Goal: Task Accomplishment & Management: Use online tool/utility

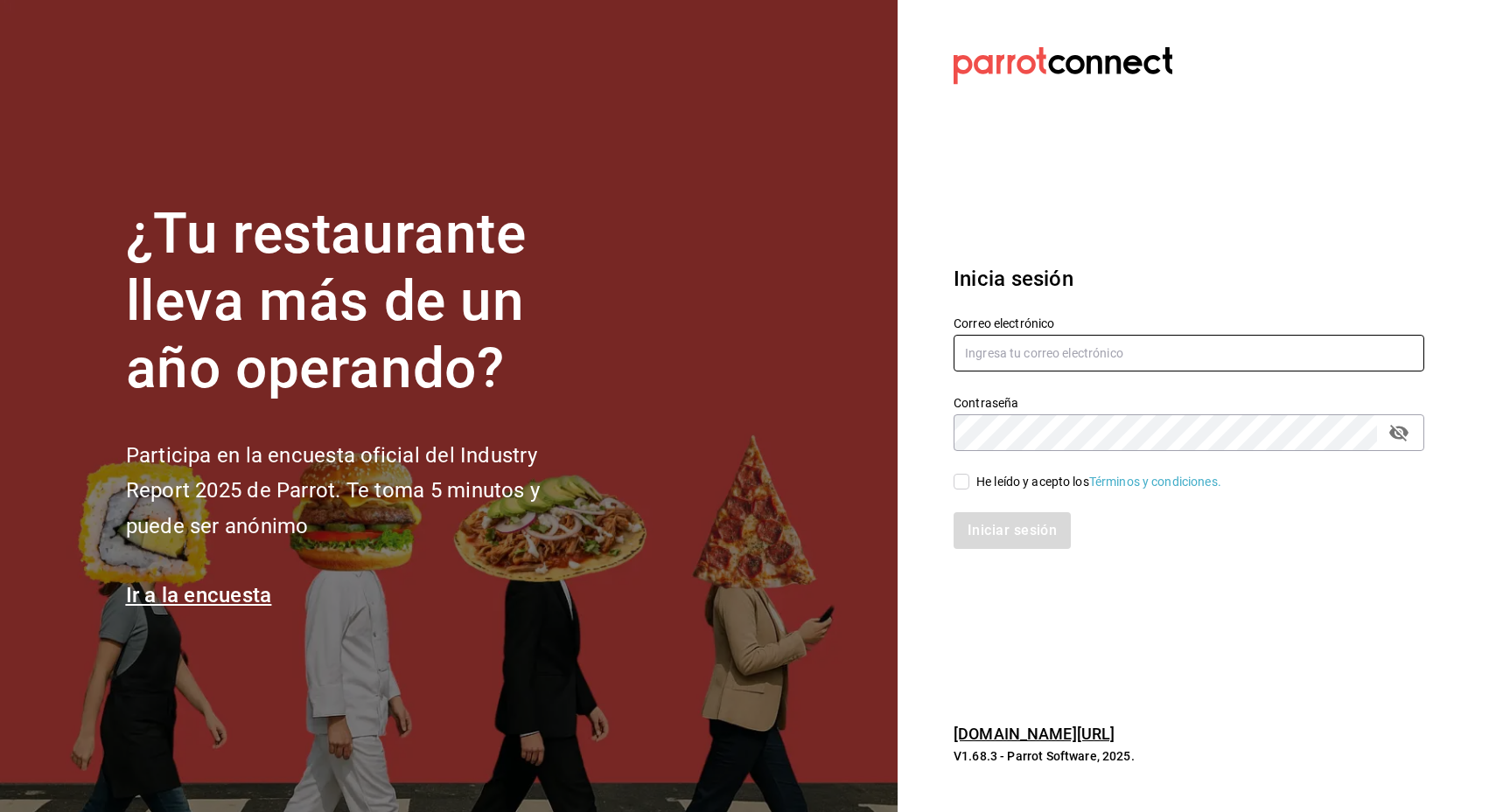
click at [1072, 361] on input "text" at bounding box center [1189, 353] width 470 height 37
type input "sarai@revolucionverde.mx"
click at [1393, 440] on icon "passwordField" at bounding box center [1398, 432] width 21 height 21
click at [965, 488] on input "He leído y acepto los Términos y condiciones." at bounding box center [962, 482] width 16 height 16
checkbox input "true"
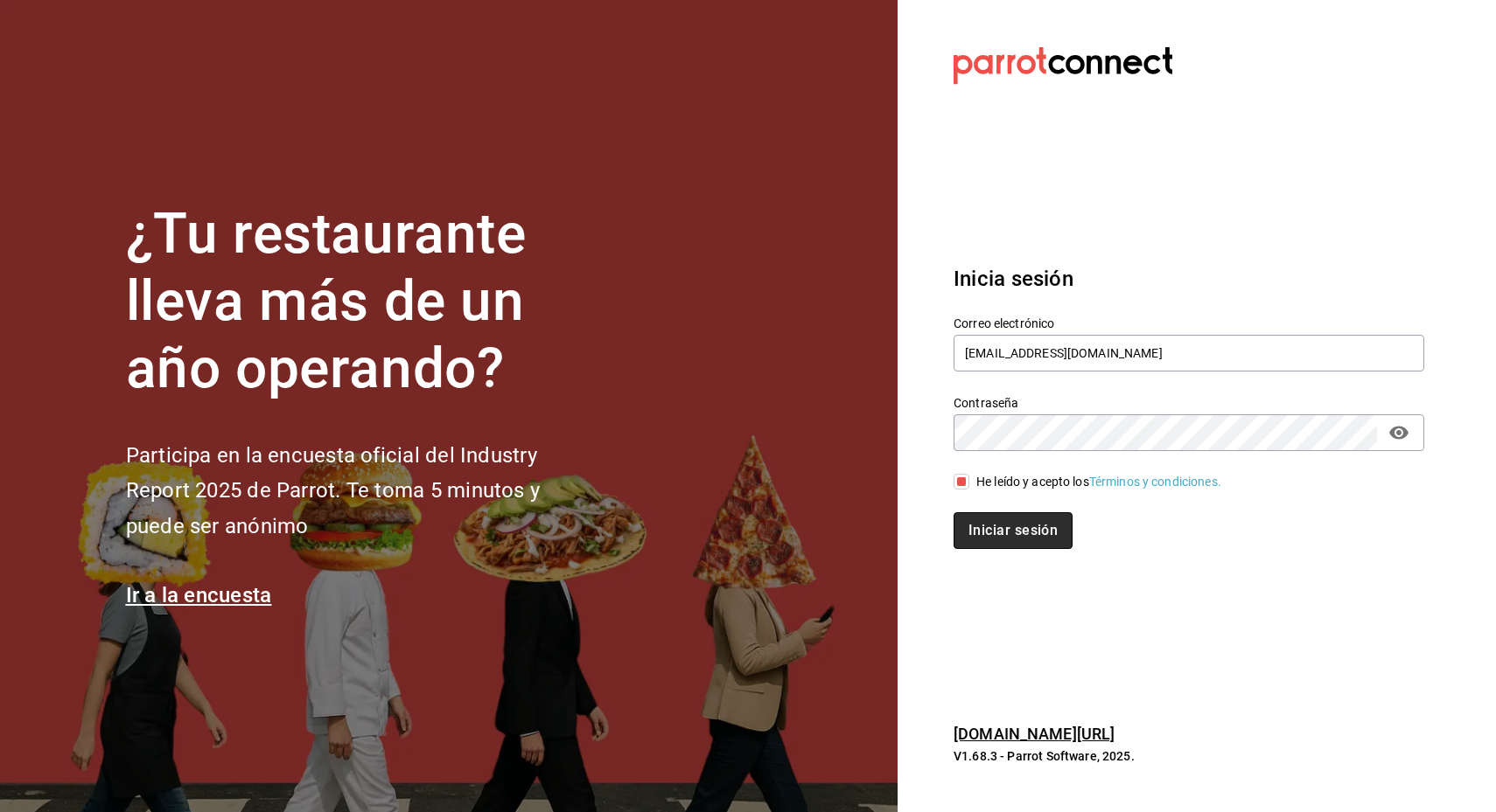
click at [984, 533] on button "Iniciar sesión" at bounding box center [1013, 530] width 119 height 37
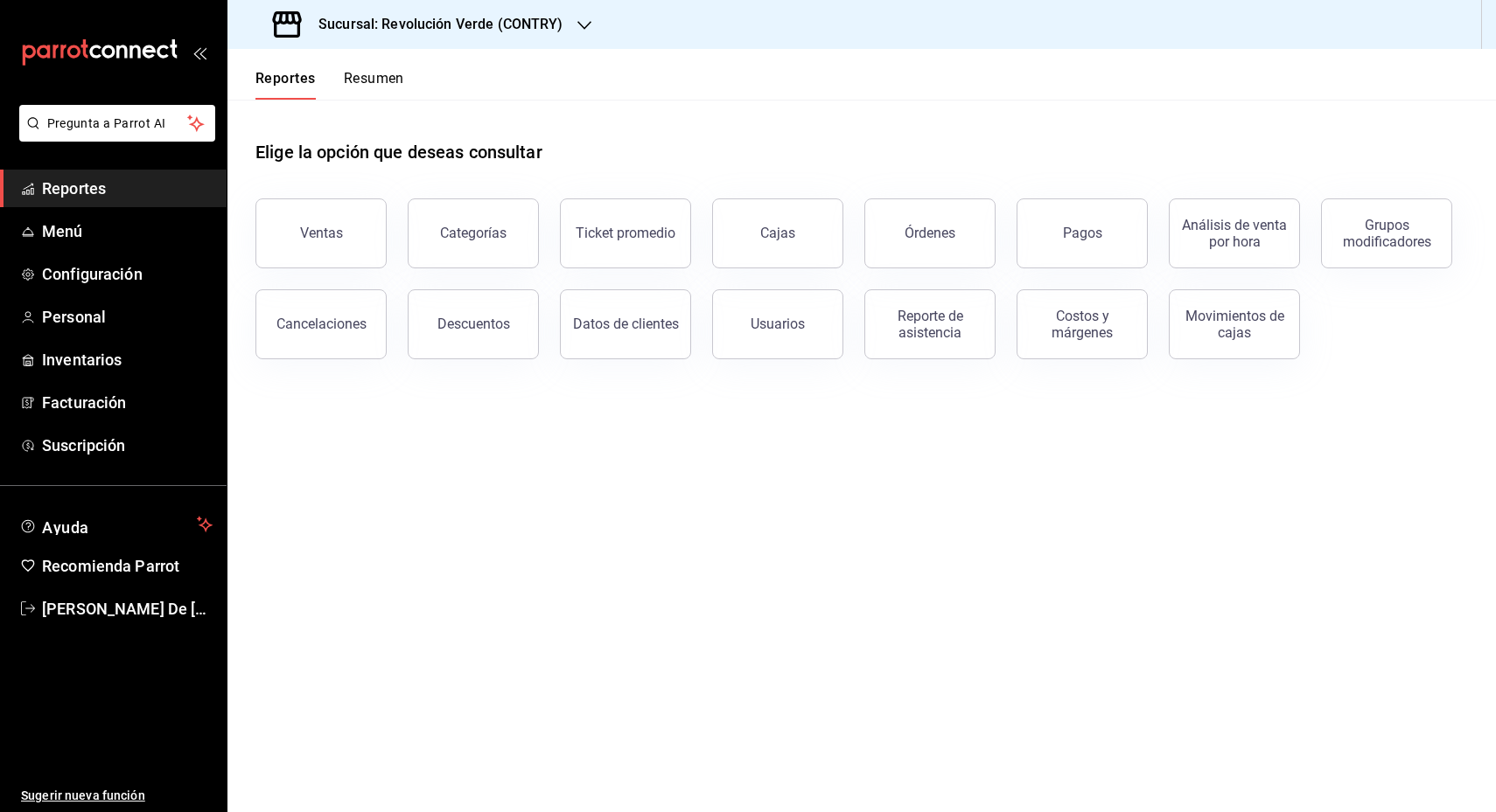
click at [364, 78] on button "Resumen" at bounding box center [374, 85] width 61 height 30
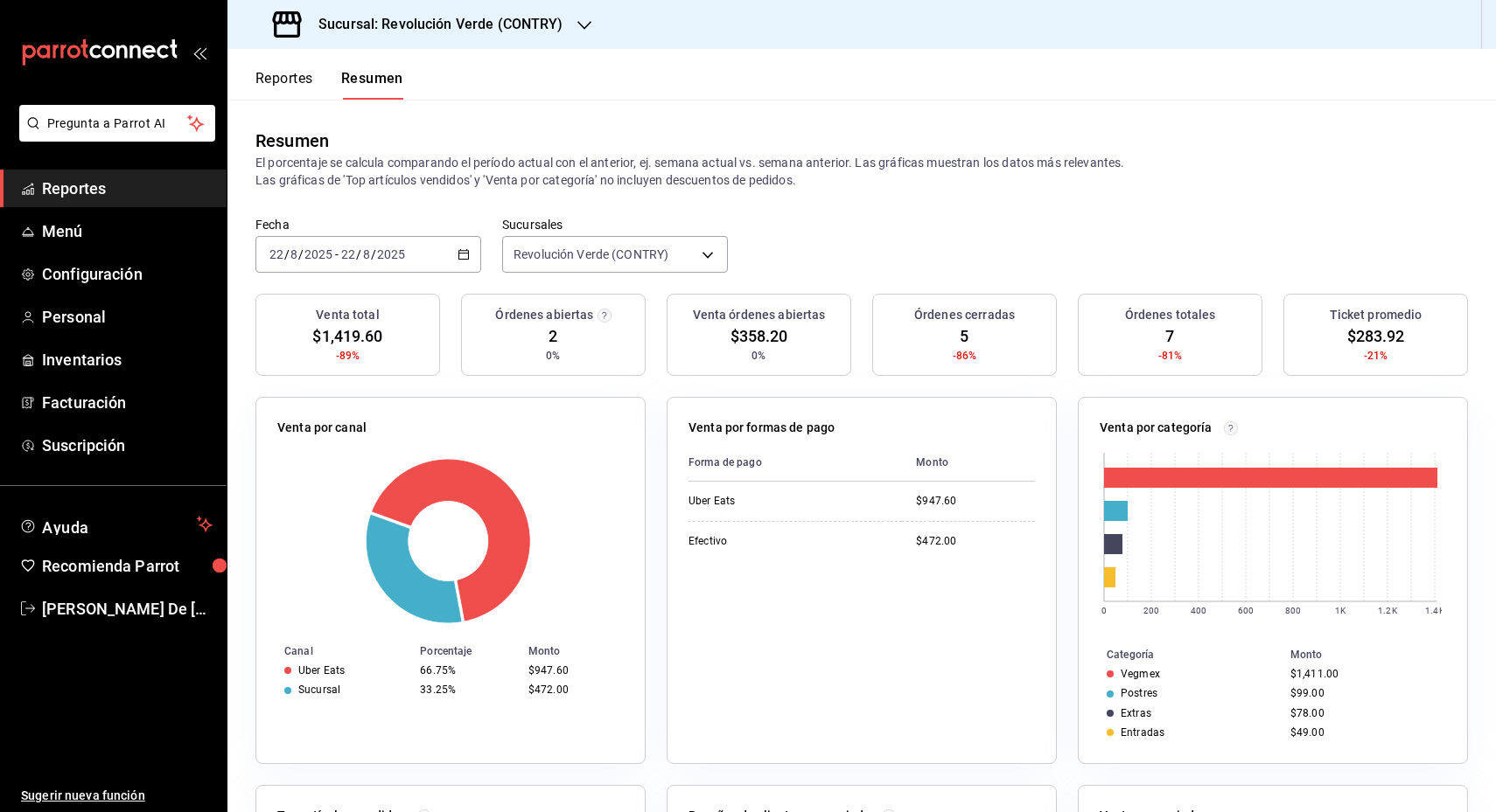
click at [457, 258] on icon "button" at bounding box center [463, 254] width 12 height 12
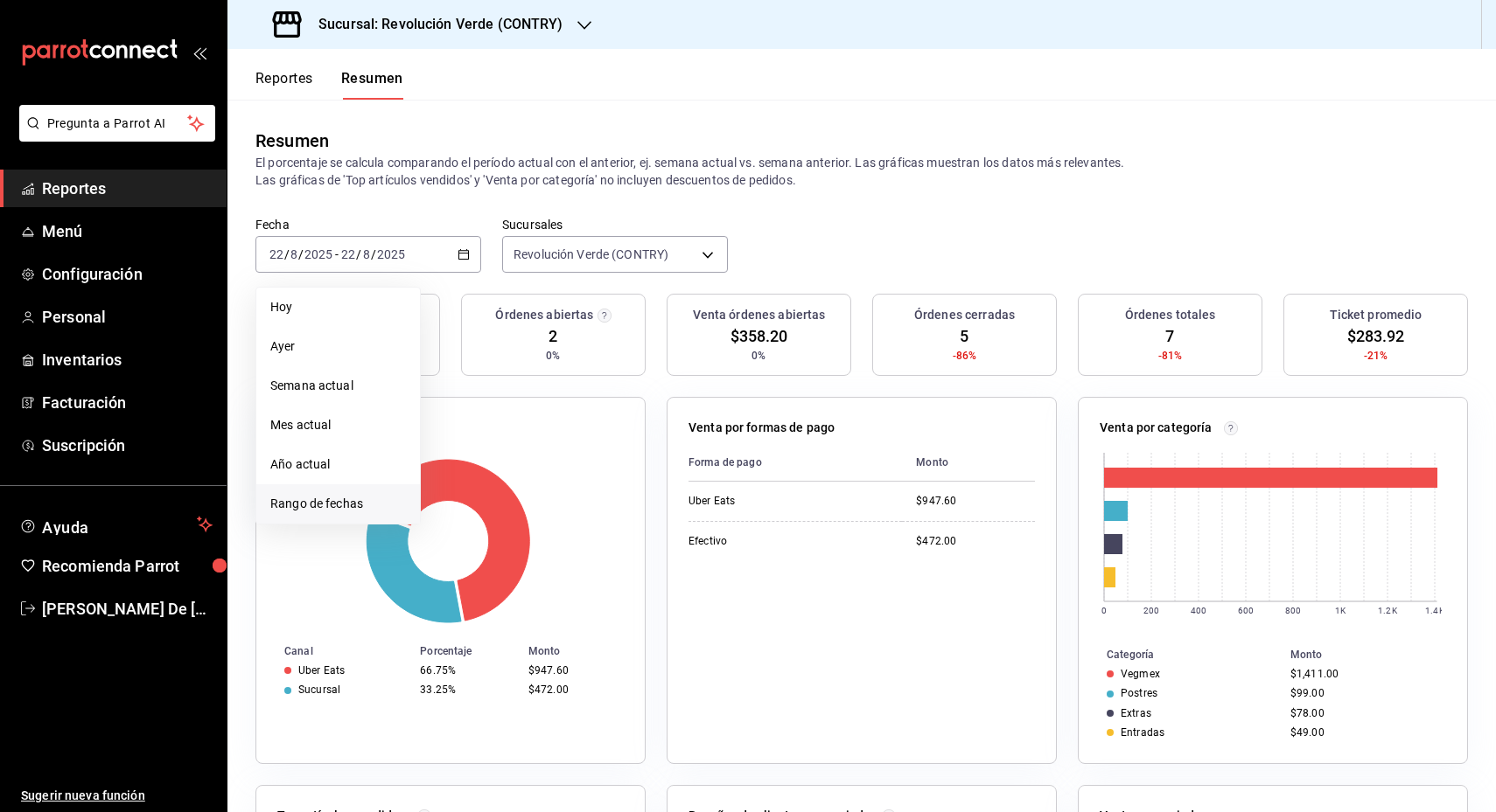
click at [304, 507] on span "Rango de fechas" at bounding box center [338, 504] width 136 height 18
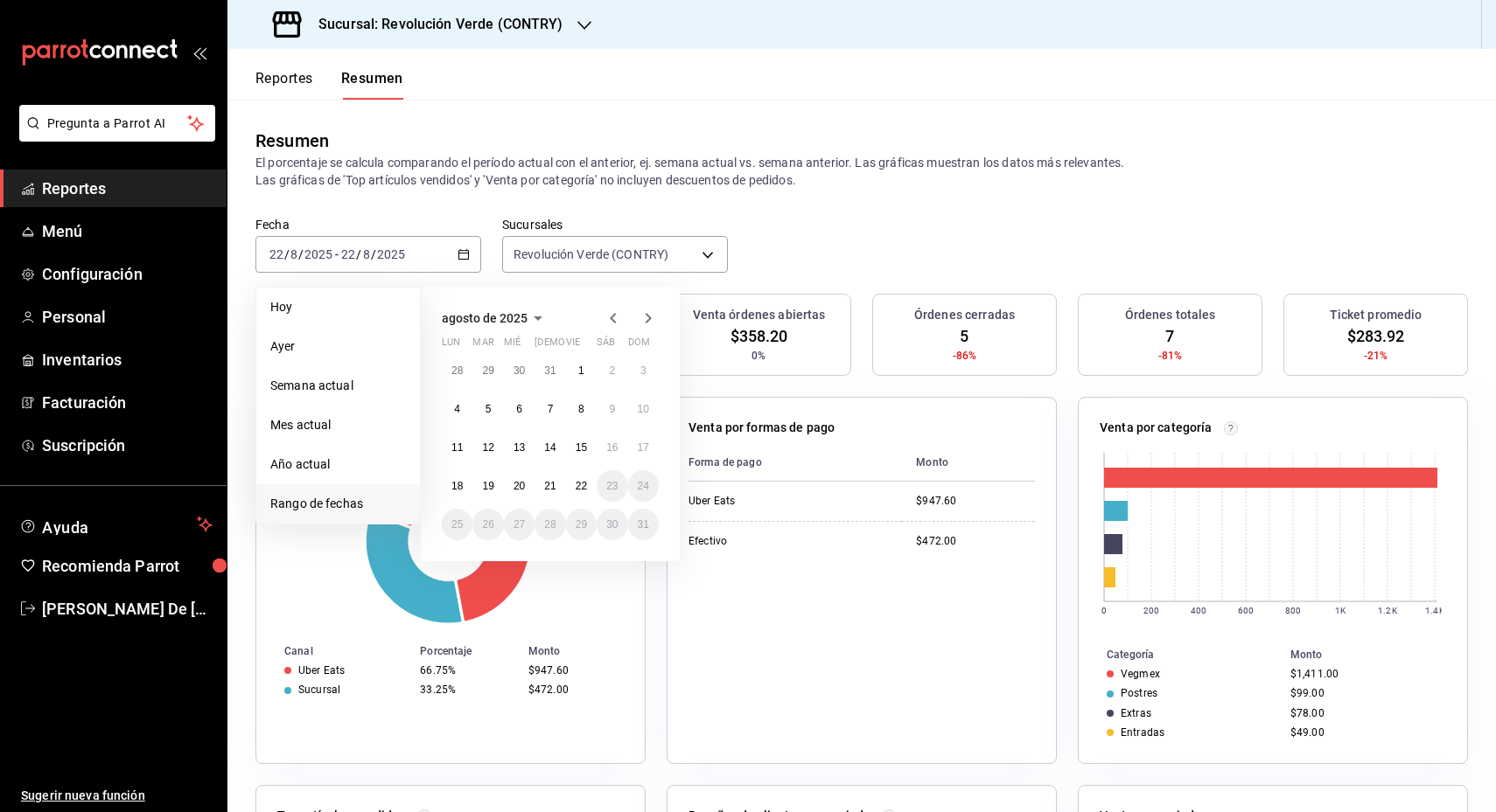
click at [616, 322] on icon "button" at bounding box center [613, 318] width 21 height 21
click at [511, 527] on button "30" at bounding box center [519, 532] width 31 height 32
click at [515, 526] on abbr "30" at bounding box center [518, 532] width 11 height 12
click at [515, 526] on div at bounding box center [450, 541] width 347 height 166
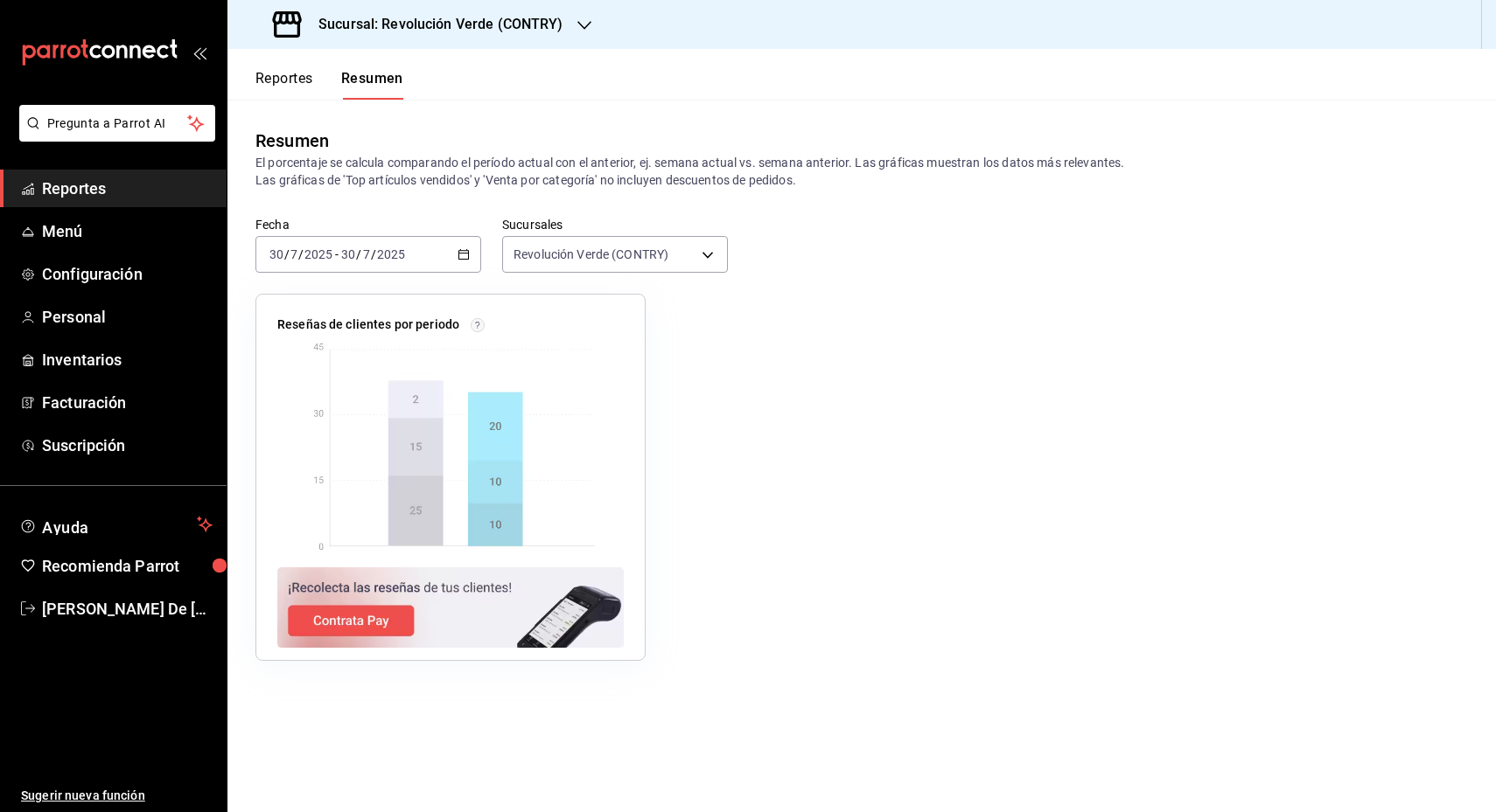
click at [462, 254] on icon "button" at bounding box center [463, 254] width 12 height 12
click at [466, 256] on icon "button" at bounding box center [463, 254] width 12 height 12
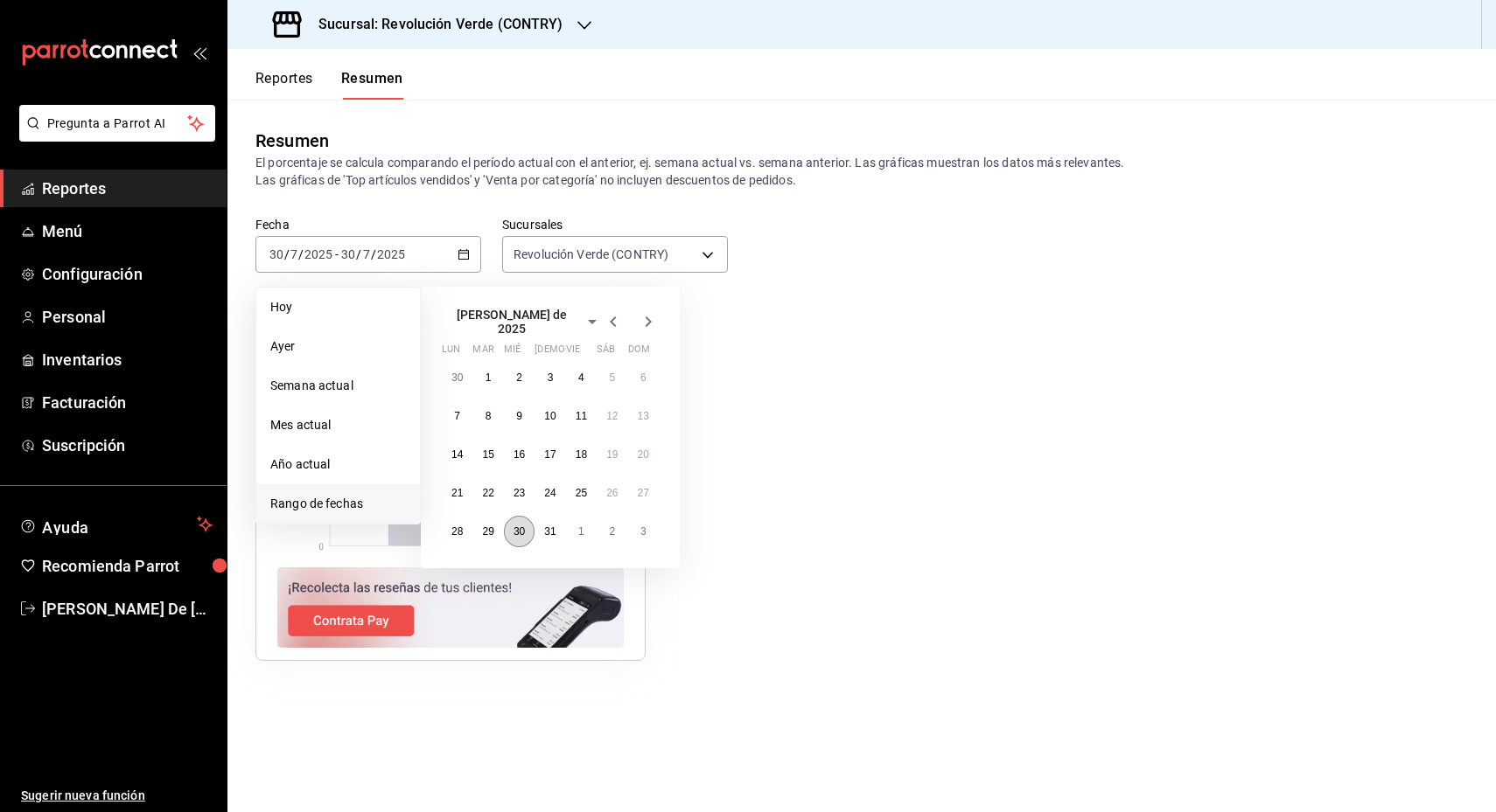
click at [522, 526] on abbr "30" at bounding box center [518, 532] width 11 height 12
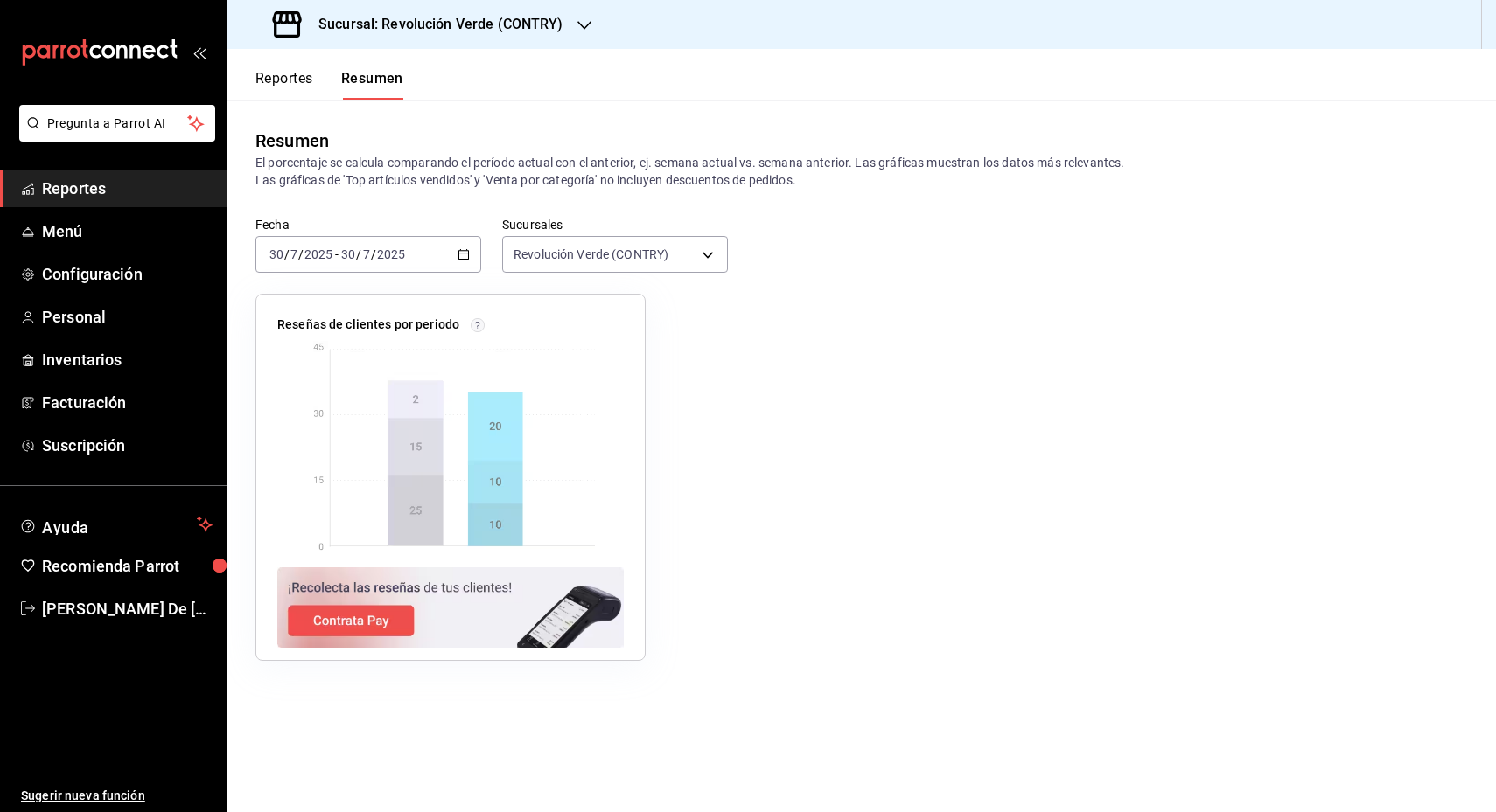
click at [286, 68] on div "Reportes Resumen" at bounding box center [315, 74] width 175 height 51
click at [286, 81] on button "Reportes" at bounding box center [284, 85] width 58 height 30
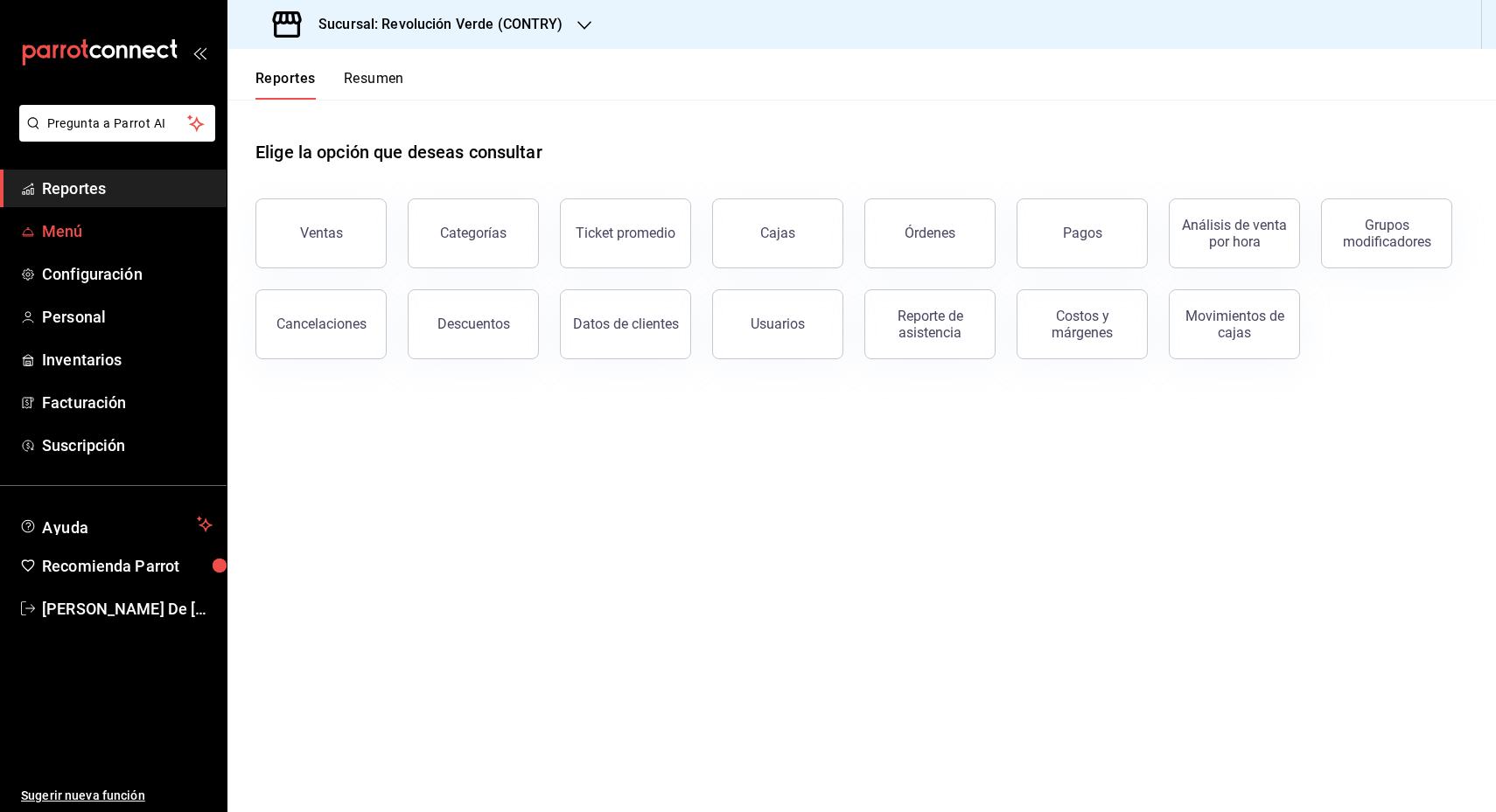
click at [68, 232] on span "Menú" at bounding box center [127, 231] width 170 height 24
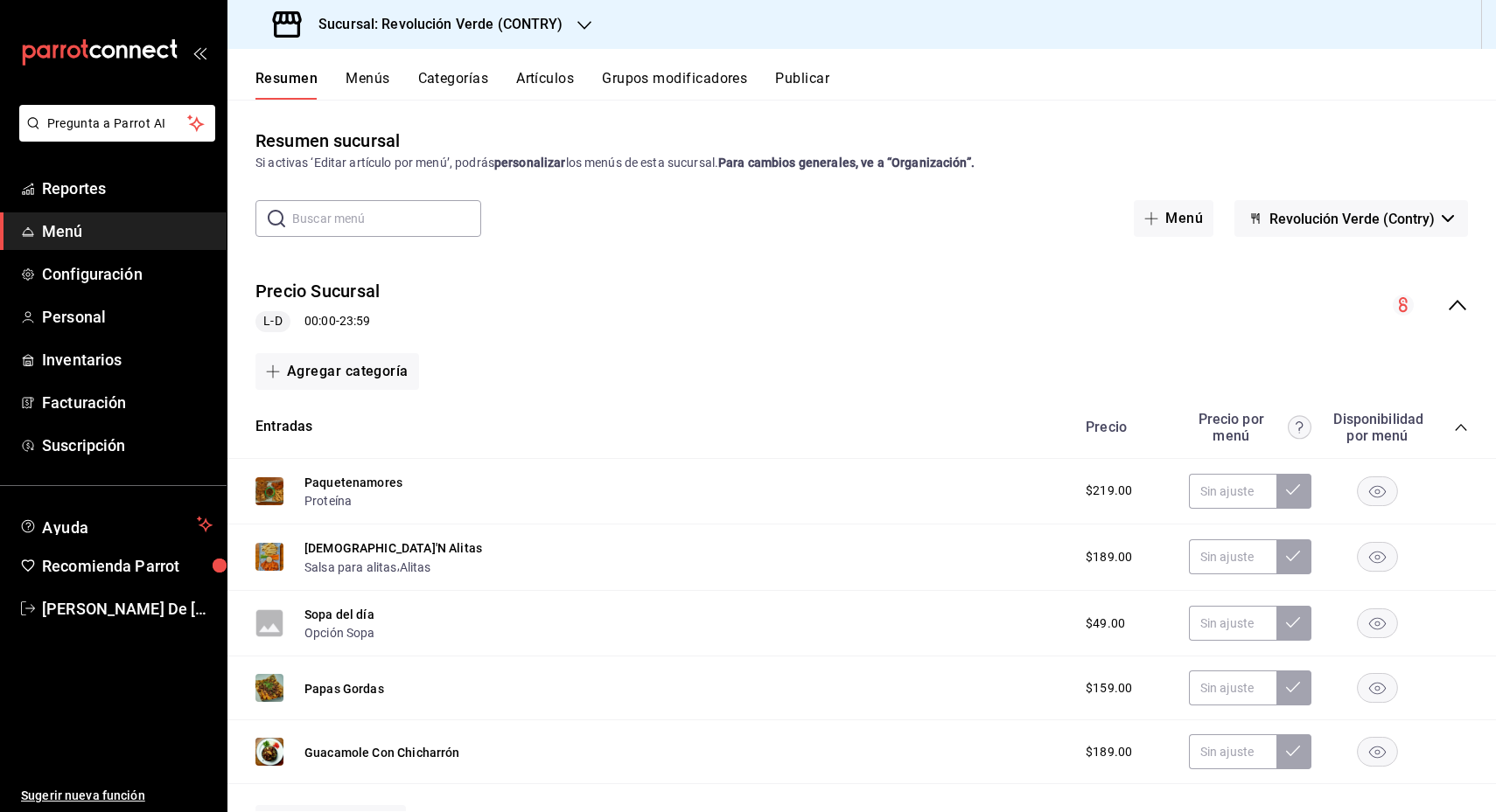
click at [458, 85] on button "Categorías" at bounding box center [453, 85] width 71 height 30
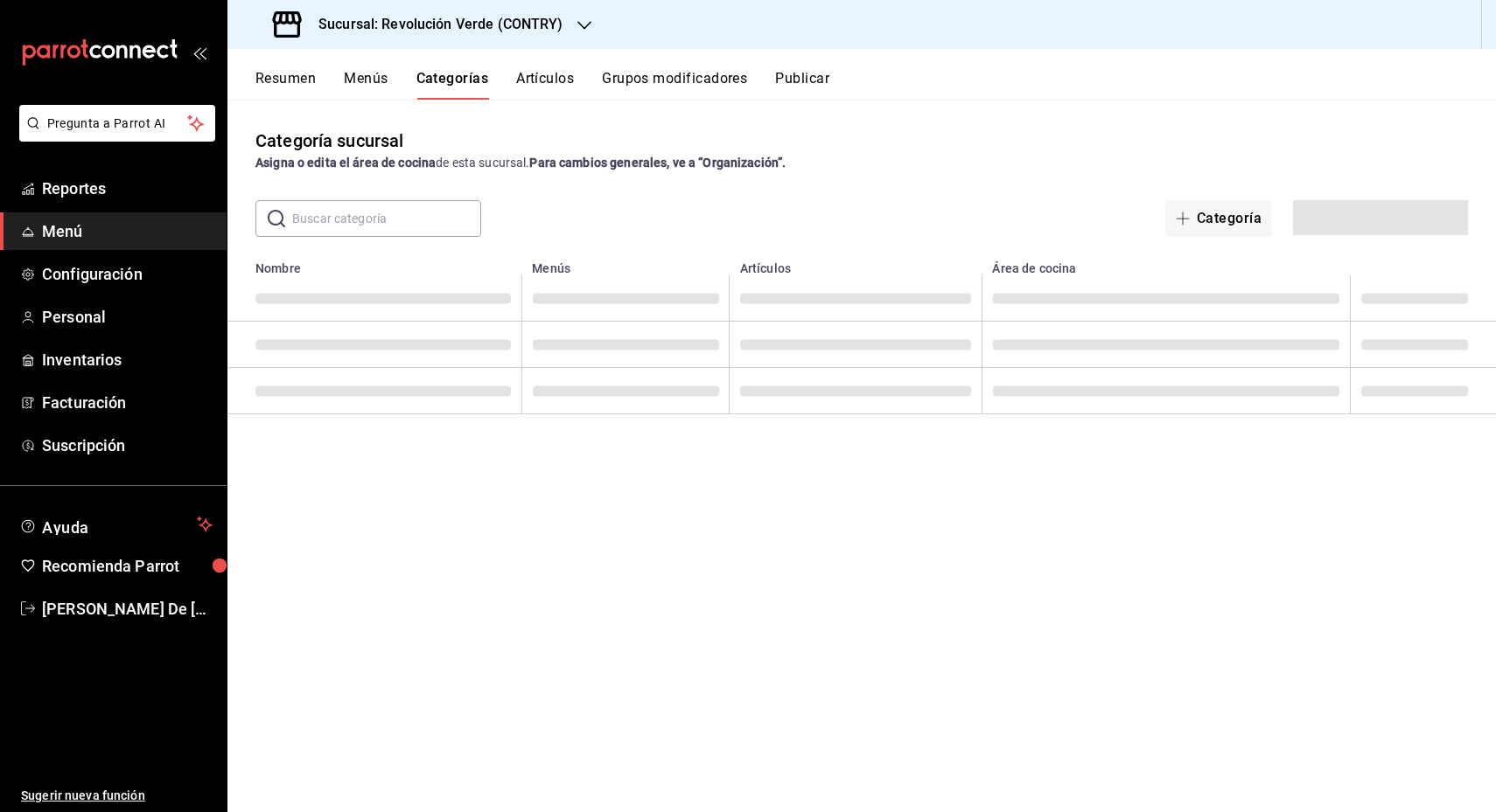
click at [365, 81] on button "Menús" at bounding box center [366, 85] width 44 height 30
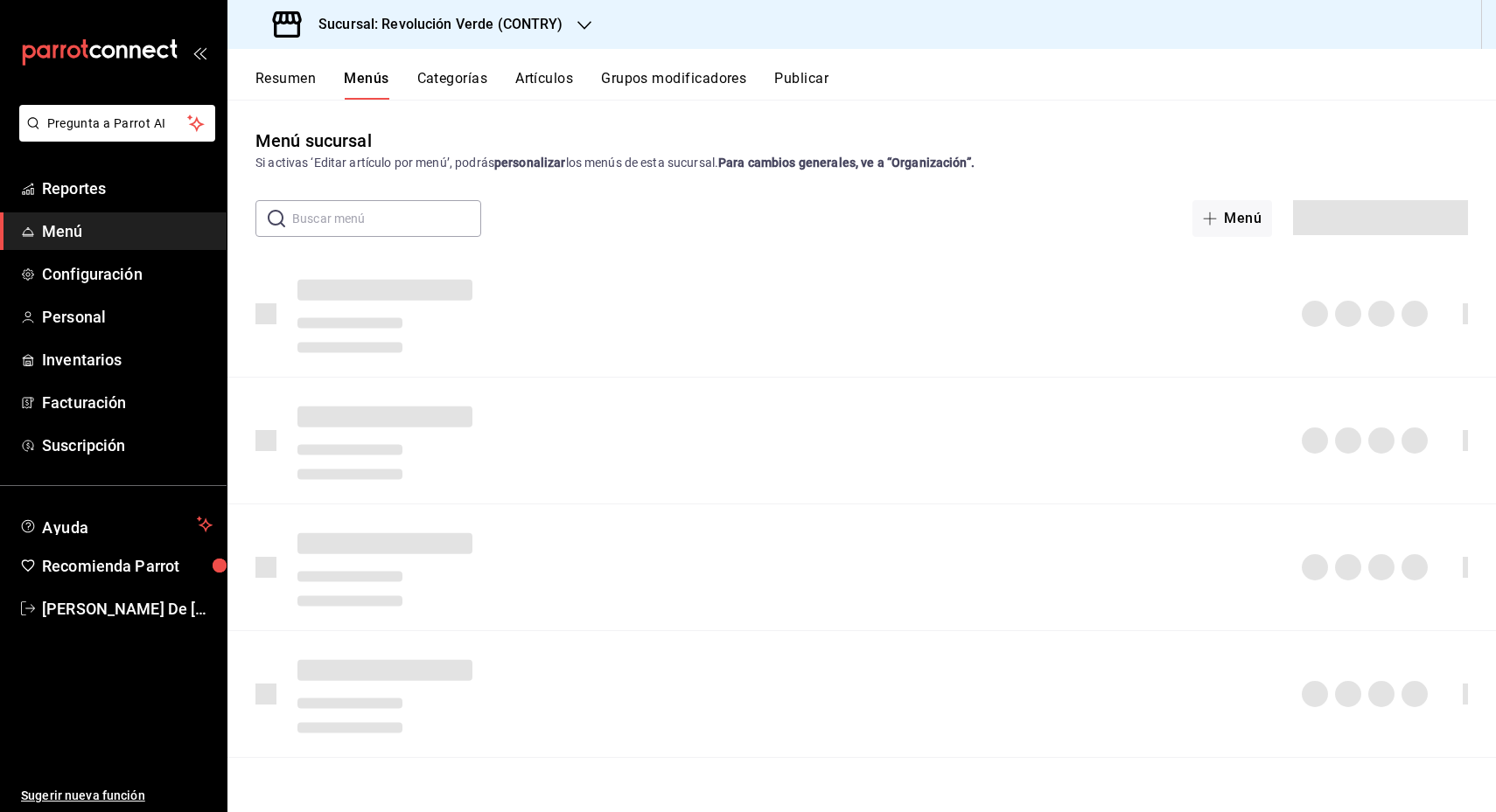
click at [533, 80] on button "Artículos" at bounding box center [544, 85] width 58 height 30
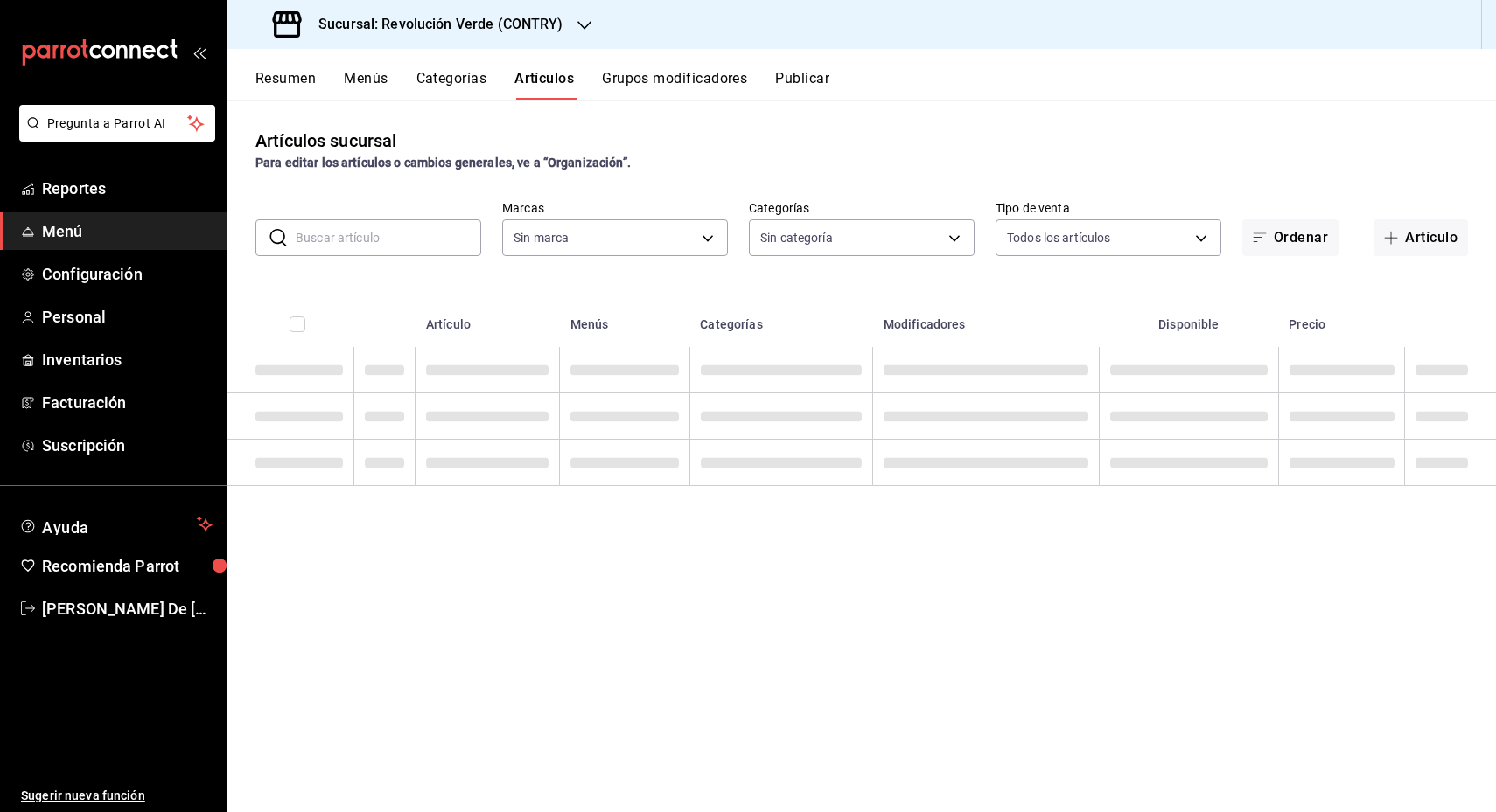
type input "59fba4dc-a006-4290-ac93-ac576935bcfb"
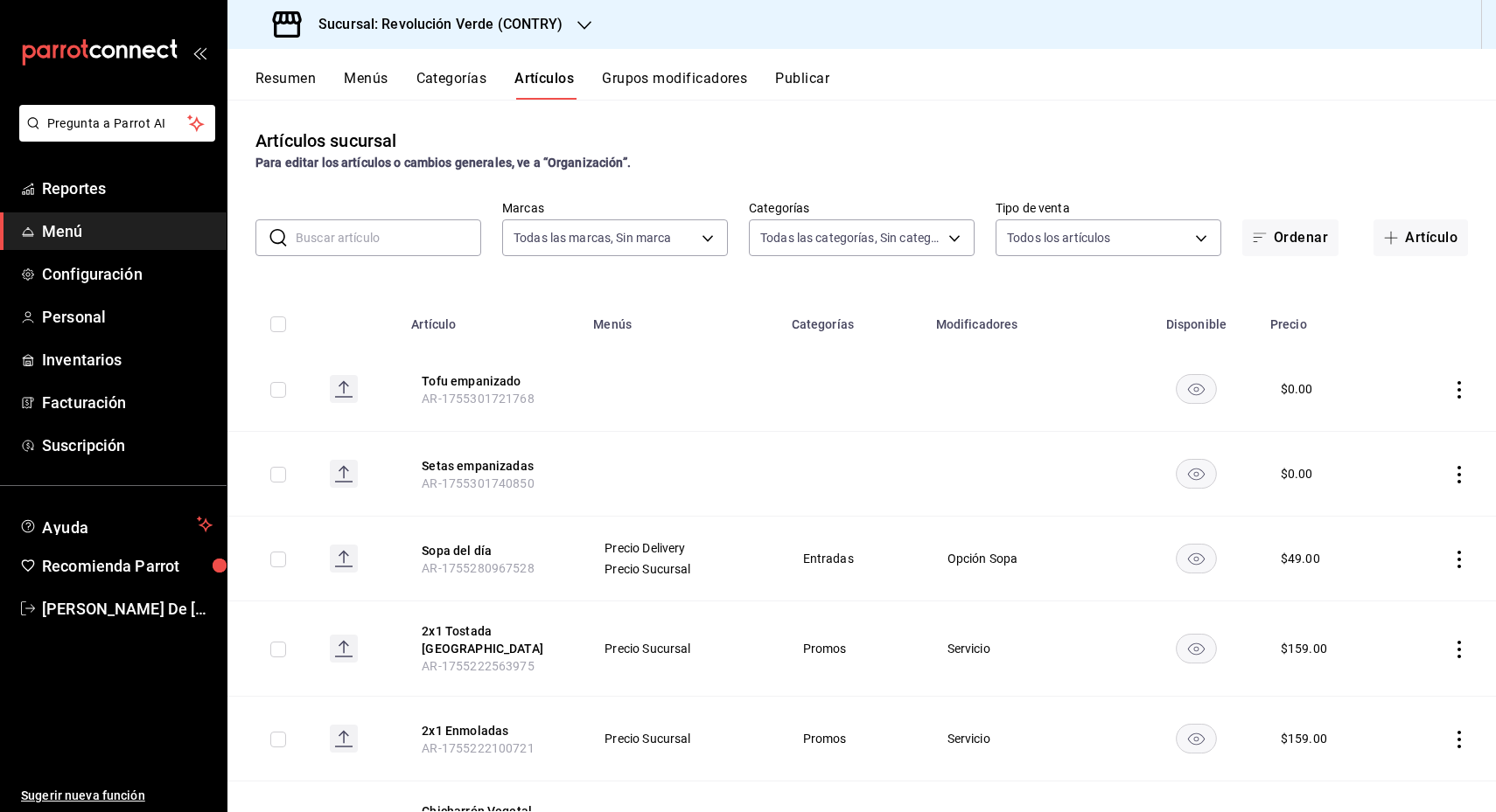
type input "441b6ed5-ea05-43fe-8bb7-29b4cce00a2e,33f8976e-0b1c-436f-b36c-a104f430078e,a630c…"
click at [88, 274] on span "Configuración" at bounding box center [127, 274] width 170 height 24
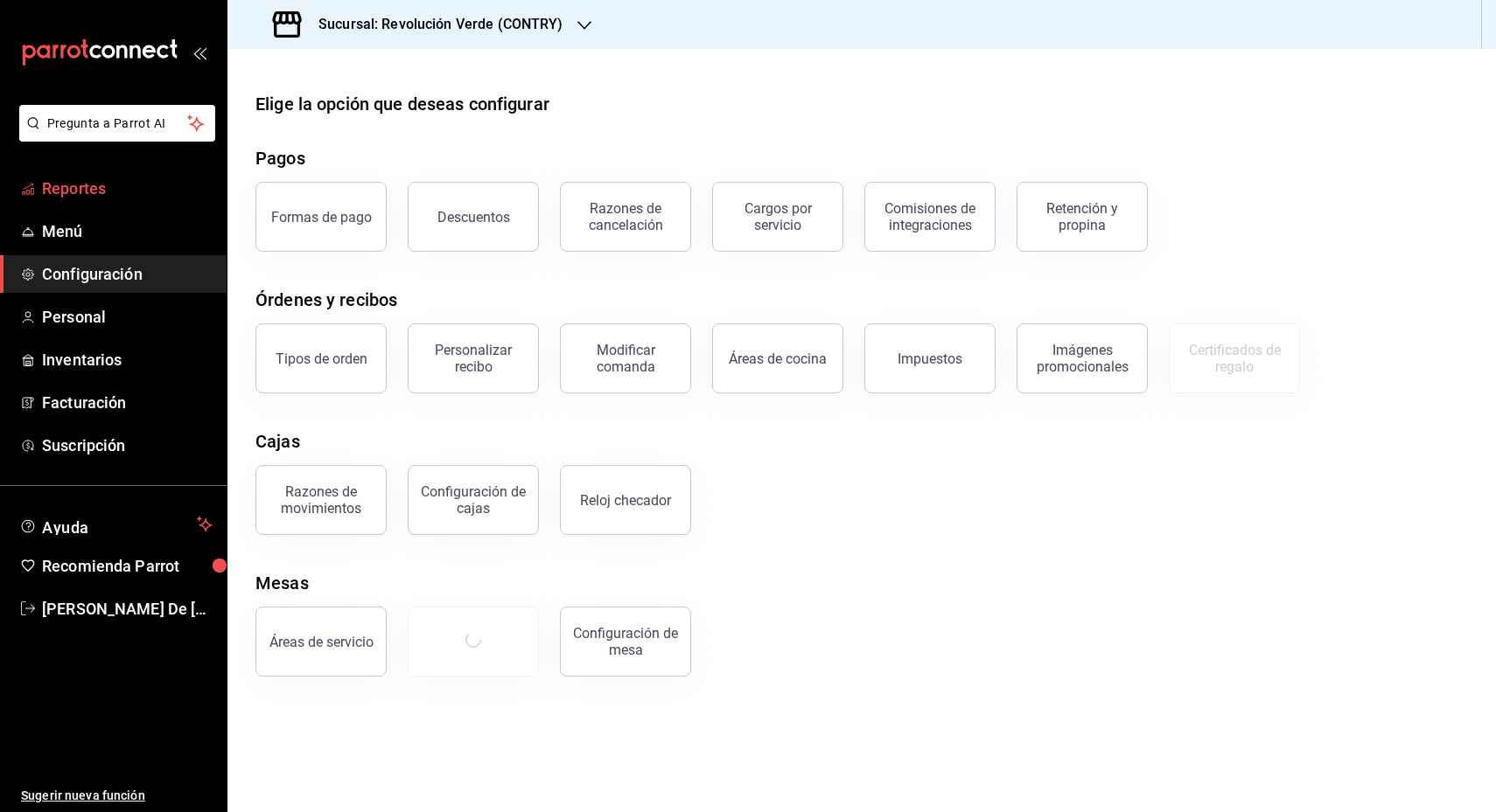
click at [80, 182] on span "Reportes" at bounding box center [127, 188] width 170 height 24
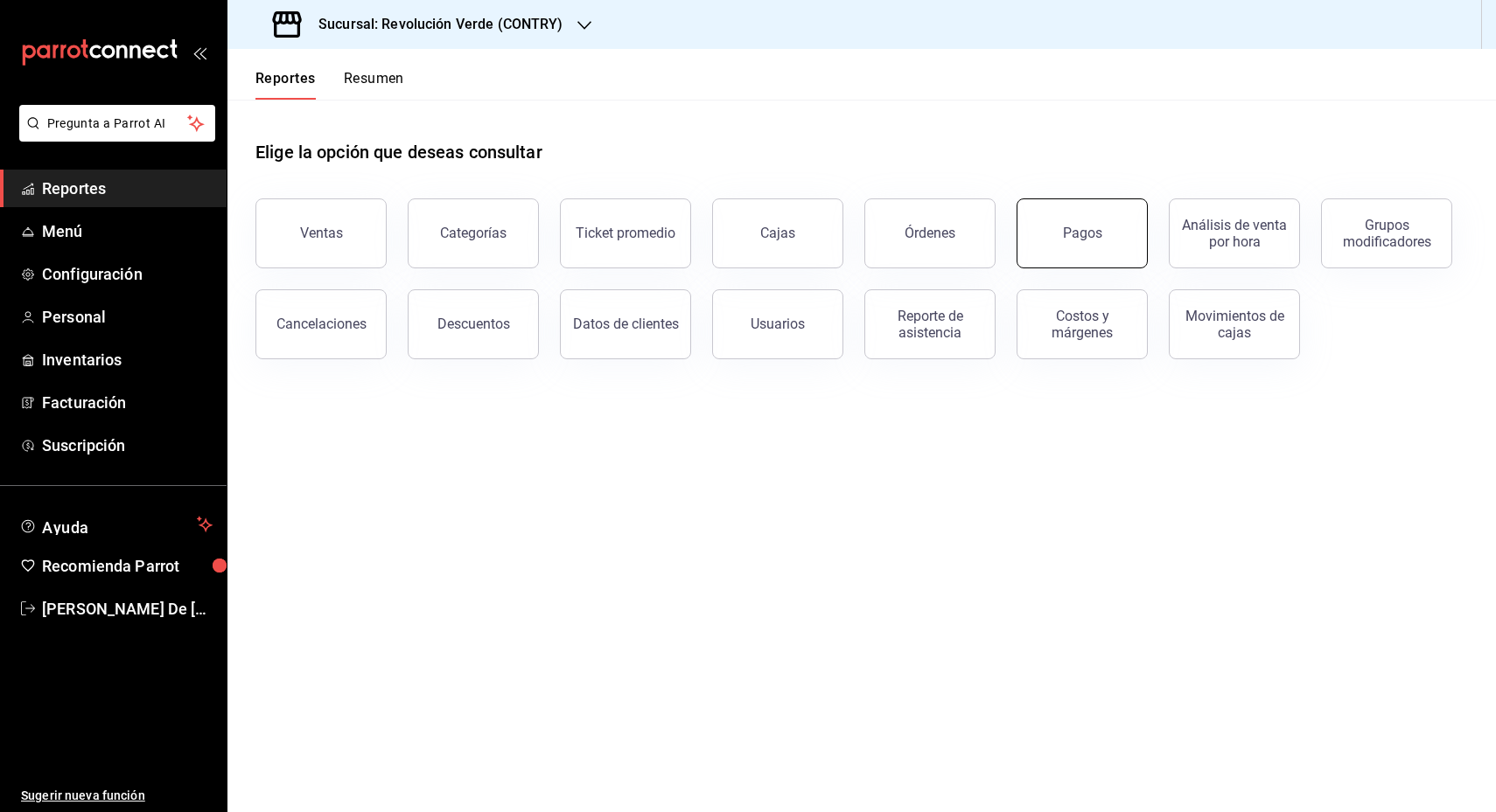
click at [1067, 232] on div "Pagos" at bounding box center [1081, 233] width 39 height 17
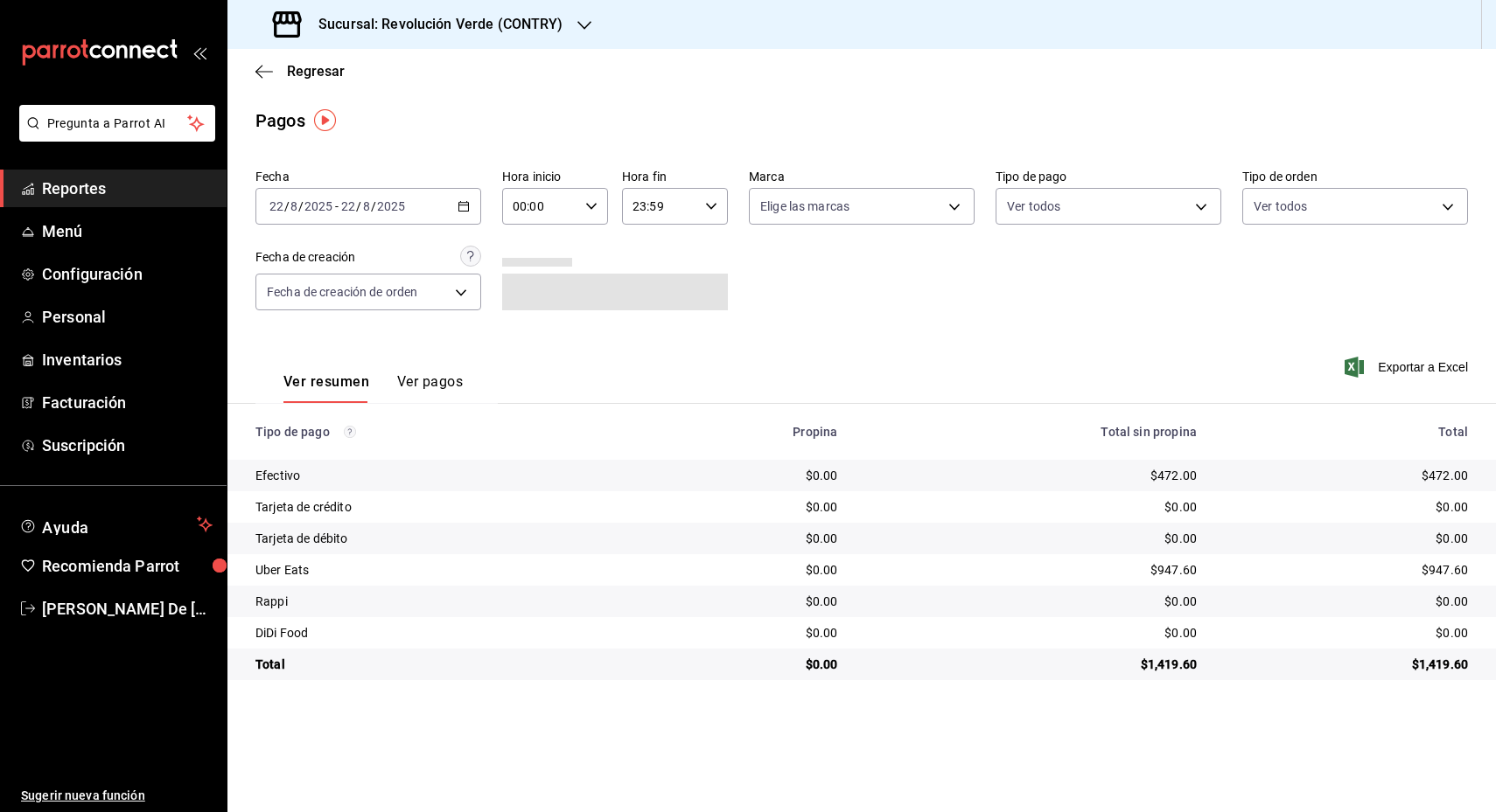
click at [469, 204] on div "[DATE] [DATE] - [DATE] [DATE]" at bounding box center [368, 206] width 225 height 37
click at [347, 447] on span "Rango de fechas" at bounding box center [338, 456] width 136 height 18
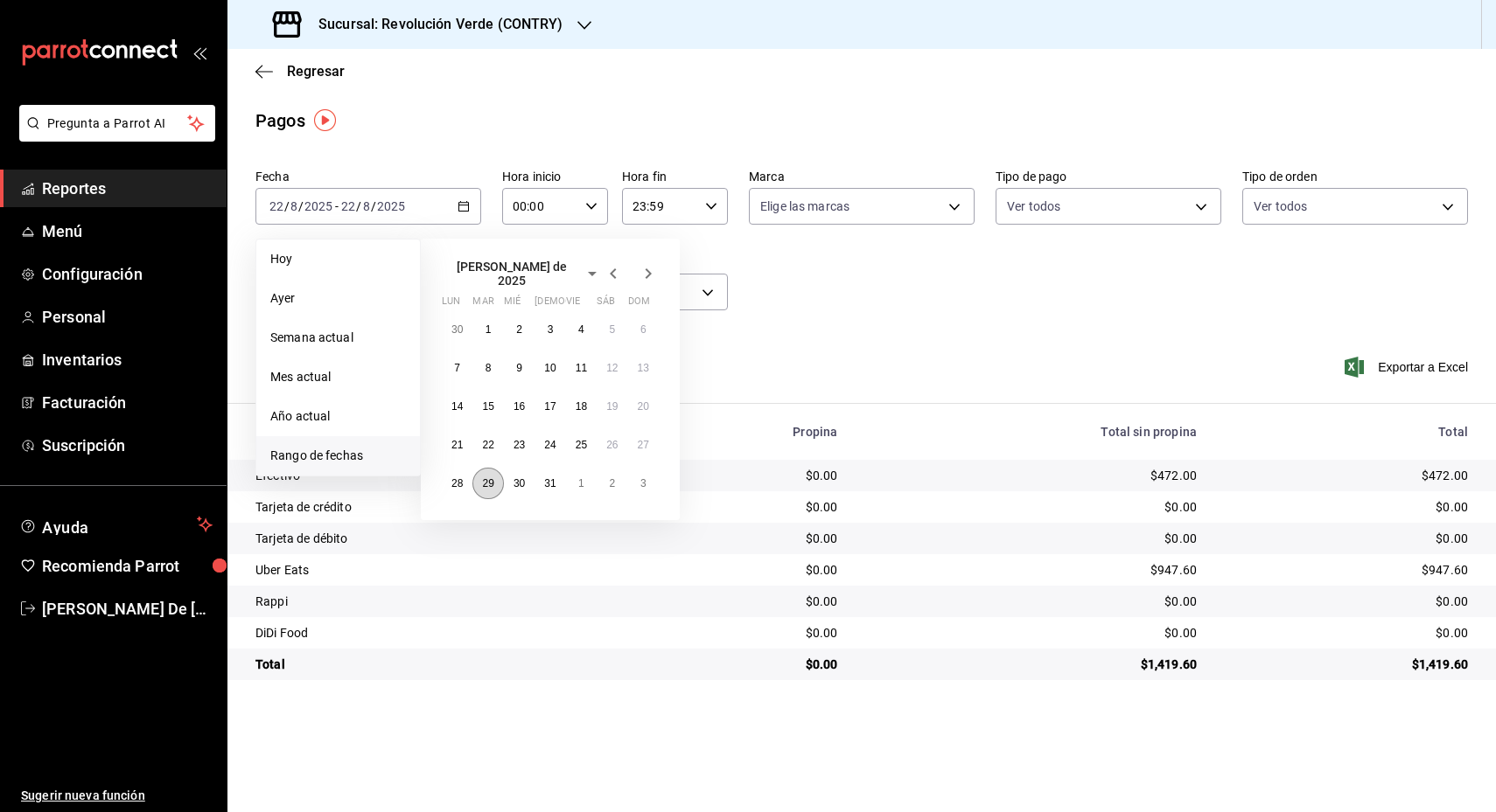
click at [495, 473] on button "29" at bounding box center [487, 484] width 31 height 32
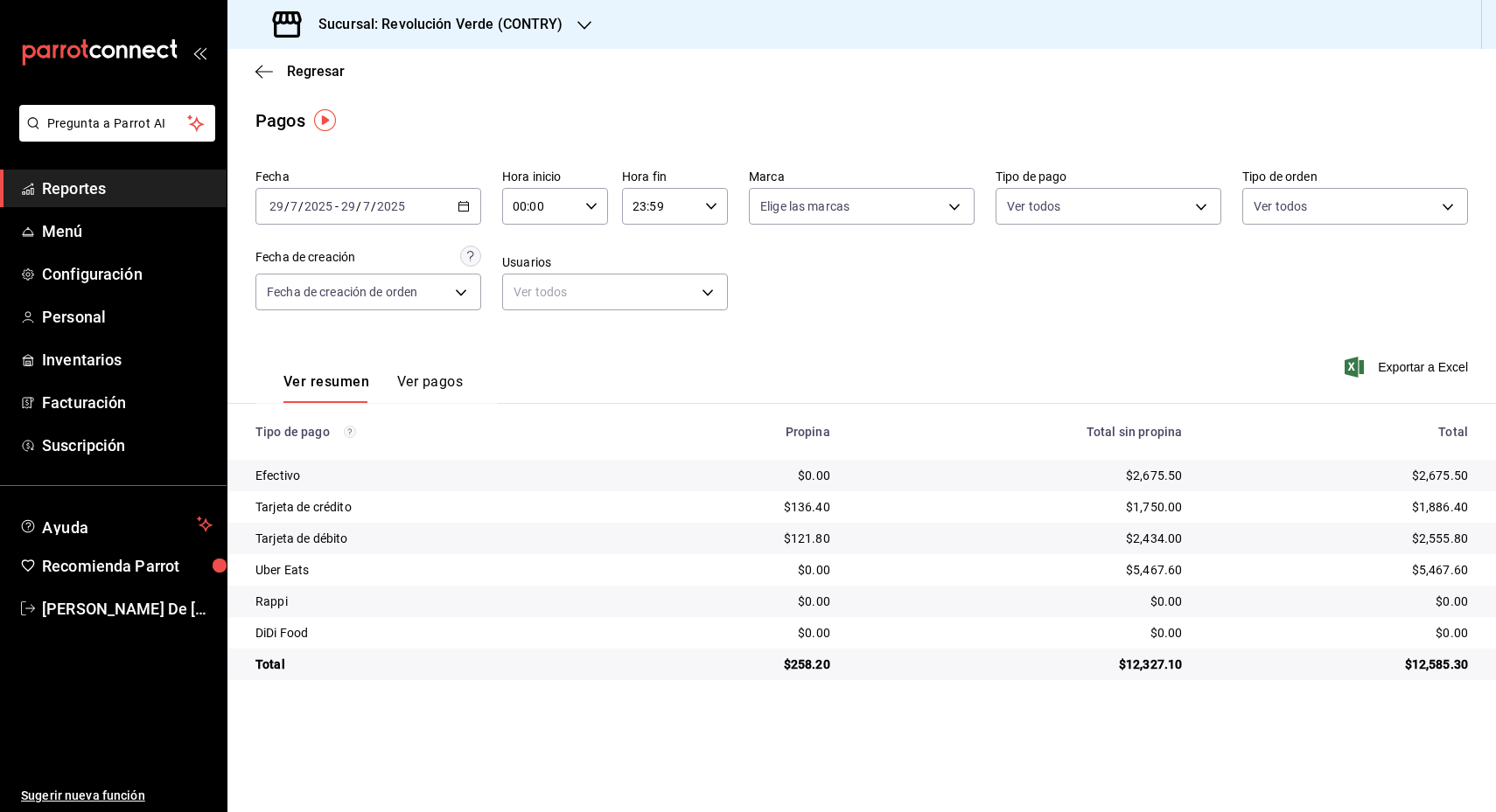
click at [457, 204] on icon "button" at bounding box center [463, 206] width 12 height 12
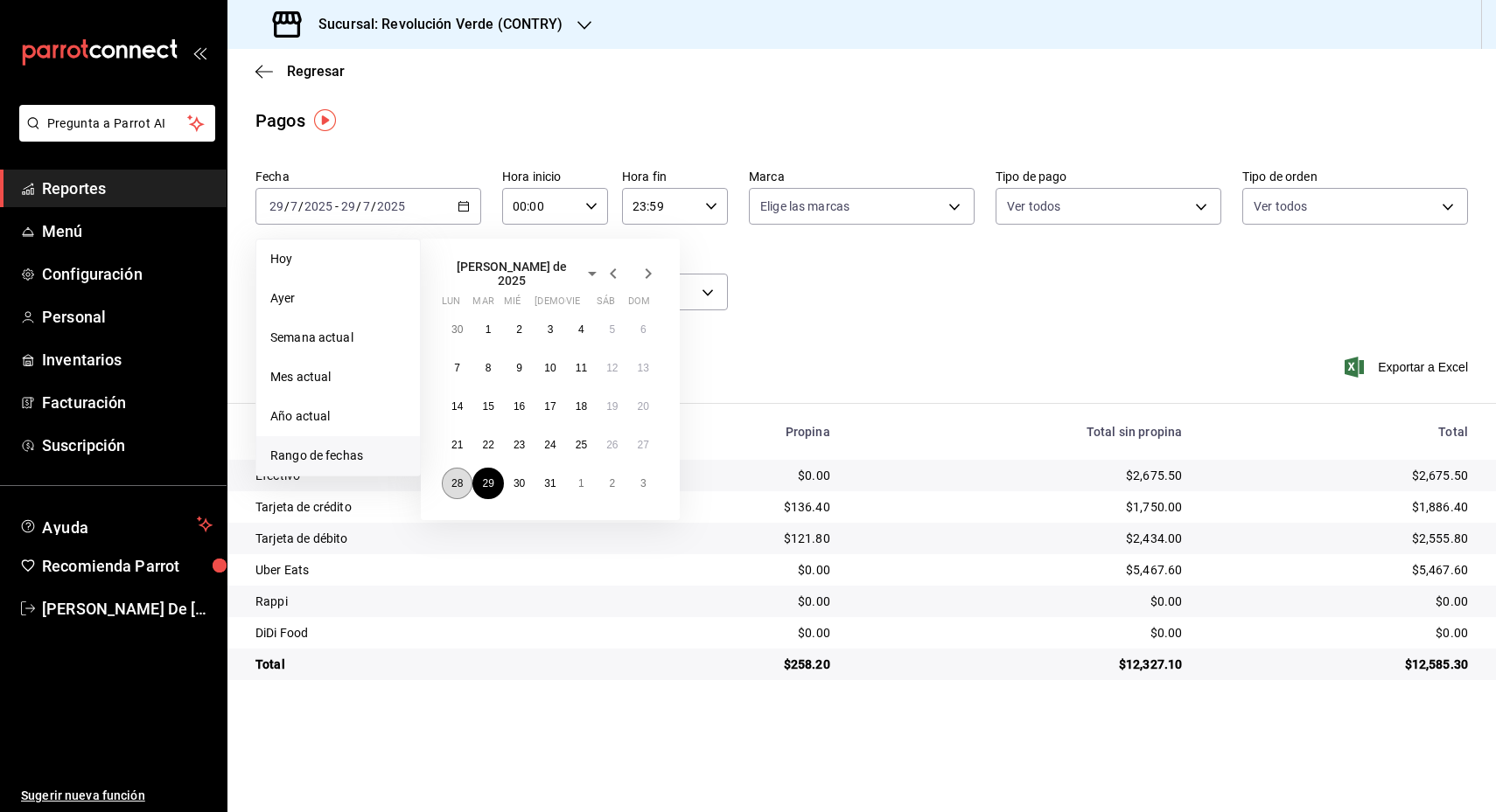
click at [447, 473] on button "28" at bounding box center [456, 484] width 31 height 32
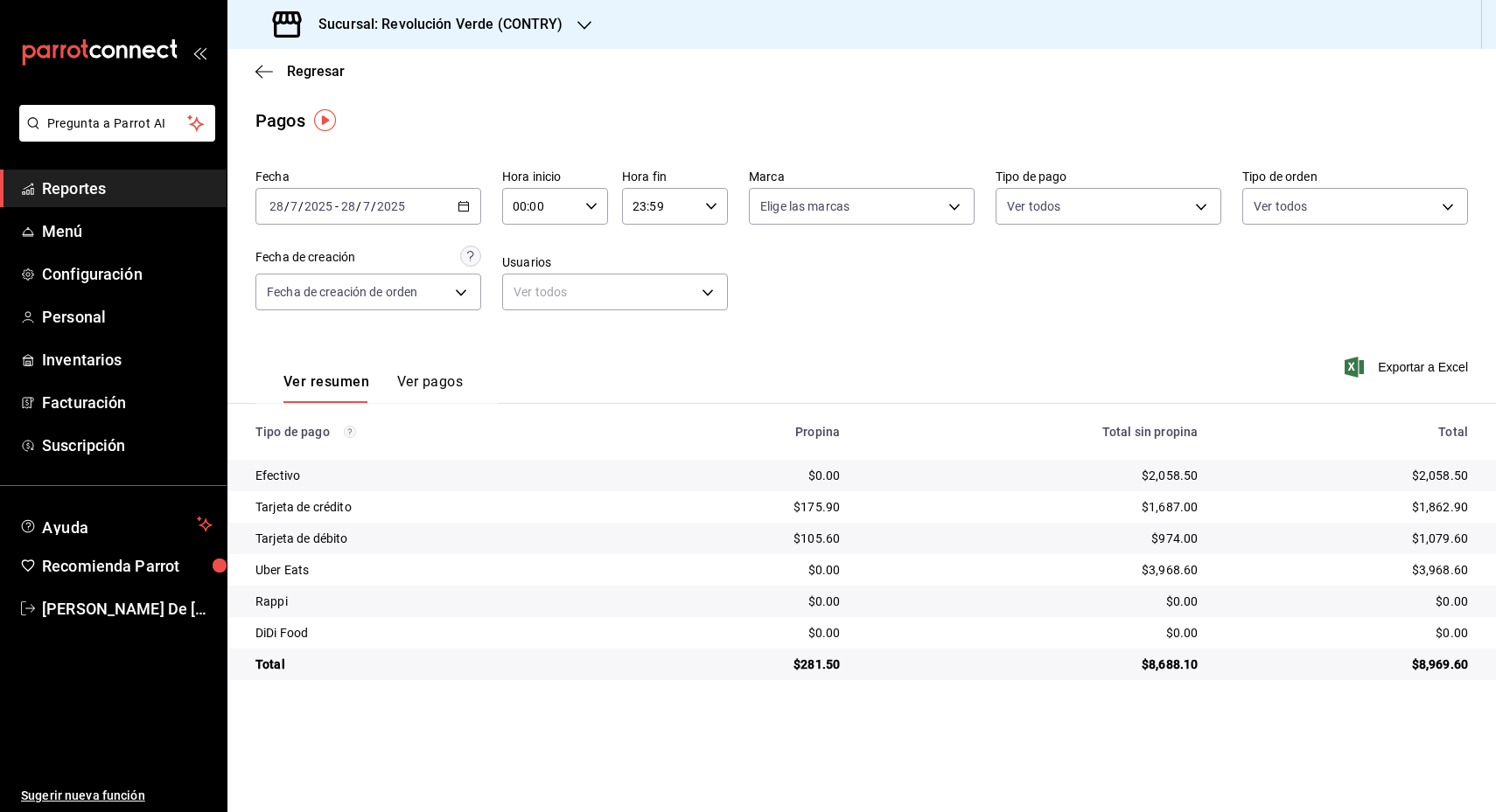
click at [457, 204] on div "[DATE] [DATE] - [DATE] [DATE]" at bounding box center [368, 206] width 225 height 37
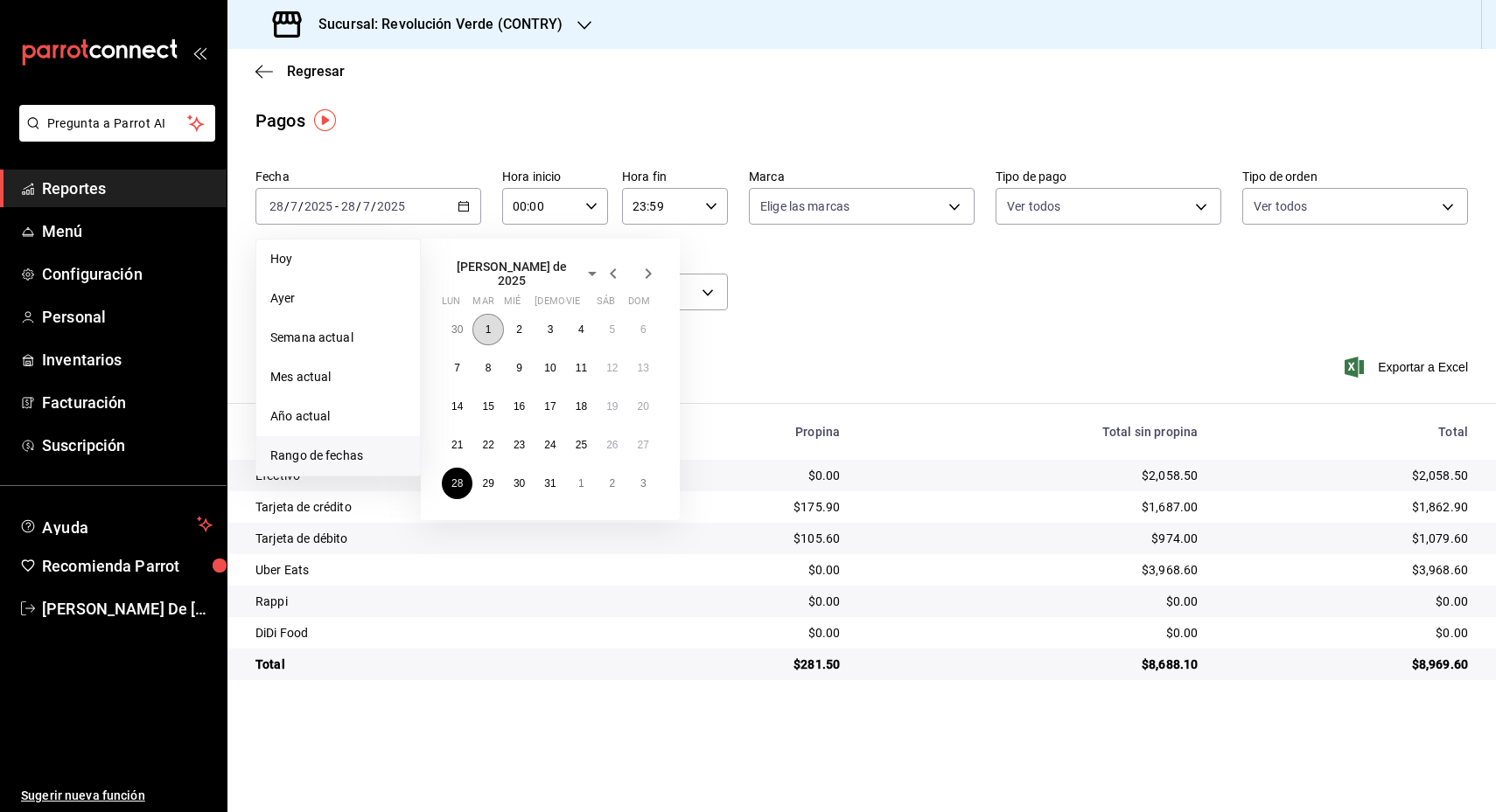
click at [483, 329] on button "1" at bounding box center [487, 330] width 31 height 32
click at [551, 483] on button "31" at bounding box center [549, 484] width 31 height 32
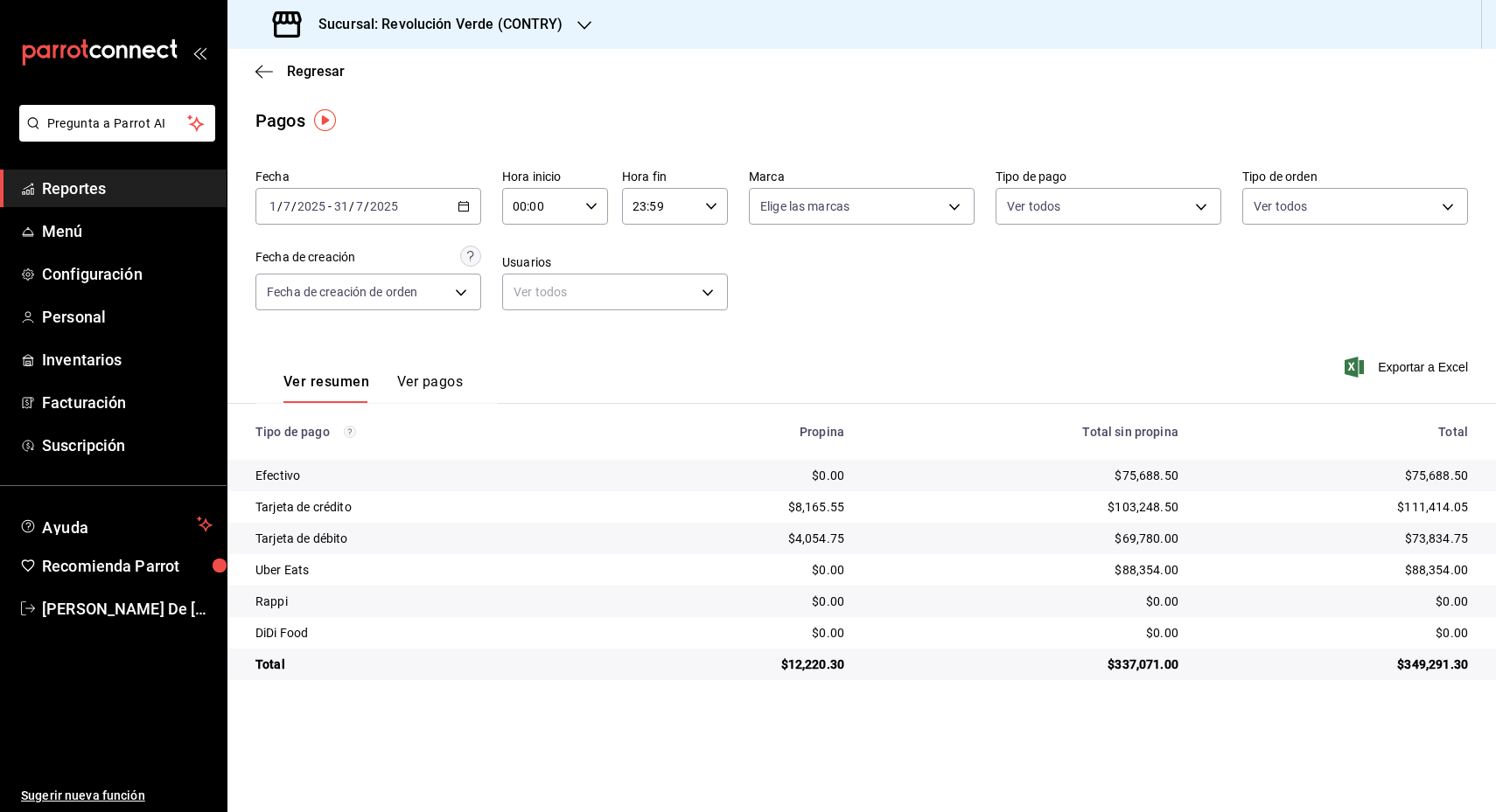
click at [431, 374] on button "Ver pagos" at bounding box center [430, 389] width 66 height 30
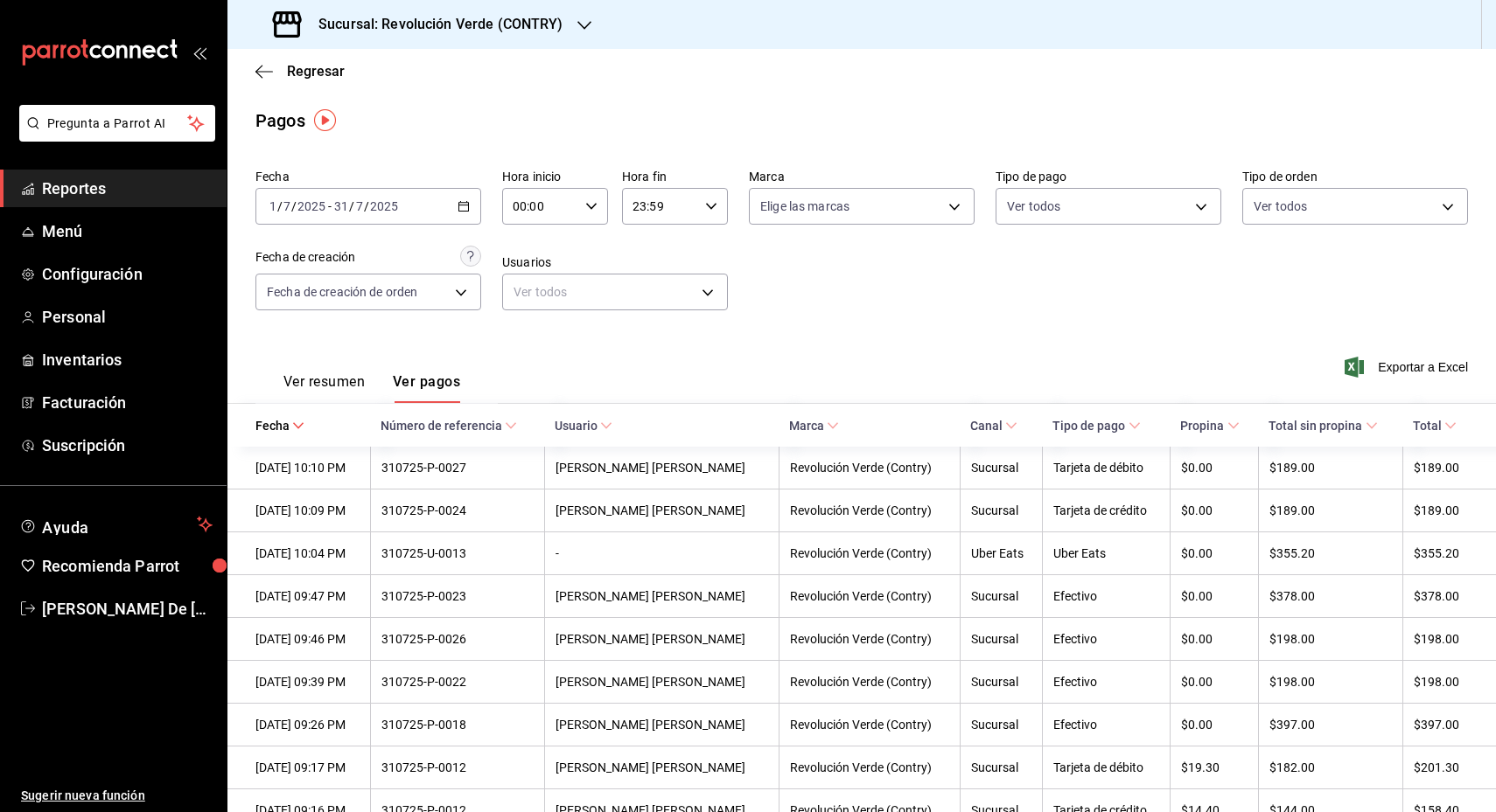
click at [316, 376] on button "Ver resumen" at bounding box center [324, 389] width 82 height 30
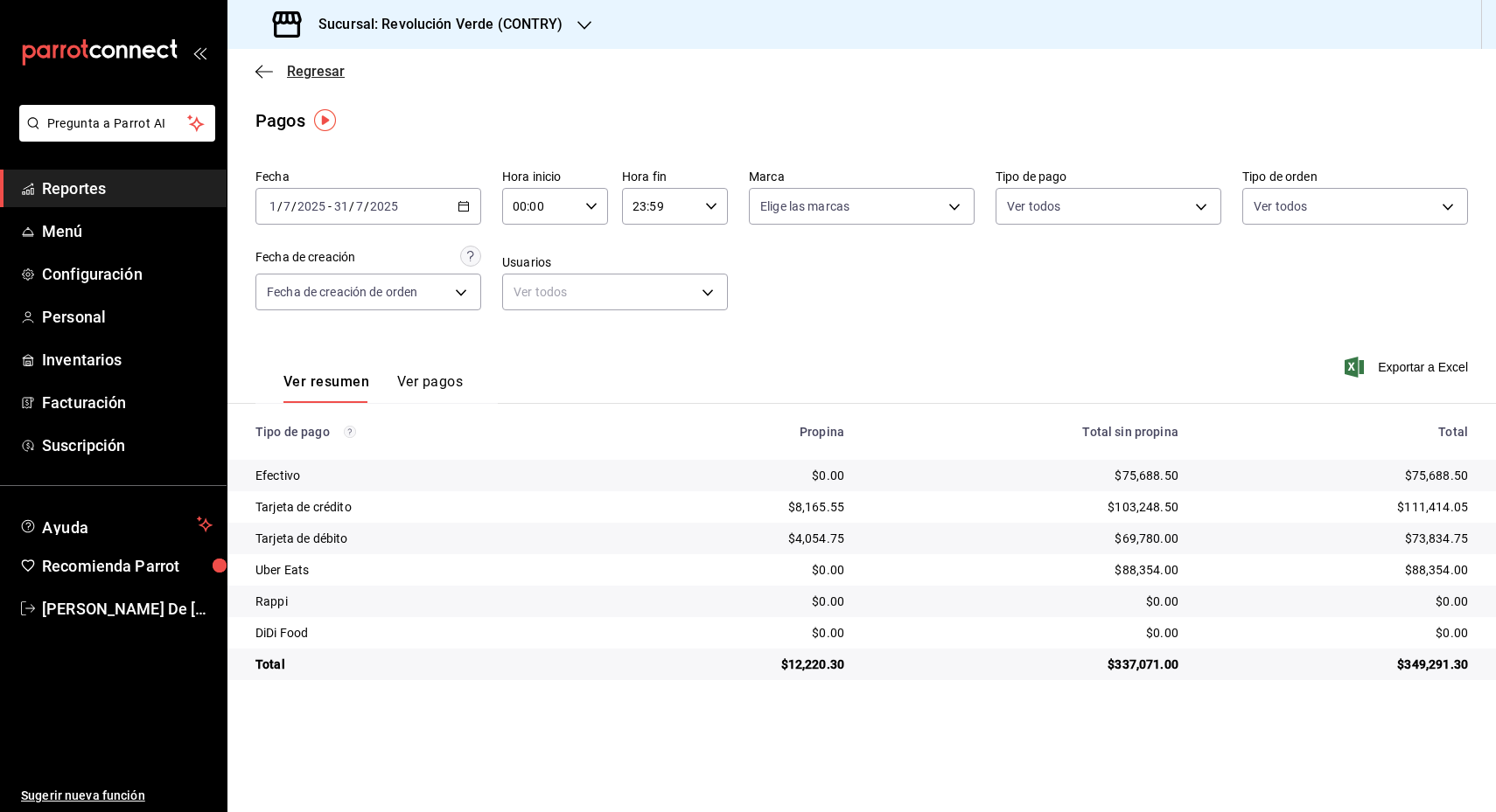
click at [263, 72] on icon "button" at bounding box center [264, 72] width 18 height 16
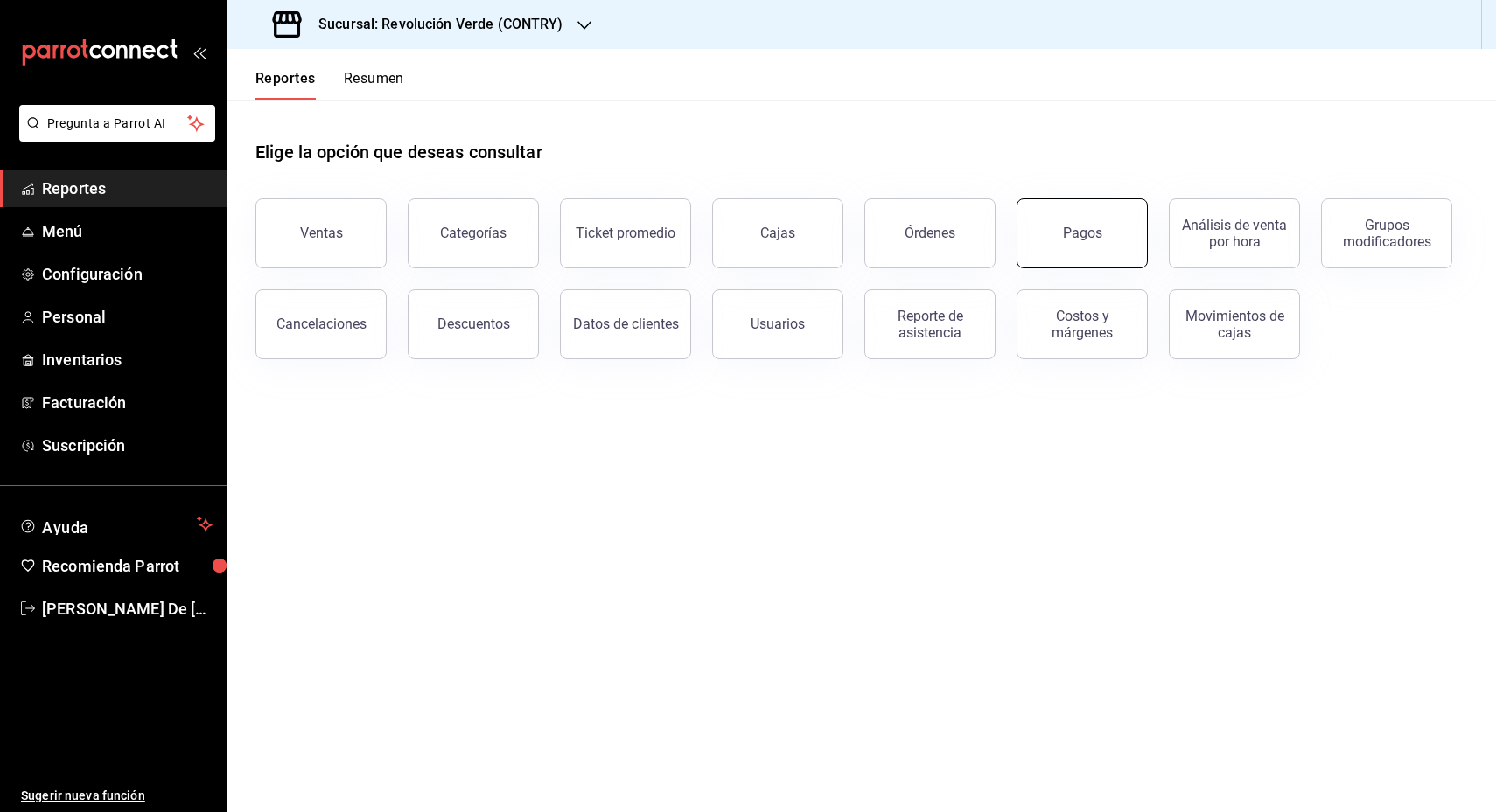
click at [1088, 243] on button "Pagos" at bounding box center [1082, 233] width 132 height 70
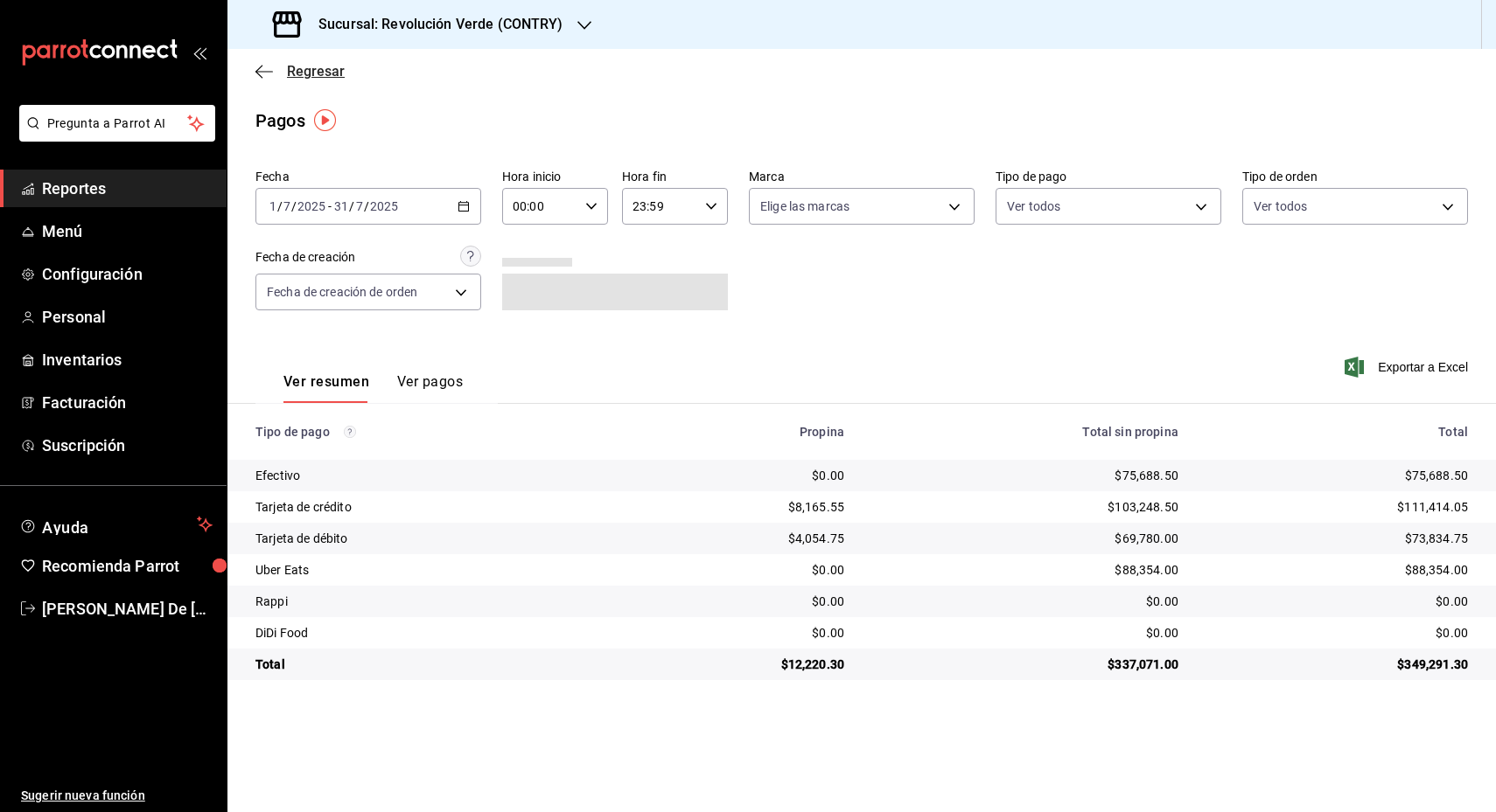
click at [259, 67] on icon "button" at bounding box center [258, 71] width 7 height 13
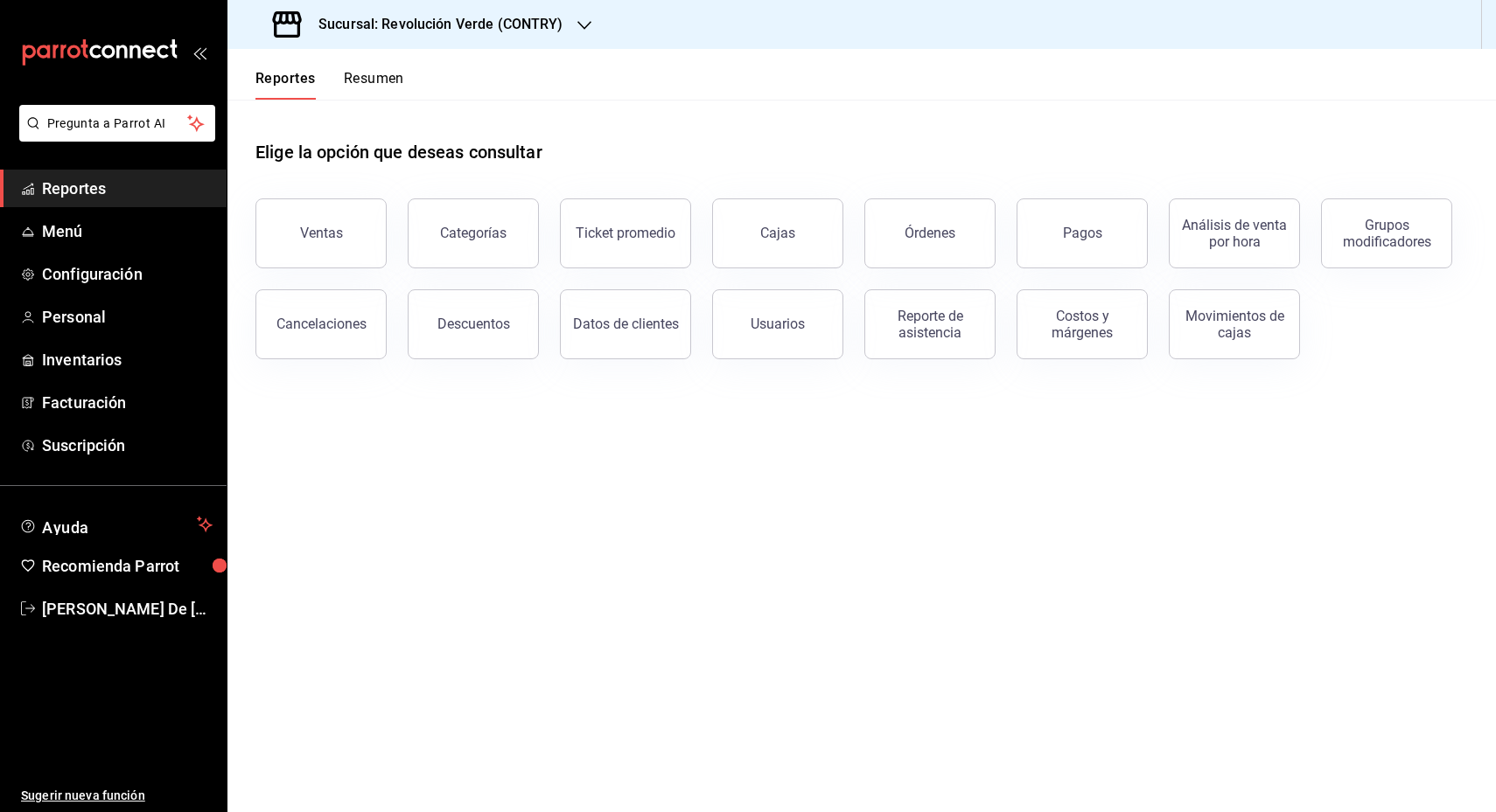
click at [934, 240] on button "Órdenes" at bounding box center [930, 233] width 132 height 70
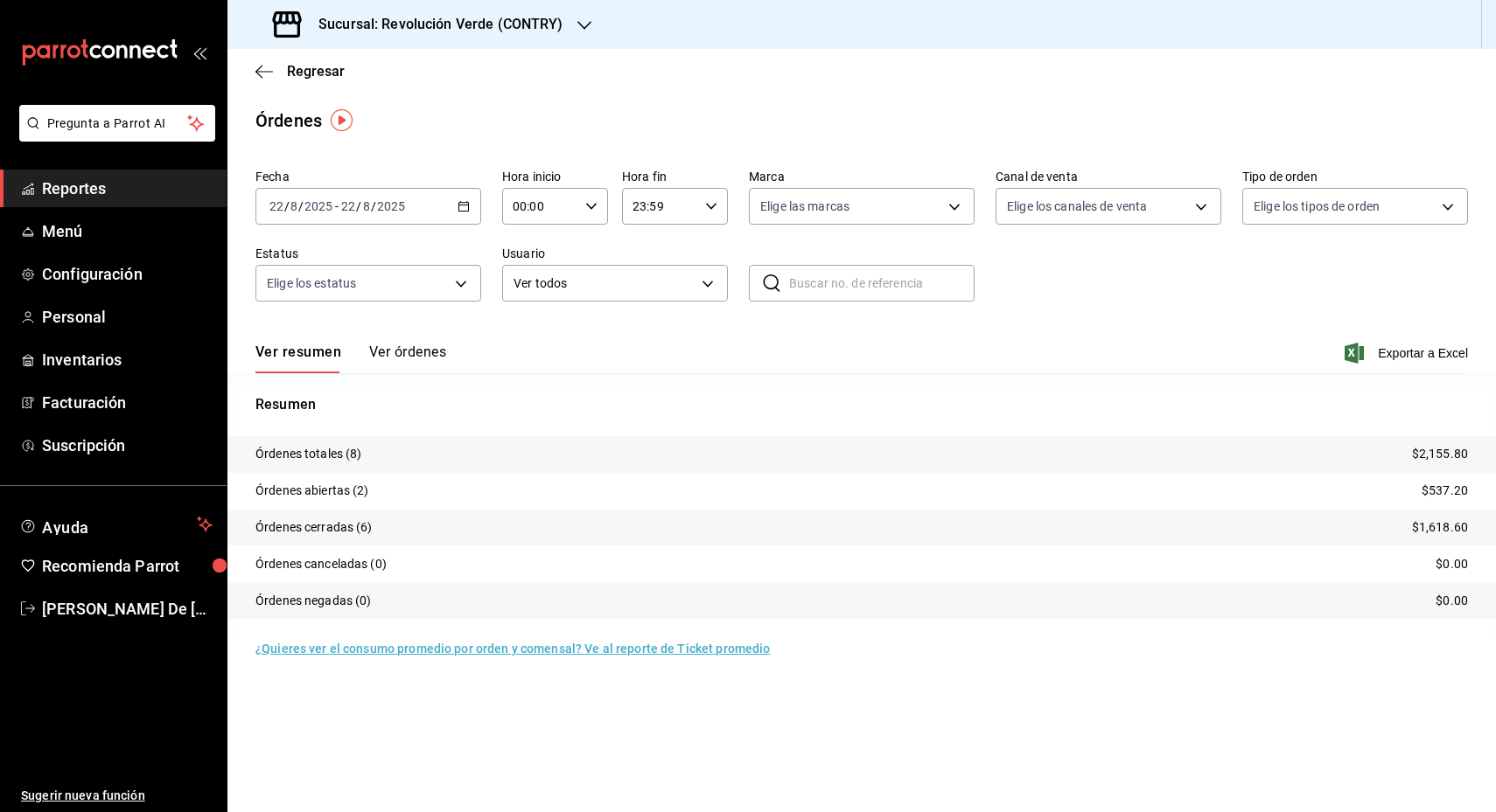
click at [404, 351] on button "Ver órdenes" at bounding box center [407, 359] width 77 height 30
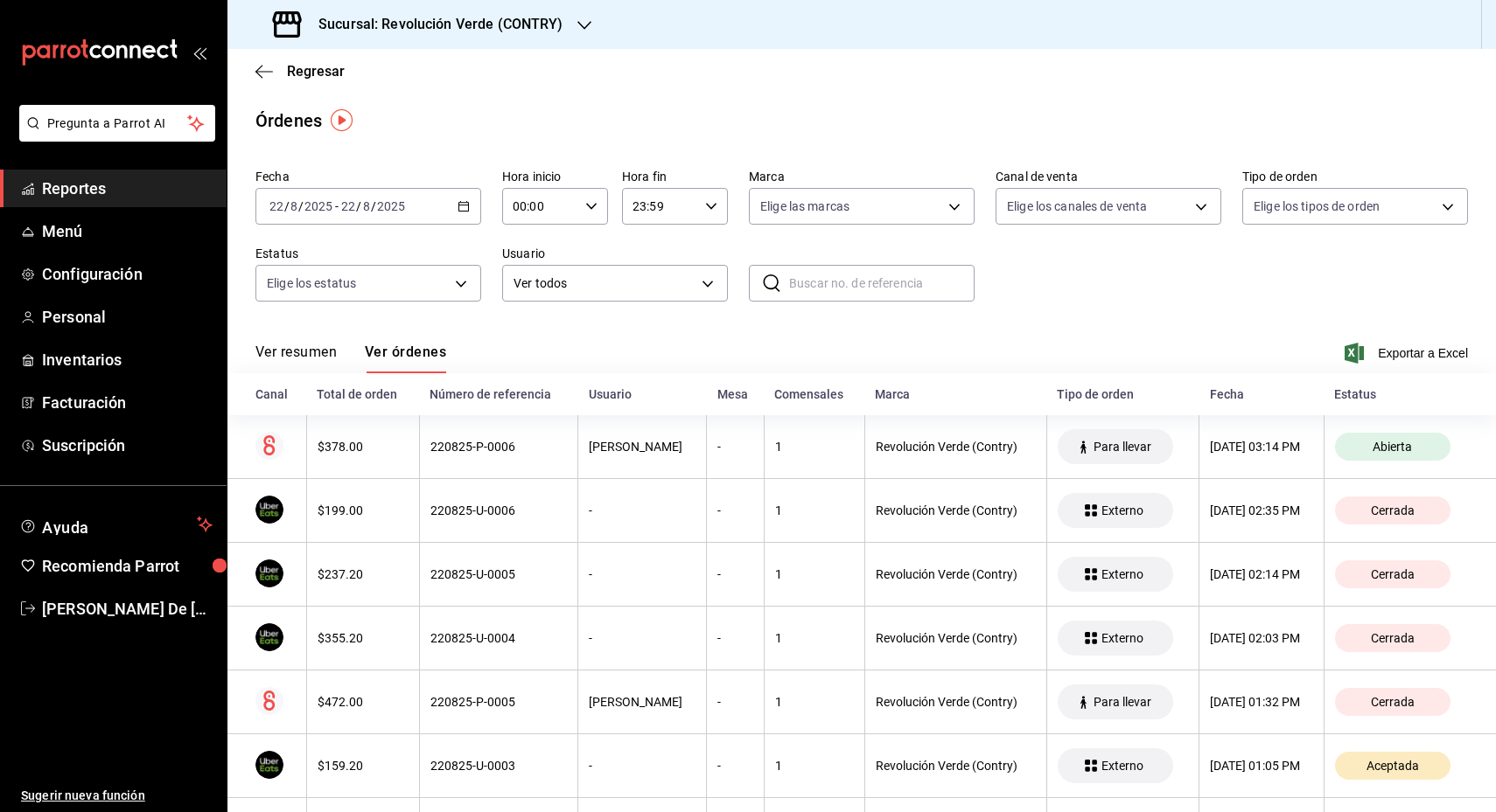
click at [286, 351] on button "Ver resumen" at bounding box center [296, 359] width 82 height 30
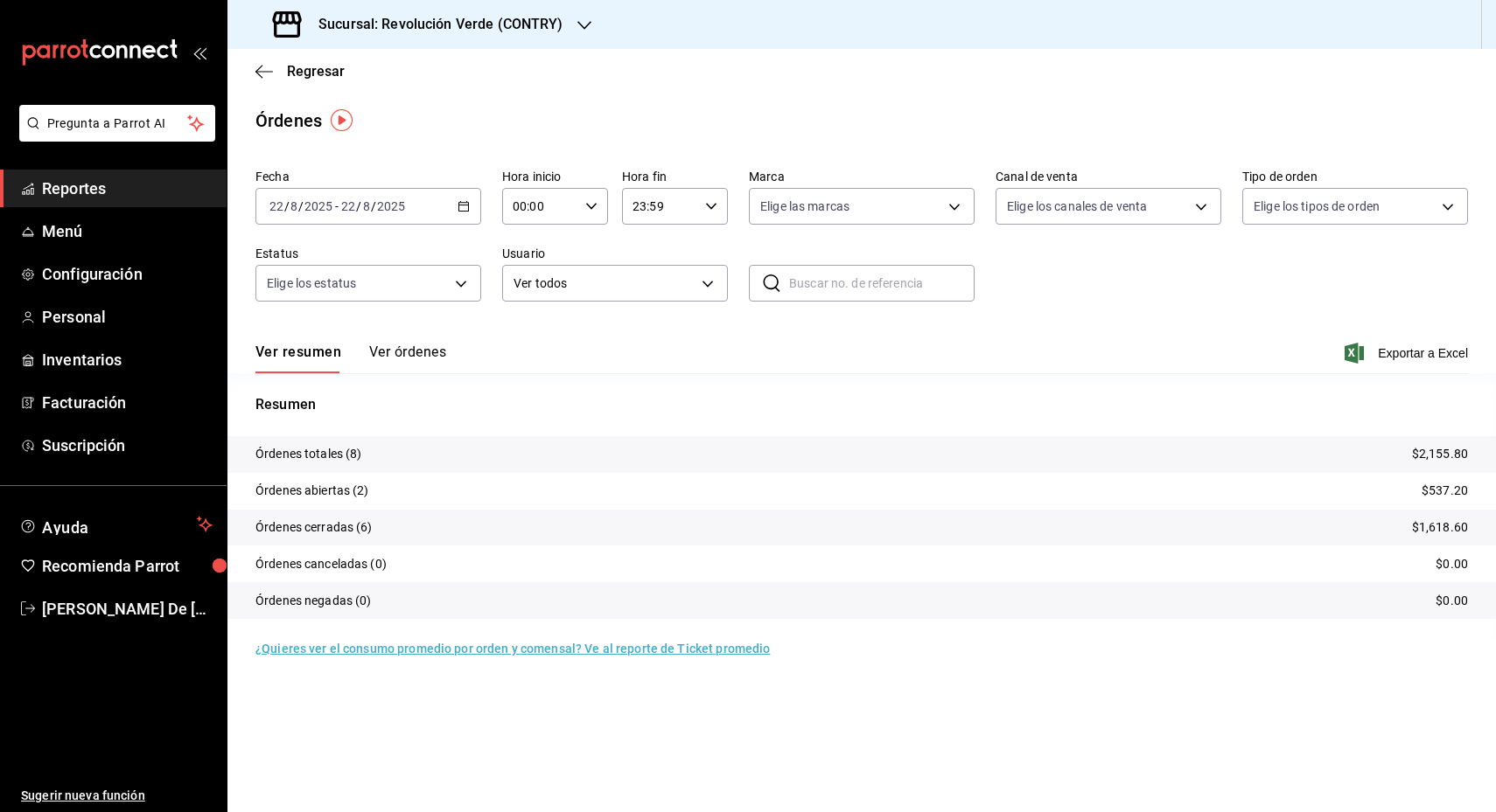
click at [427, 354] on button "Ver órdenes" at bounding box center [407, 359] width 77 height 30
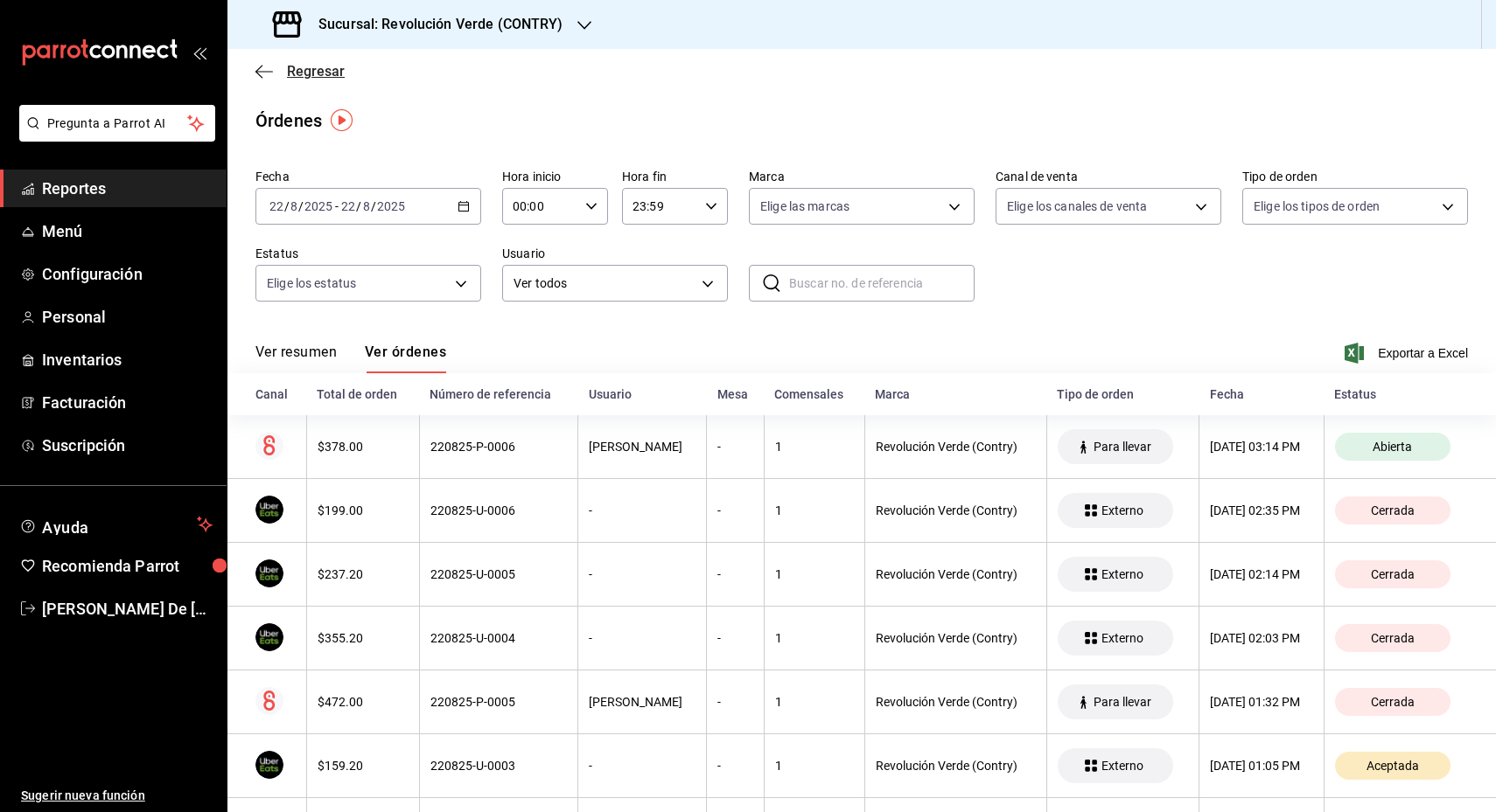
click at [265, 66] on icon "button" at bounding box center [264, 72] width 18 height 16
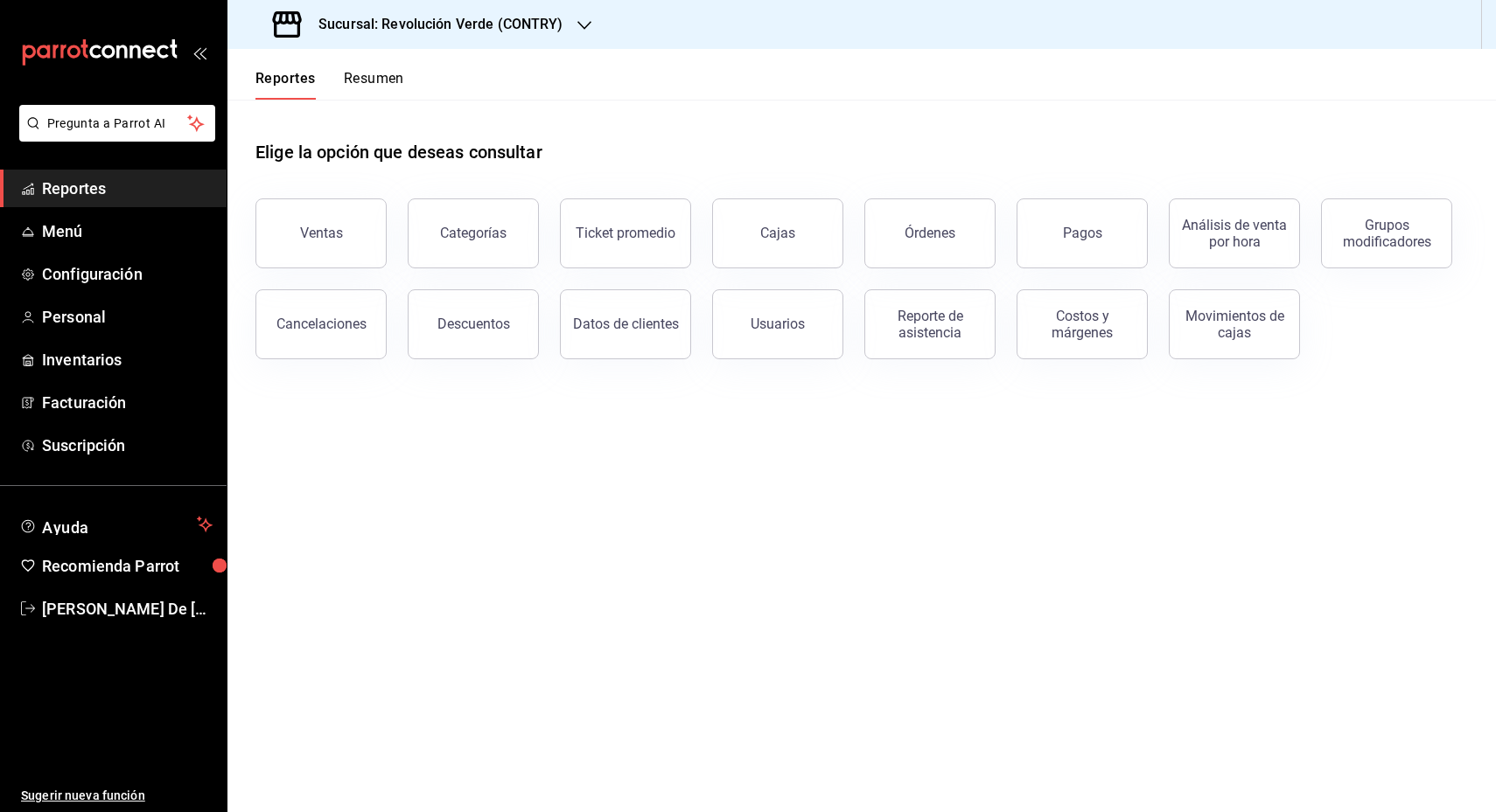
click at [506, 241] on button "Categorías" at bounding box center [473, 233] width 132 height 70
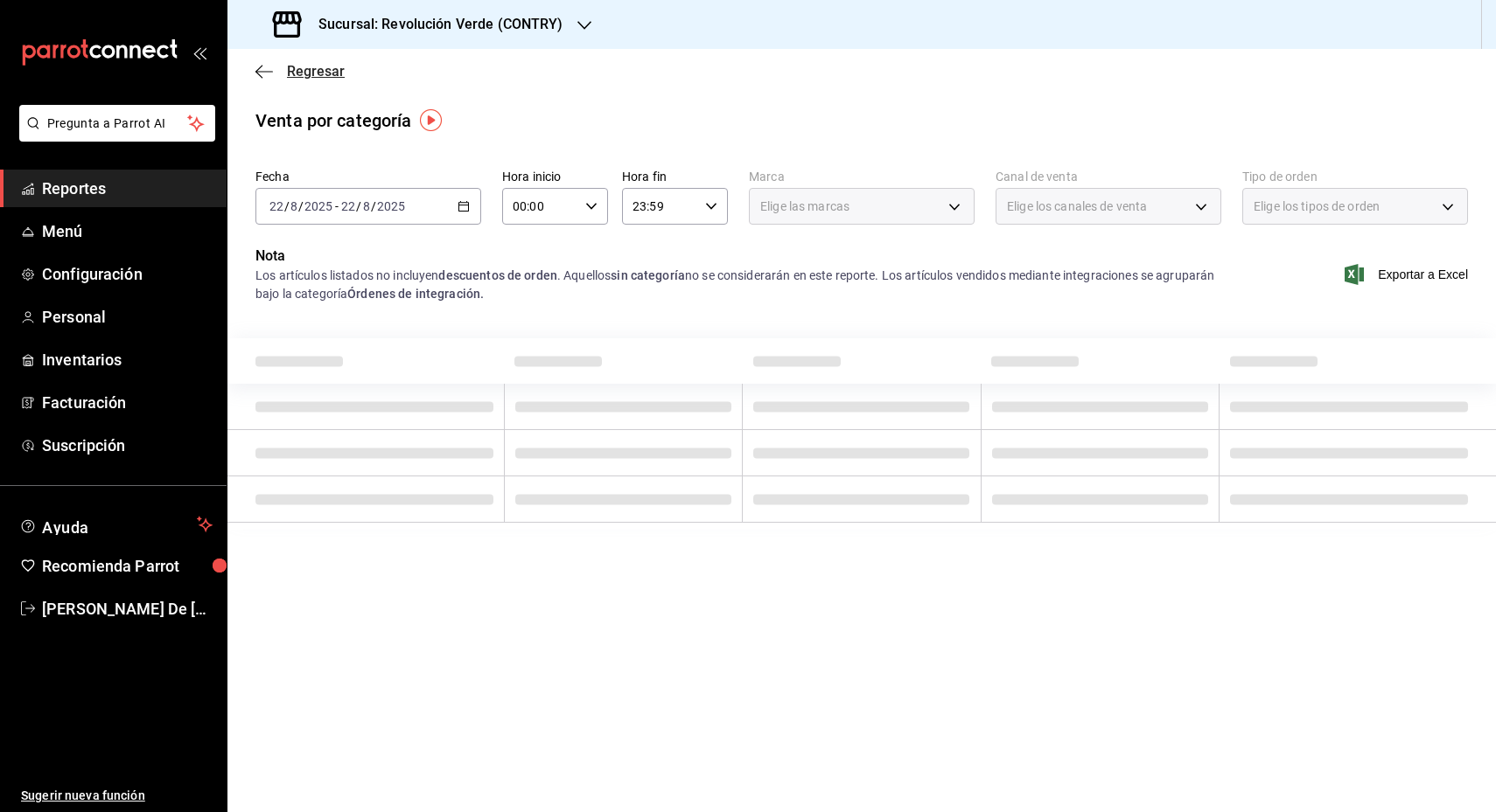
click at [265, 71] on icon "button" at bounding box center [264, 71] width 18 height 1
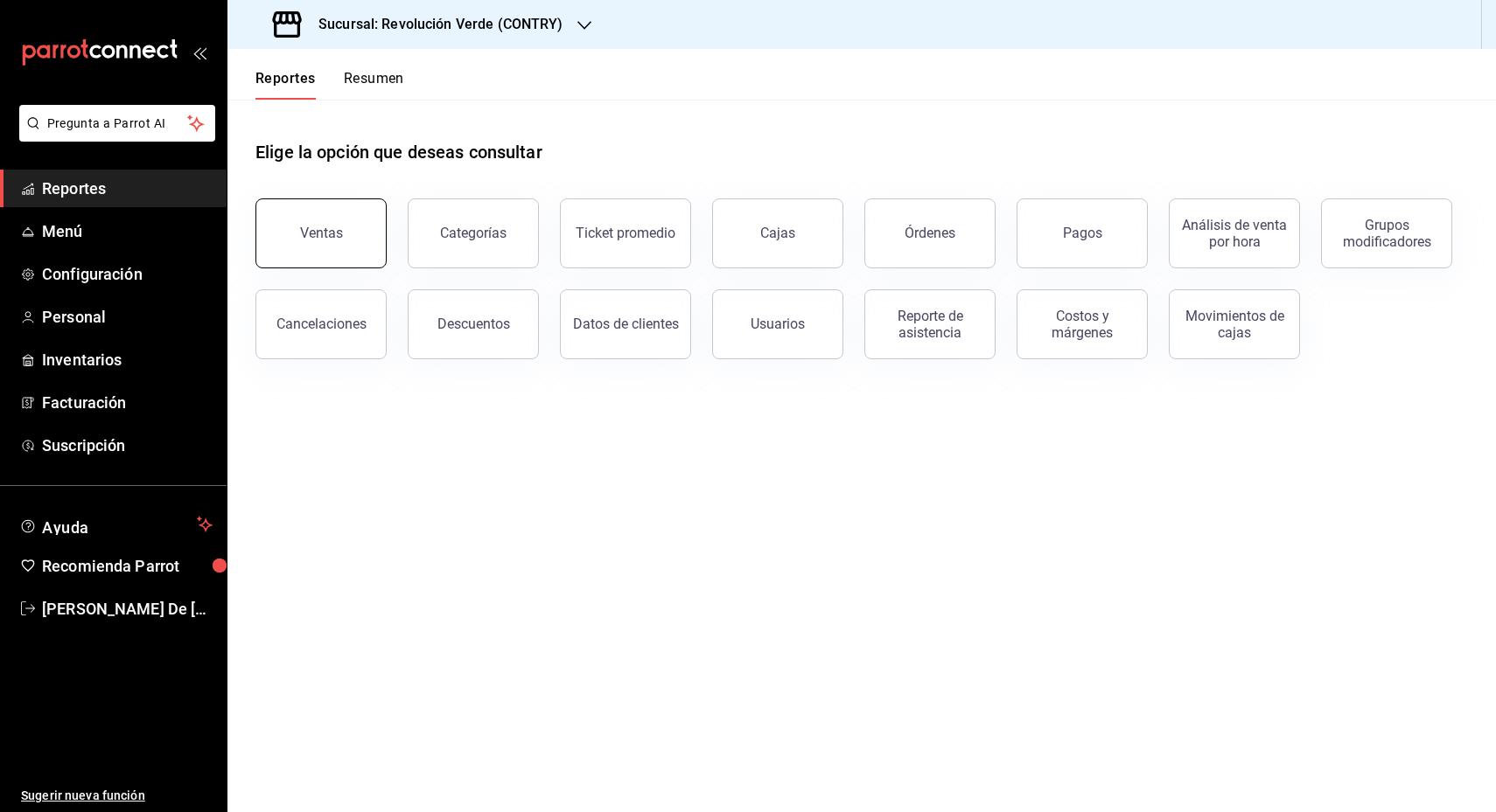
click at [345, 240] on button "Ventas" at bounding box center [321, 233] width 132 height 70
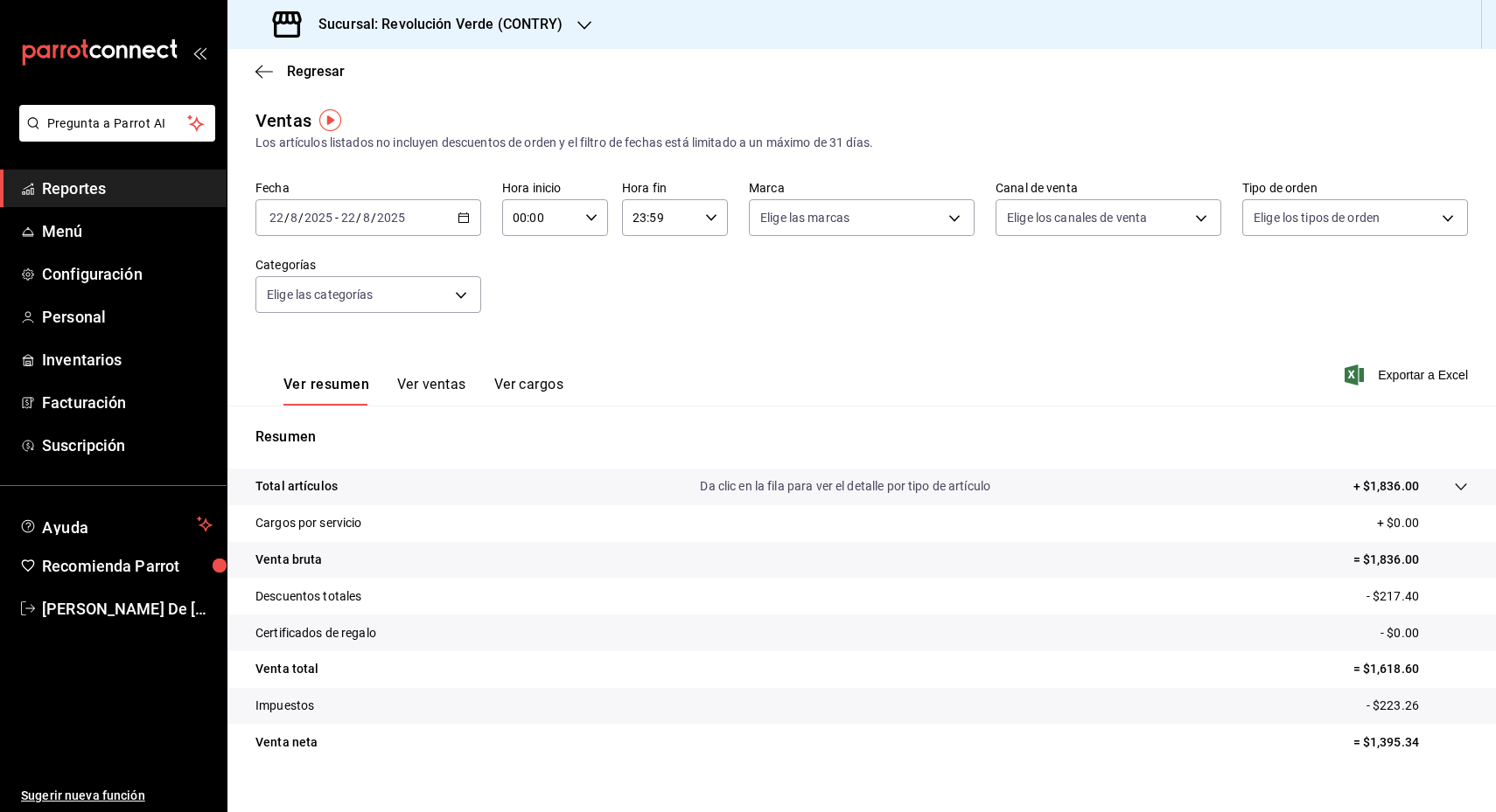
click at [458, 390] on button "Ver ventas" at bounding box center [431, 391] width 69 height 30
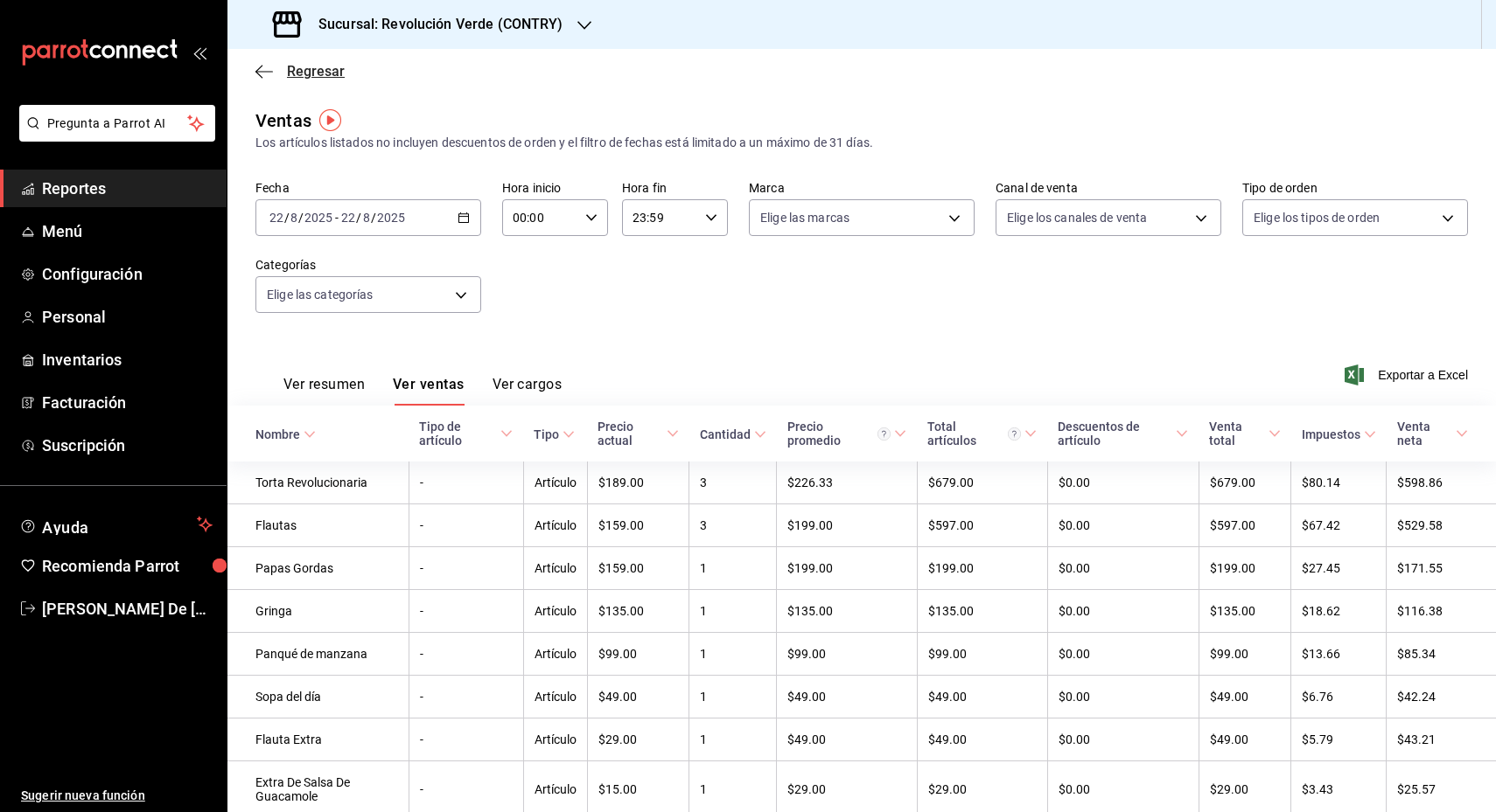
click at [268, 68] on icon "button" at bounding box center [264, 72] width 18 height 16
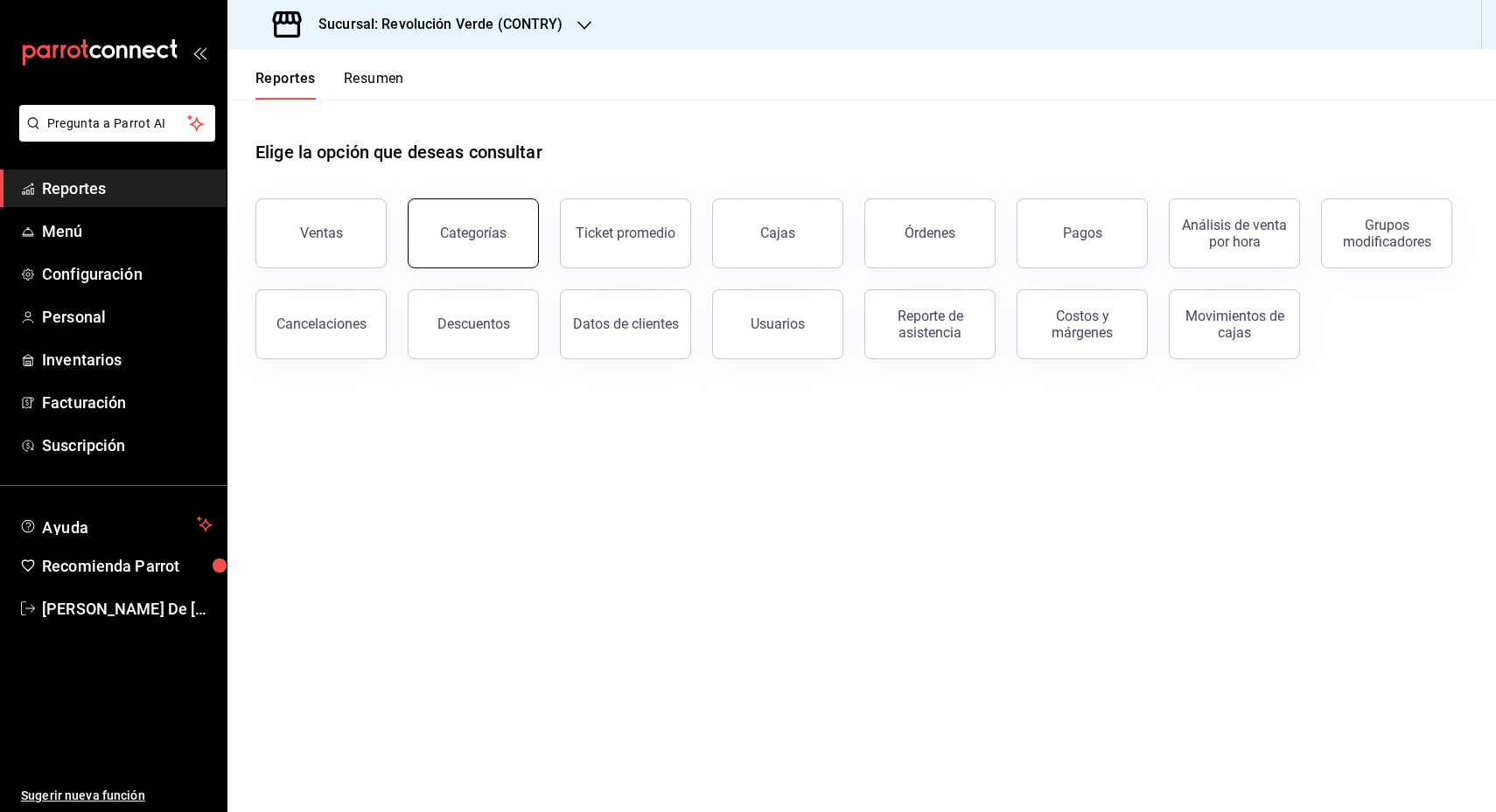
click at [524, 240] on button "Categorías" at bounding box center [473, 233] width 132 height 70
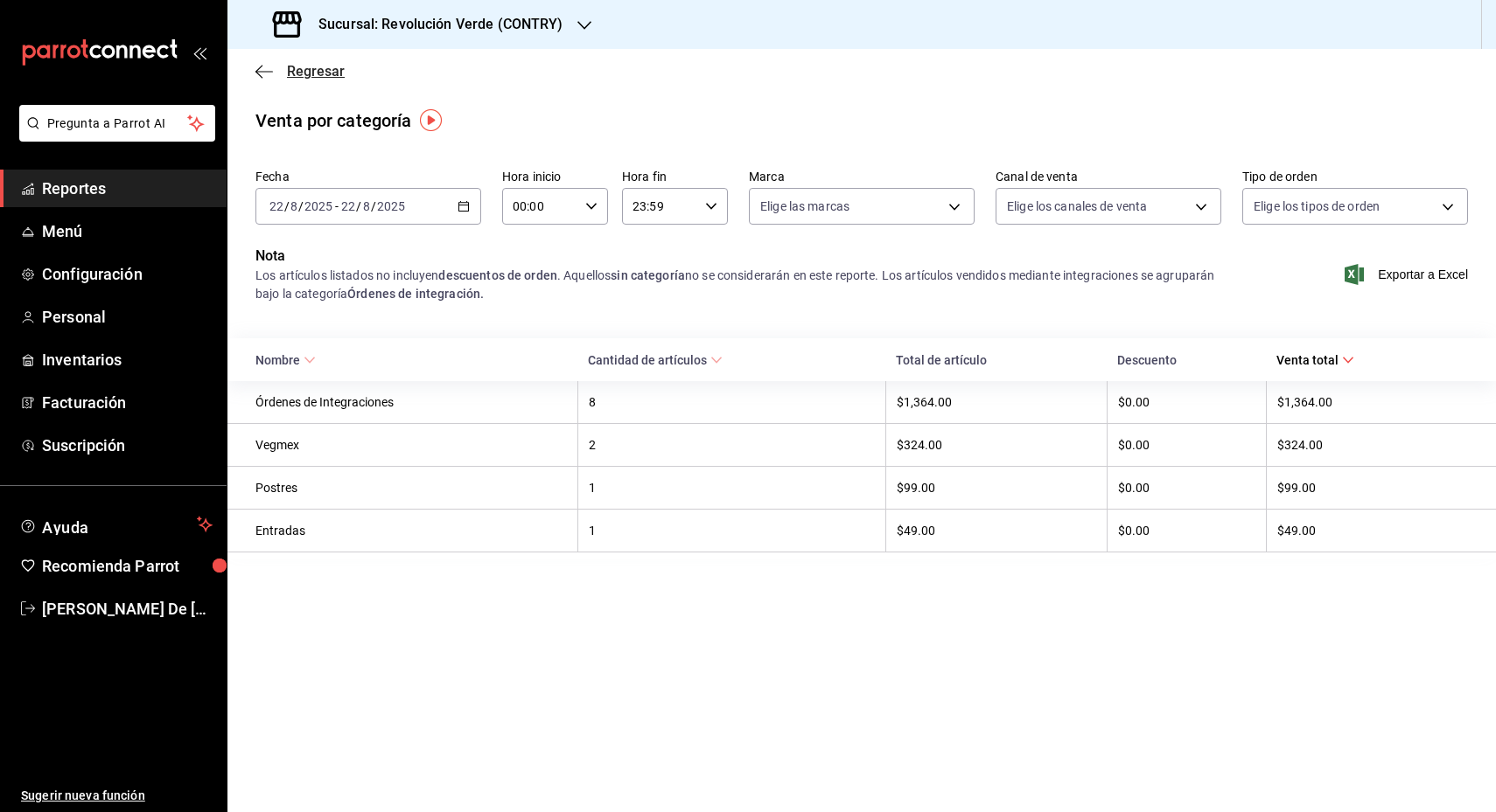
click at [261, 70] on icon "button" at bounding box center [264, 72] width 18 height 16
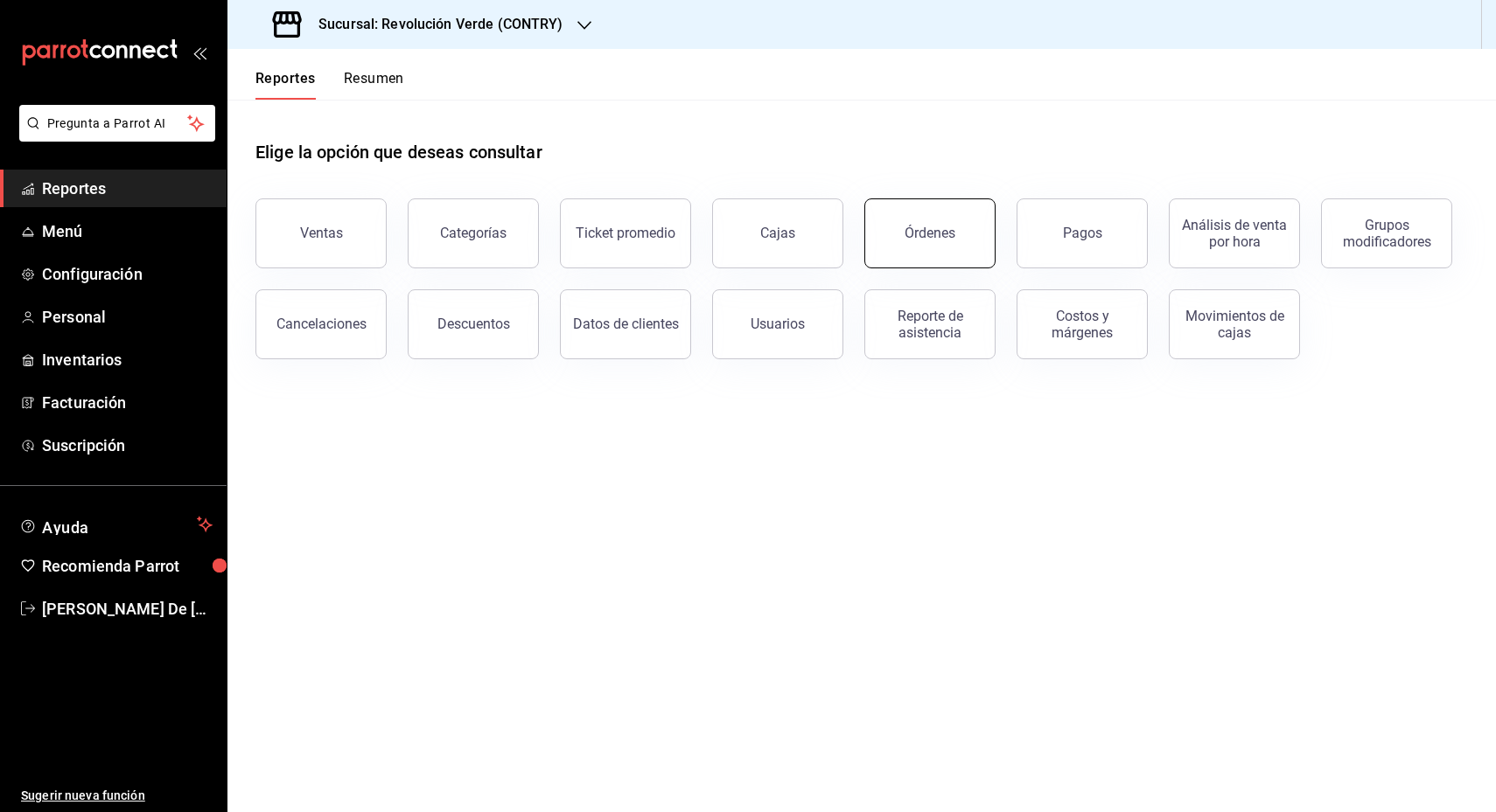
click at [954, 241] on button "Órdenes" at bounding box center [930, 233] width 132 height 70
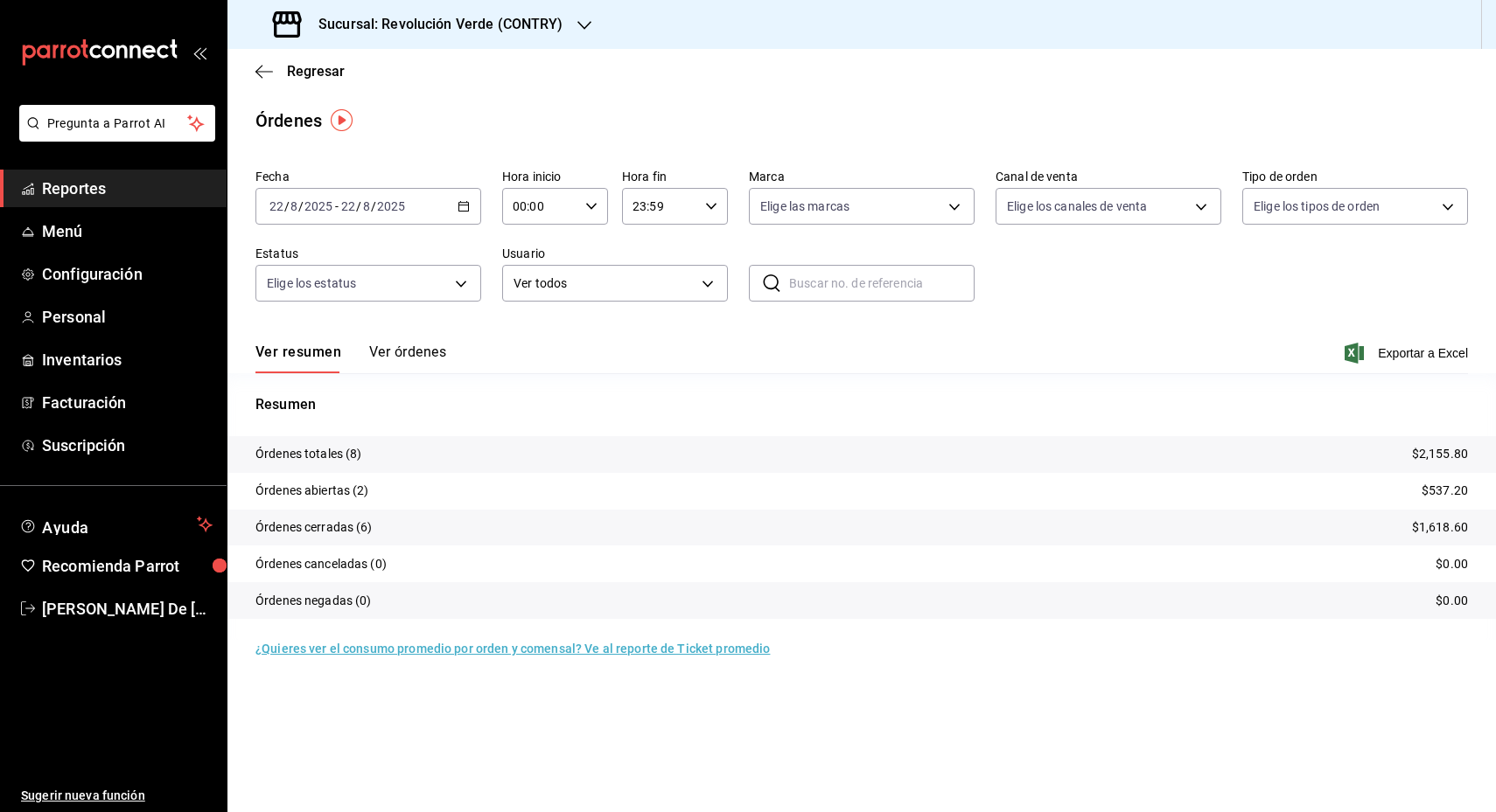
click at [407, 351] on button "Ver órdenes" at bounding box center [407, 359] width 77 height 30
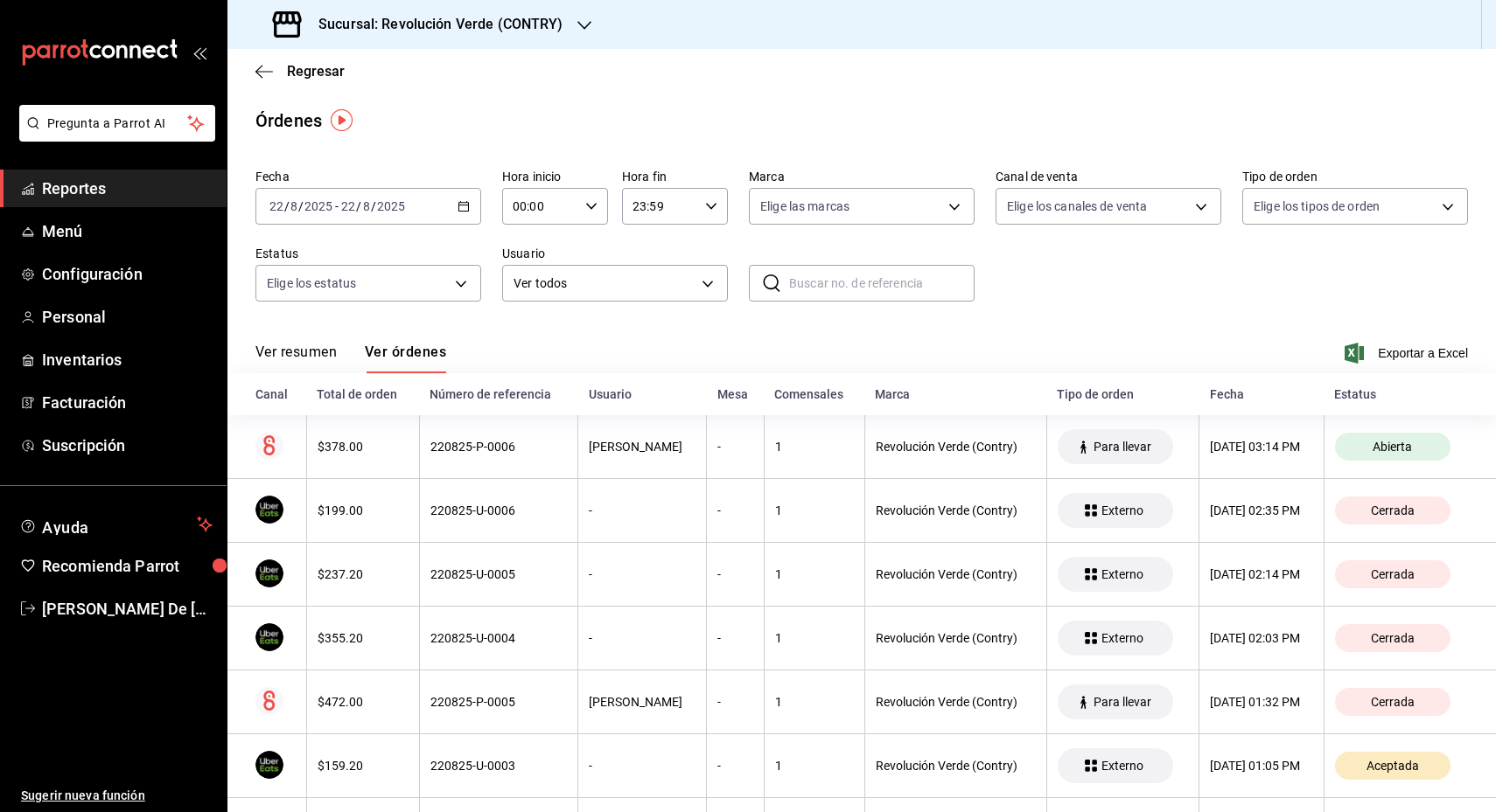
click at [295, 347] on button "Ver resumen" at bounding box center [296, 359] width 82 height 30
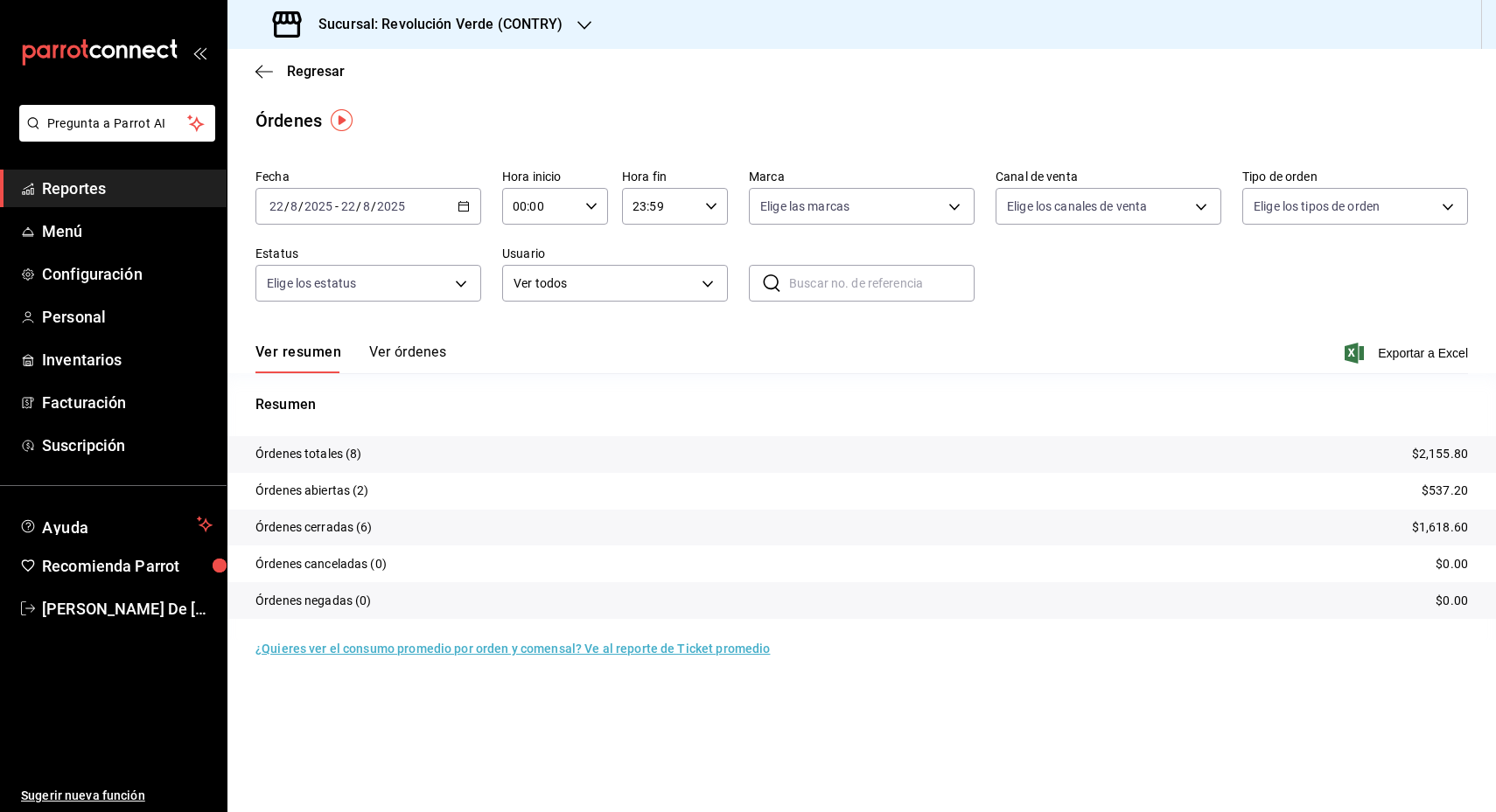
click at [459, 204] on \(Stroke\) "button" at bounding box center [464, 204] width 10 height 1
click at [324, 455] on span "Rango de fechas" at bounding box center [338, 456] width 136 height 18
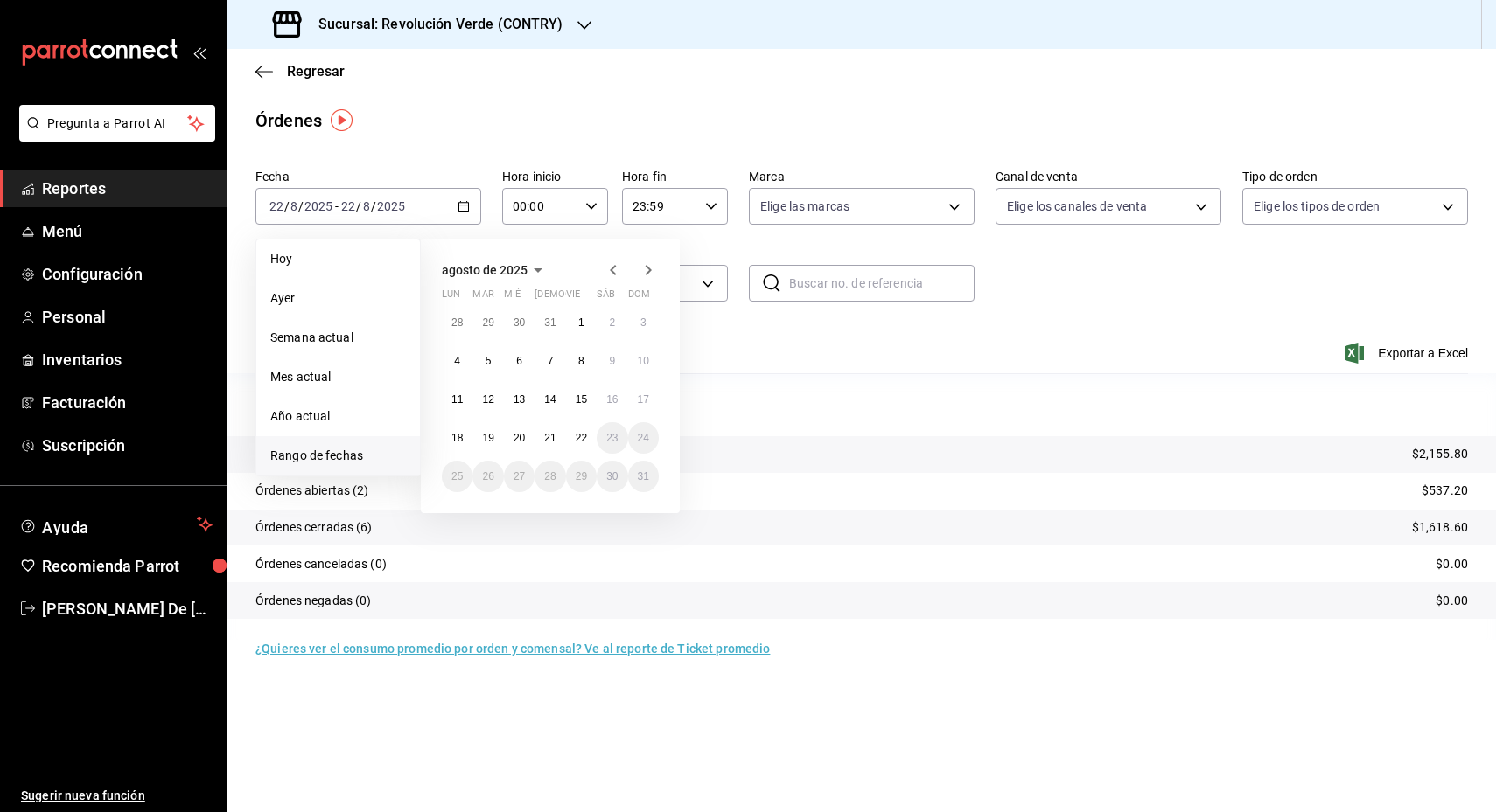
click at [613, 268] on icon "button" at bounding box center [613, 270] width 21 height 21
click at [484, 477] on abbr "29" at bounding box center [487, 483] width 11 height 12
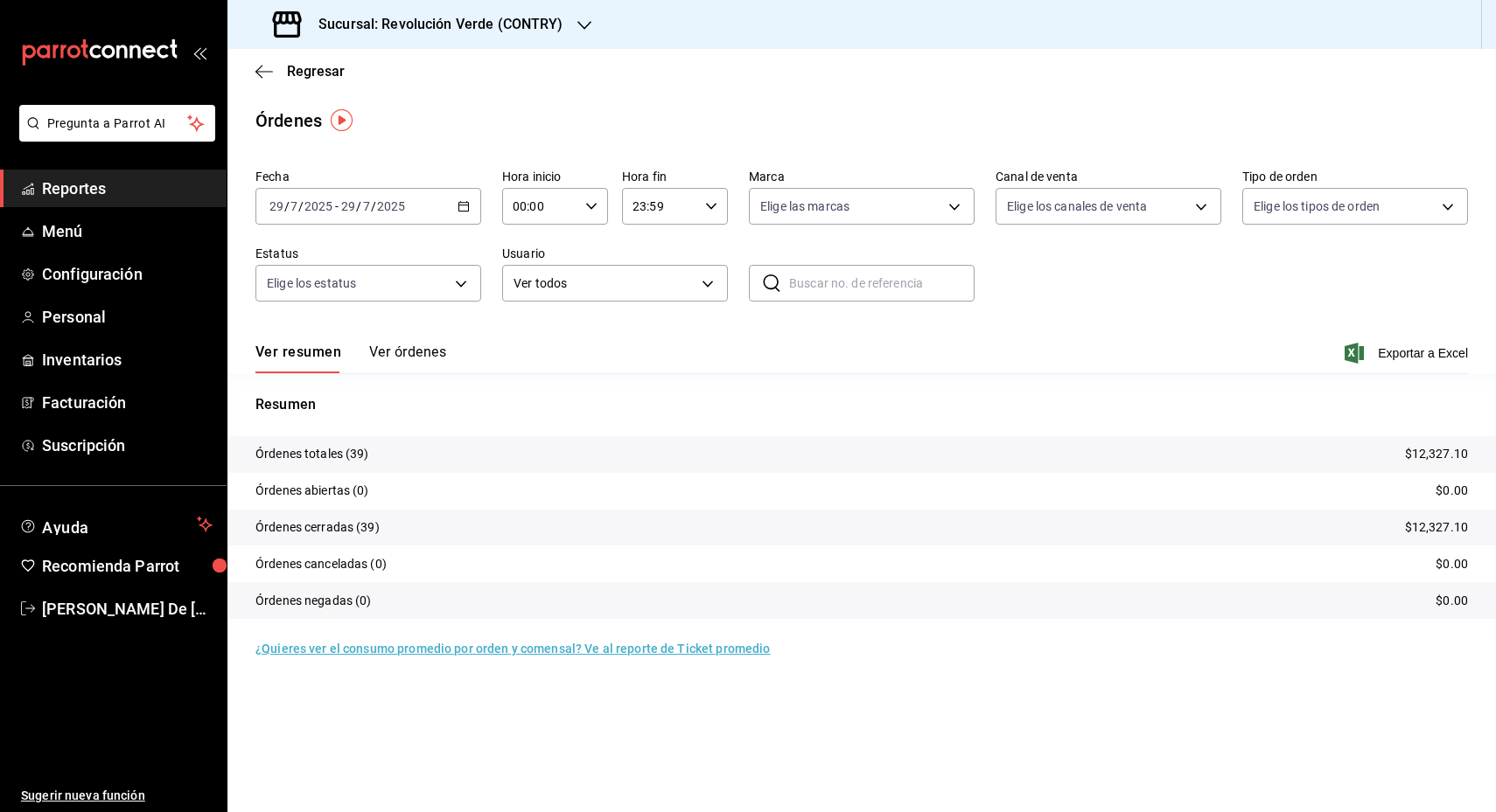
click at [421, 352] on button "Ver órdenes" at bounding box center [407, 359] width 77 height 30
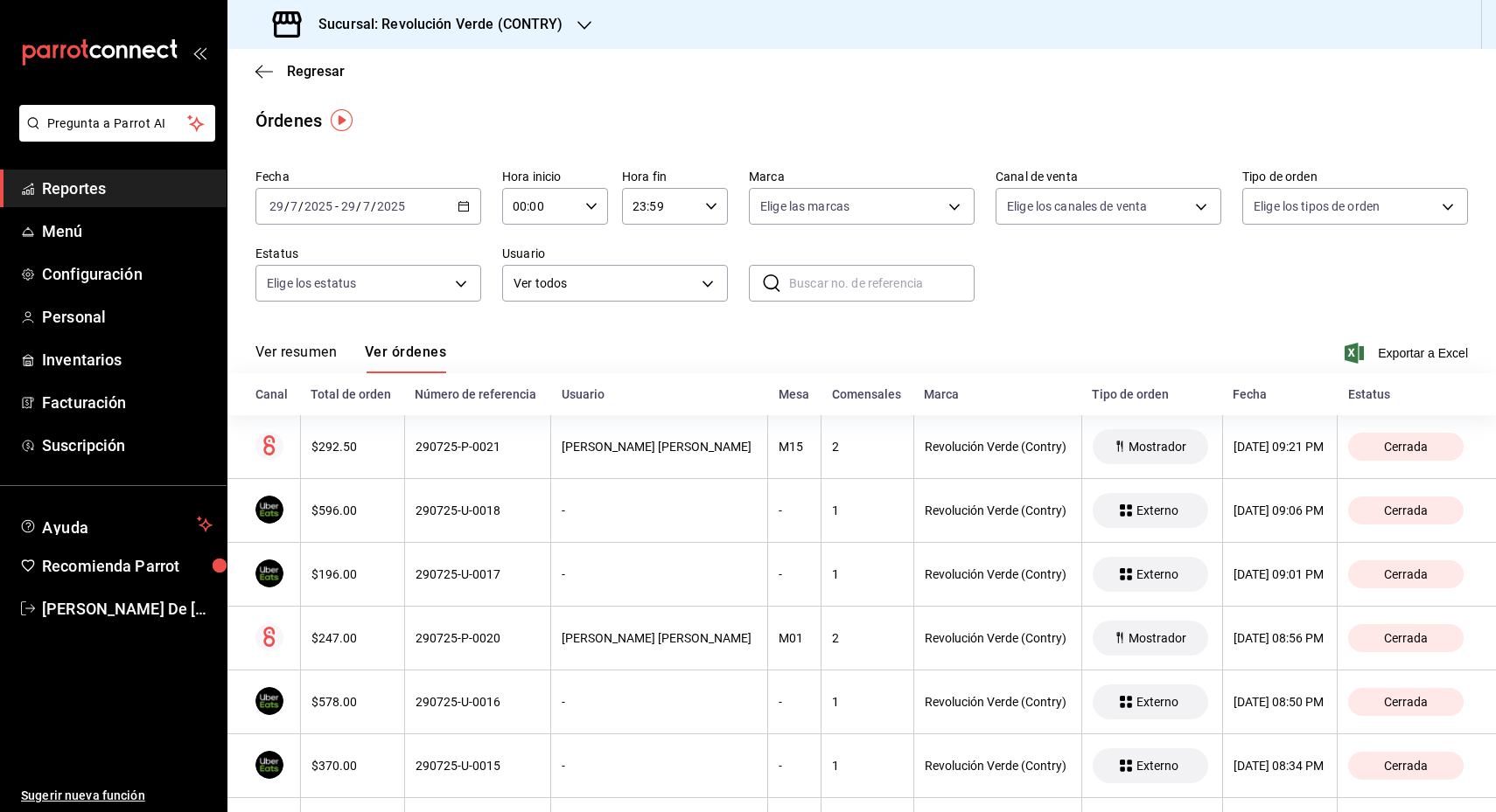
click at [324, 348] on button "Ver resumen" at bounding box center [296, 359] width 82 height 30
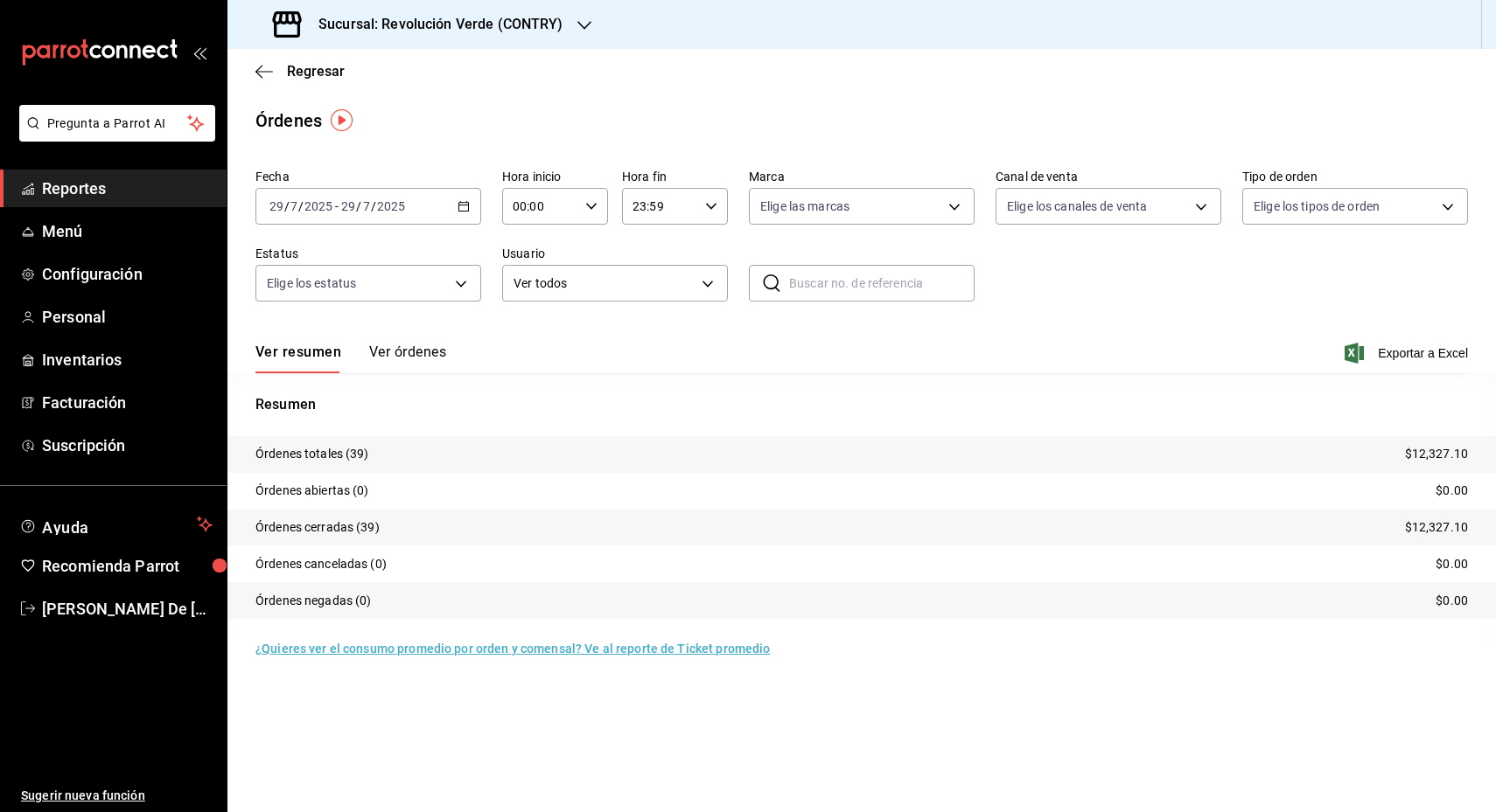
click at [383, 354] on button "Ver órdenes" at bounding box center [407, 359] width 77 height 30
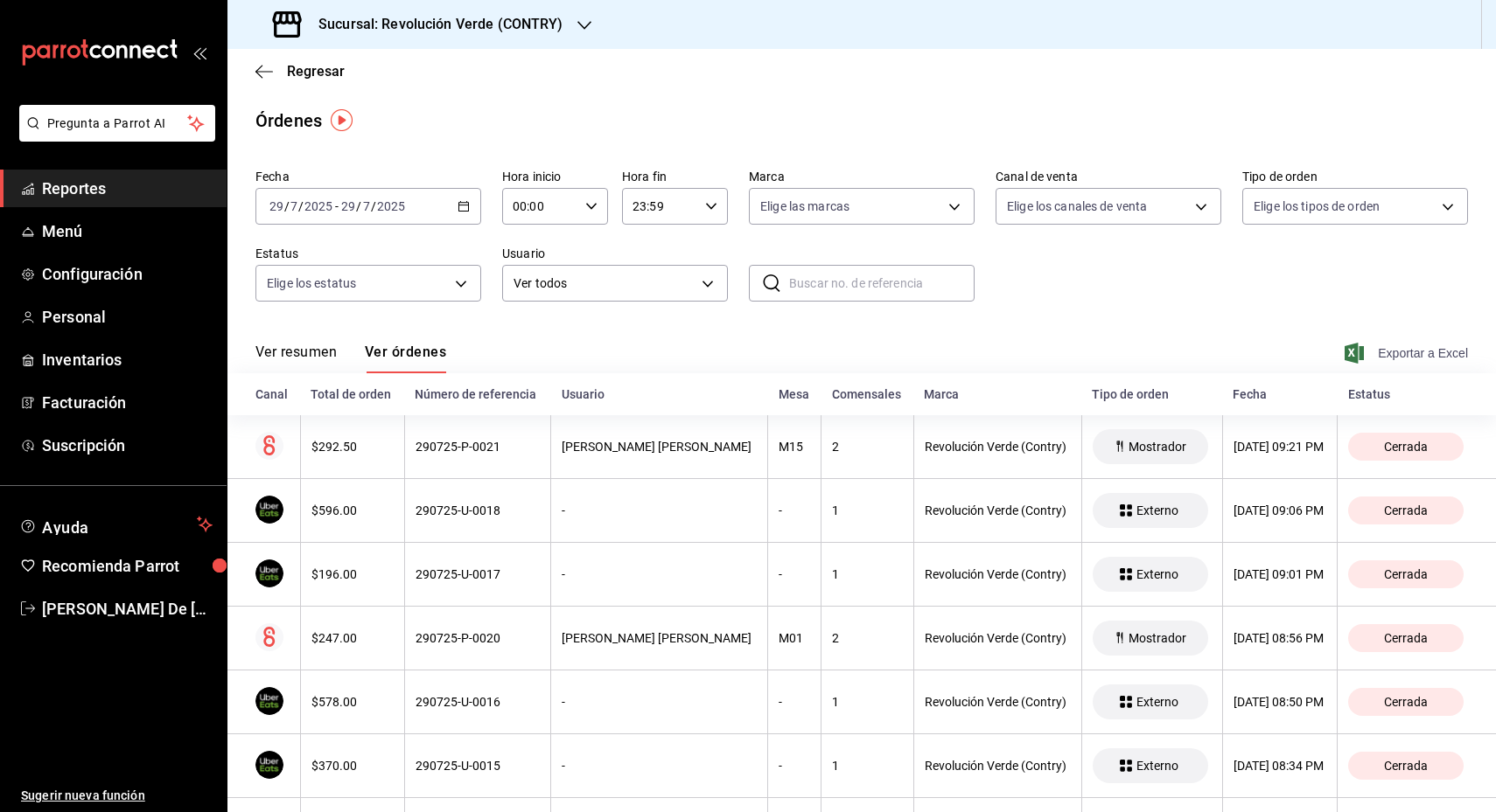
click at [1386, 348] on span "Exportar a Excel" at bounding box center [1408, 353] width 120 height 21
click at [464, 209] on \(Stroke\) "button" at bounding box center [463, 207] width 11 height 10
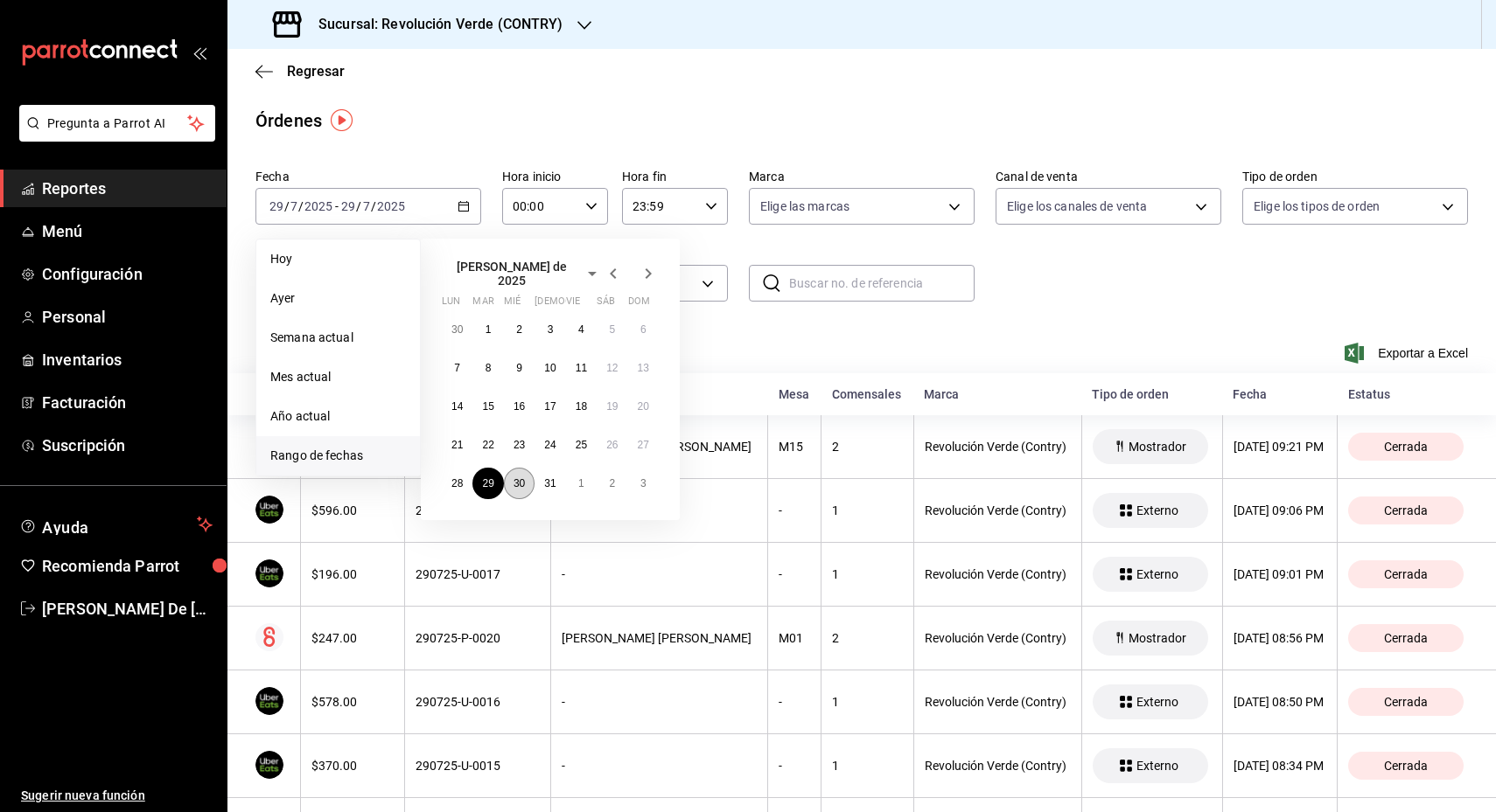
click at [516, 477] on abbr "30" at bounding box center [518, 483] width 11 height 12
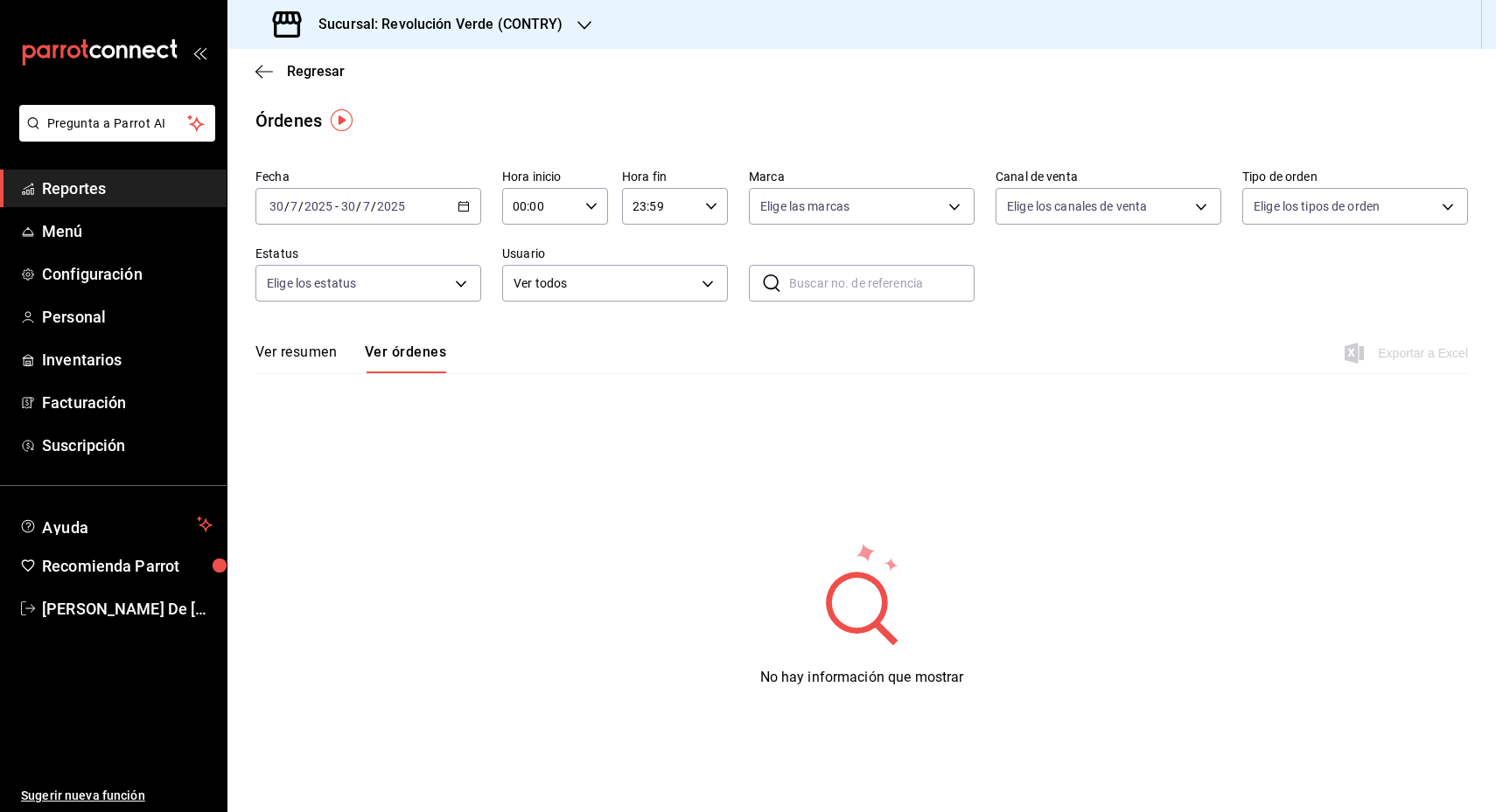
click at [316, 346] on button "Ver resumen" at bounding box center [296, 359] width 82 height 30
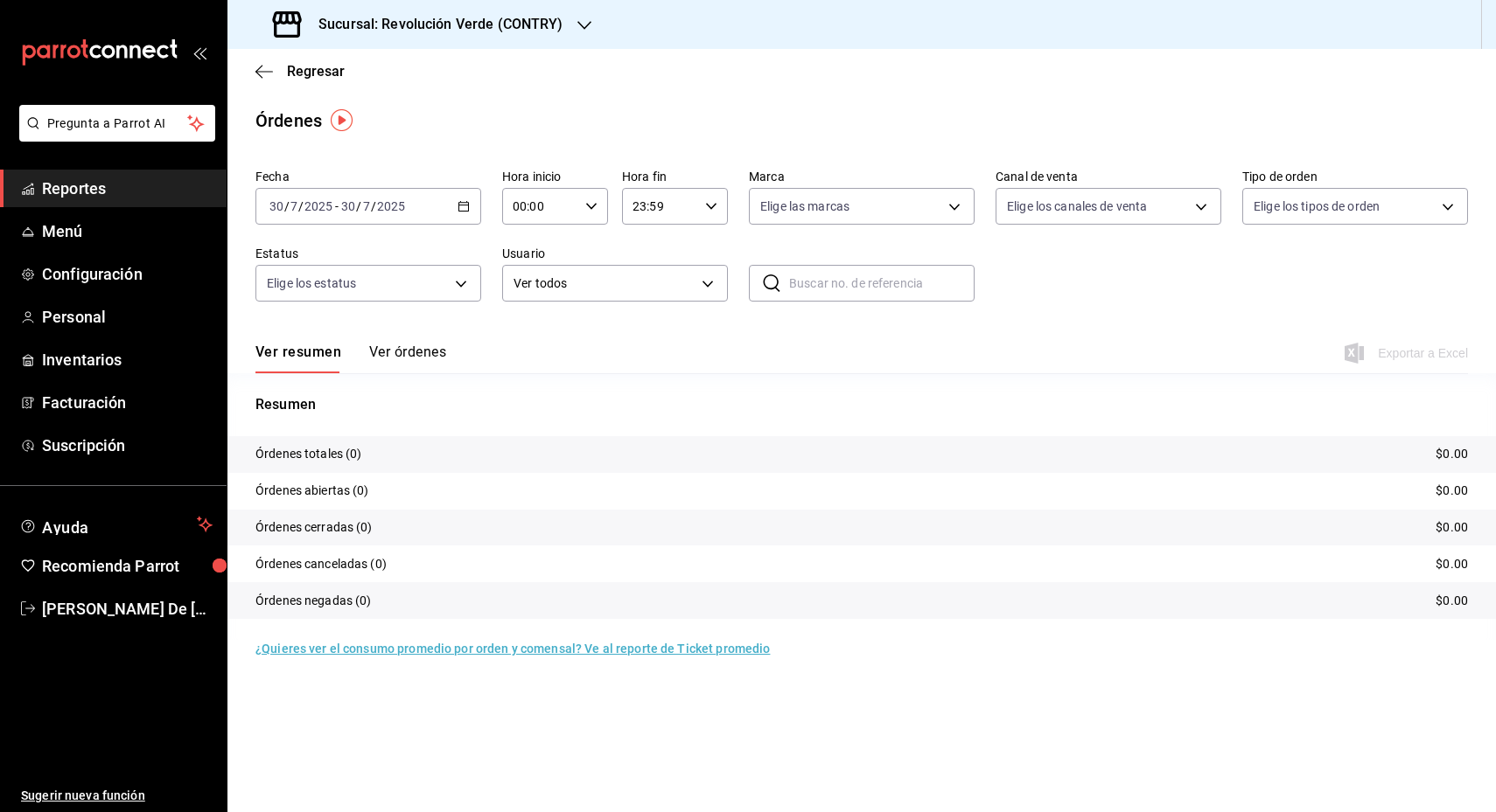
click at [598, 357] on div "Ver resumen Ver órdenes Exportar a Excel" at bounding box center [861, 348] width 1213 height 51
click at [454, 206] on div "[DATE] [DATE] - [DATE] [DATE]" at bounding box center [368, 206] width 225 height 37
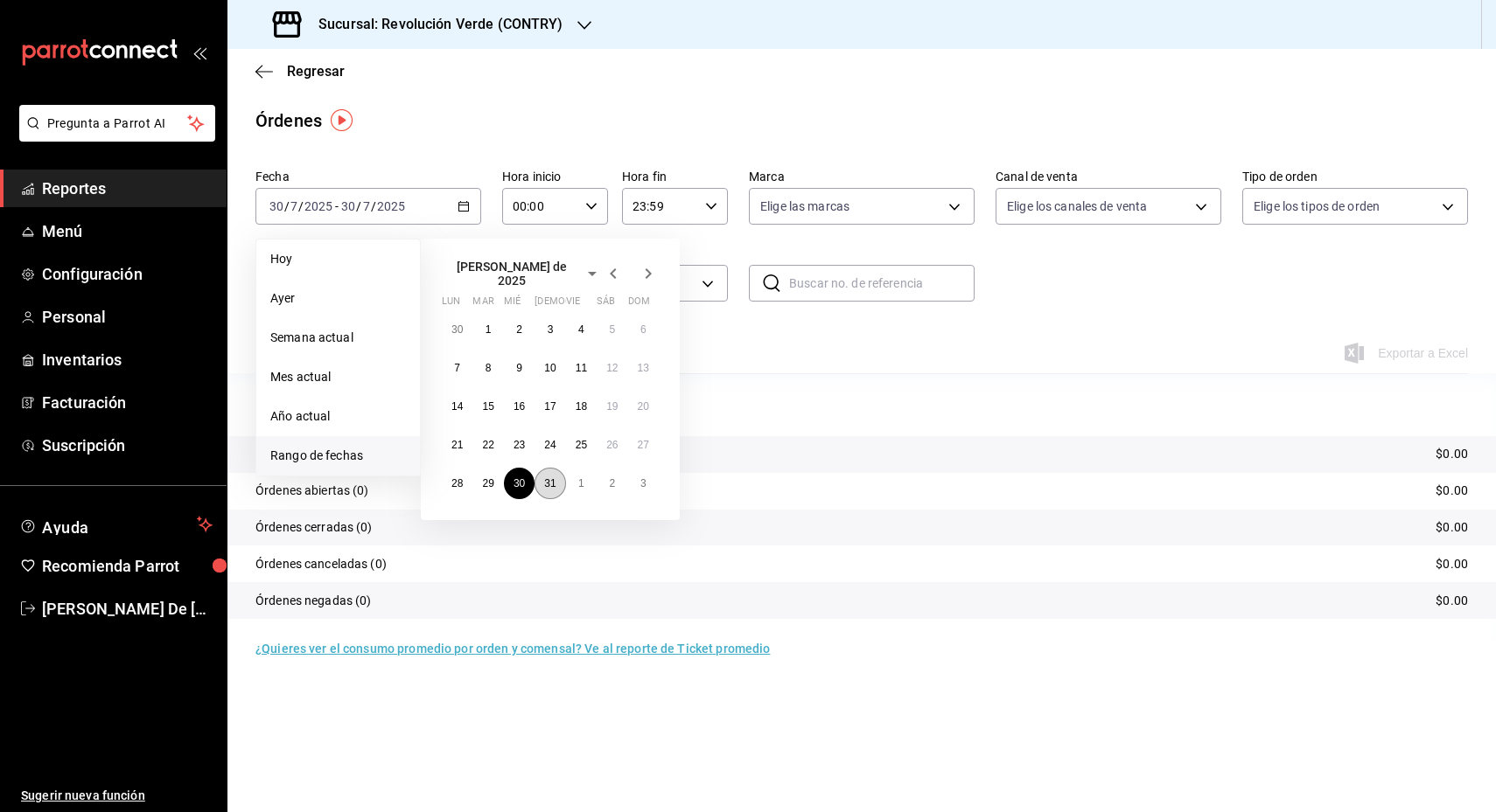
click at [548, 477] on abbr "31" at bounding box center [549, 483] width 11 height 12
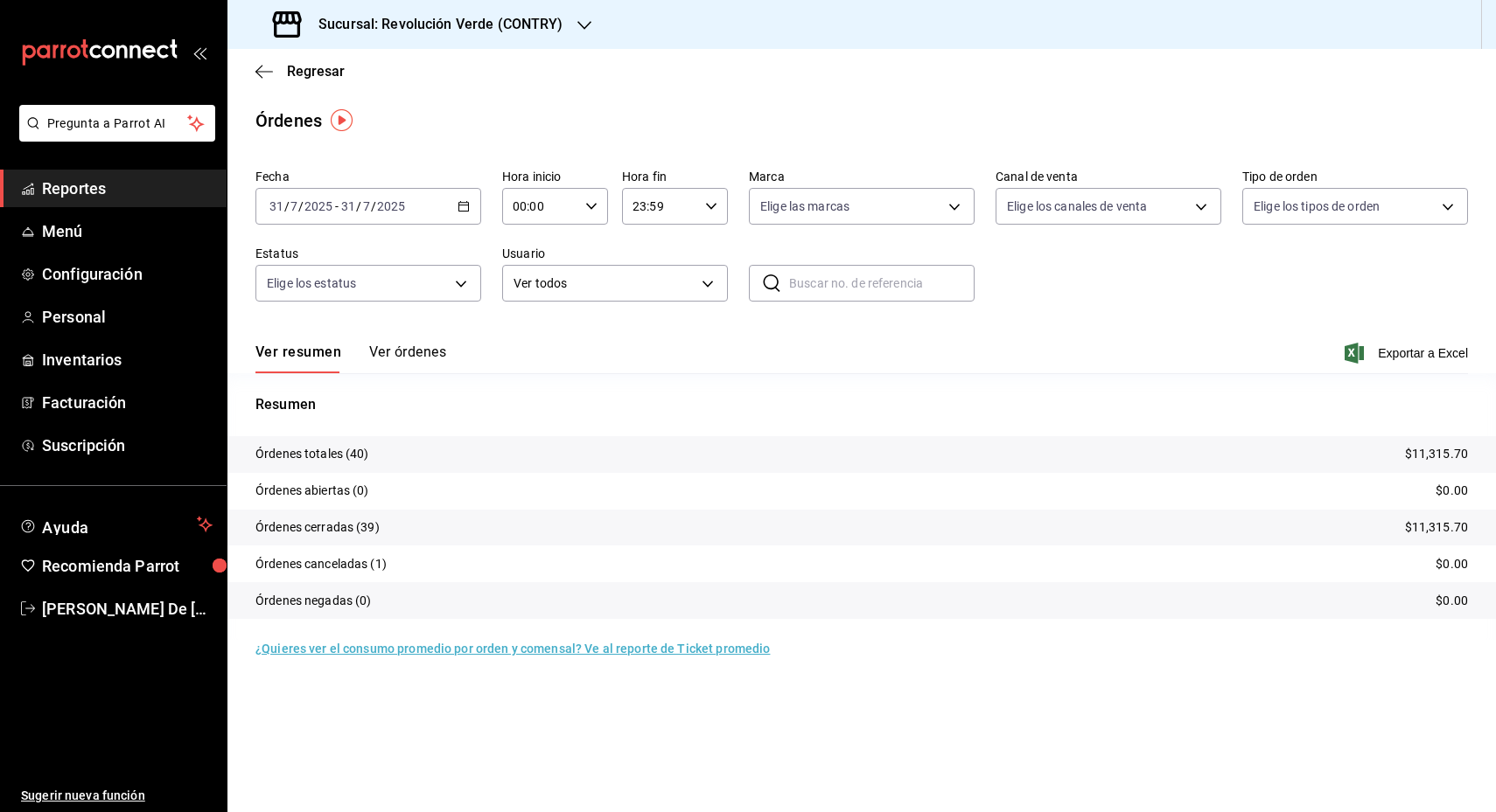
click at [426, 348] on button "Ver órdenes" at bounding box center [407, 359] width 77 height 30
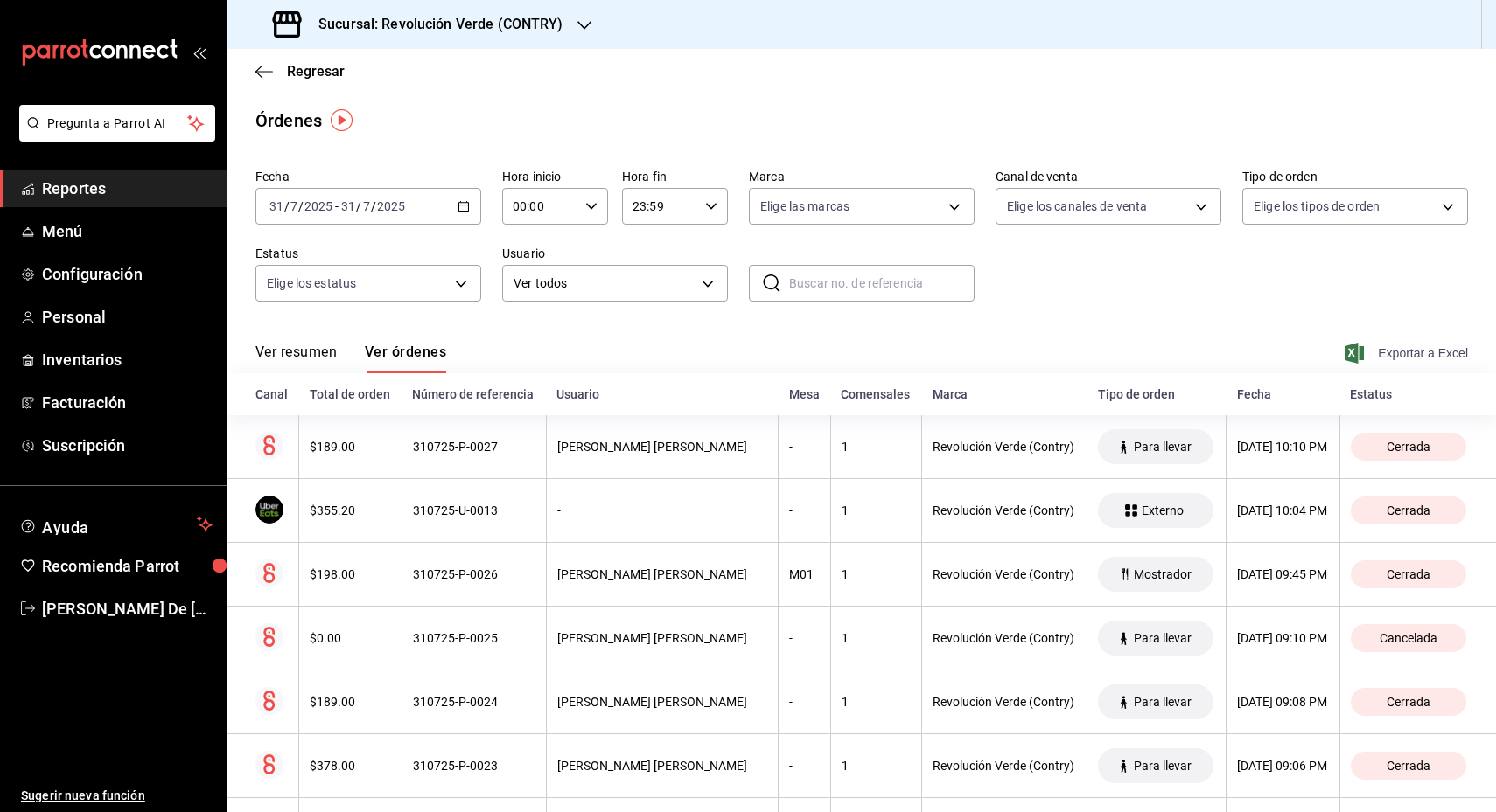
click at [1400, 346] on span "Exportar a Excel" at bounding box center [1408, 353] width 120 height 21
click at [422, 20] on h3 "Sucursal: Revolución Verde (CONTRY)" at bounding box center [434, 24] width 259 height 21
click at [376, 118] on span "Revolución Verde (PURISIMA)" at bounding box center [323, 115] width 164 height 18
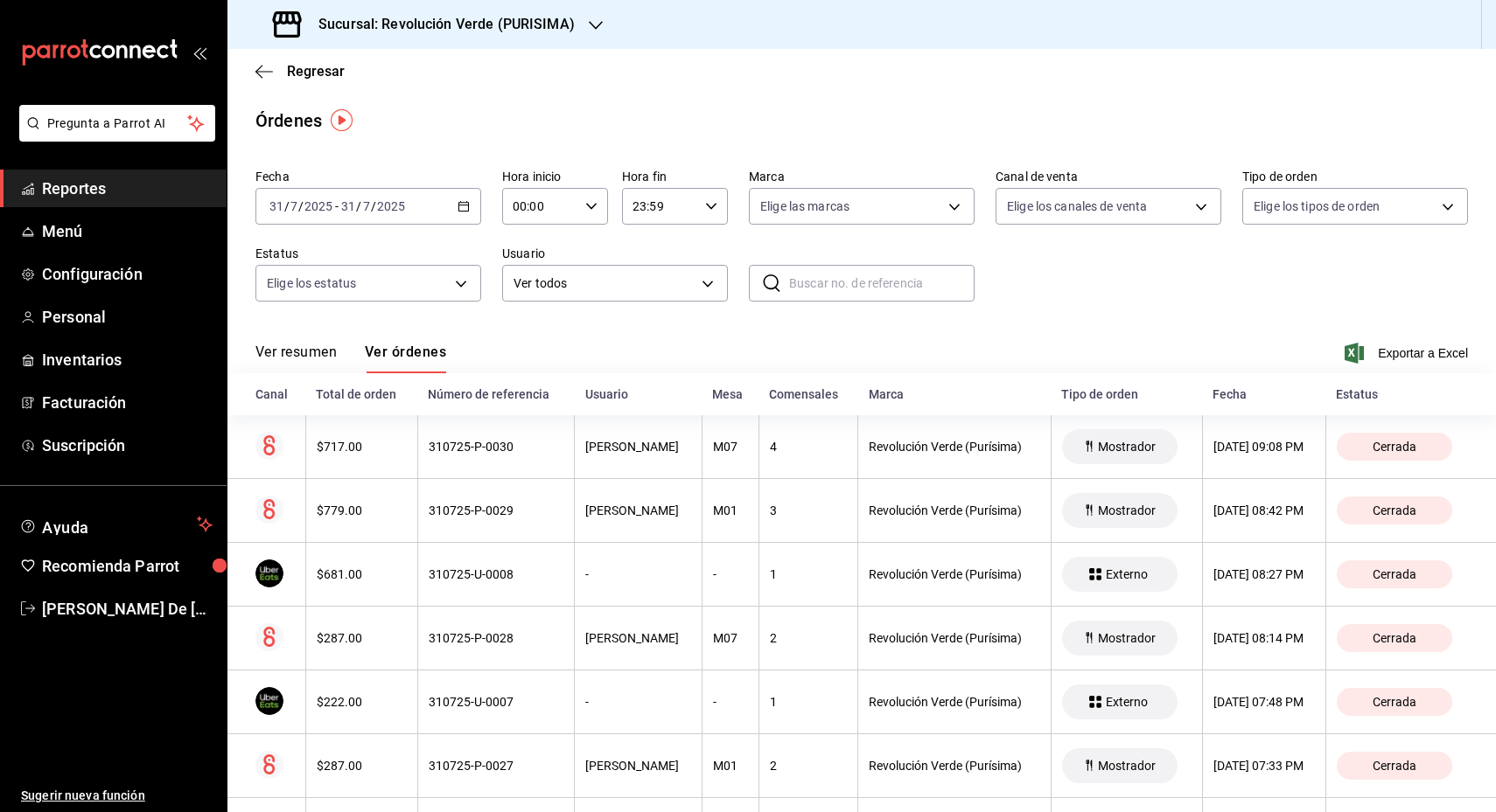
click at [464, 208] on icon "button" at bounding box center [463, 206] width 12 height 12
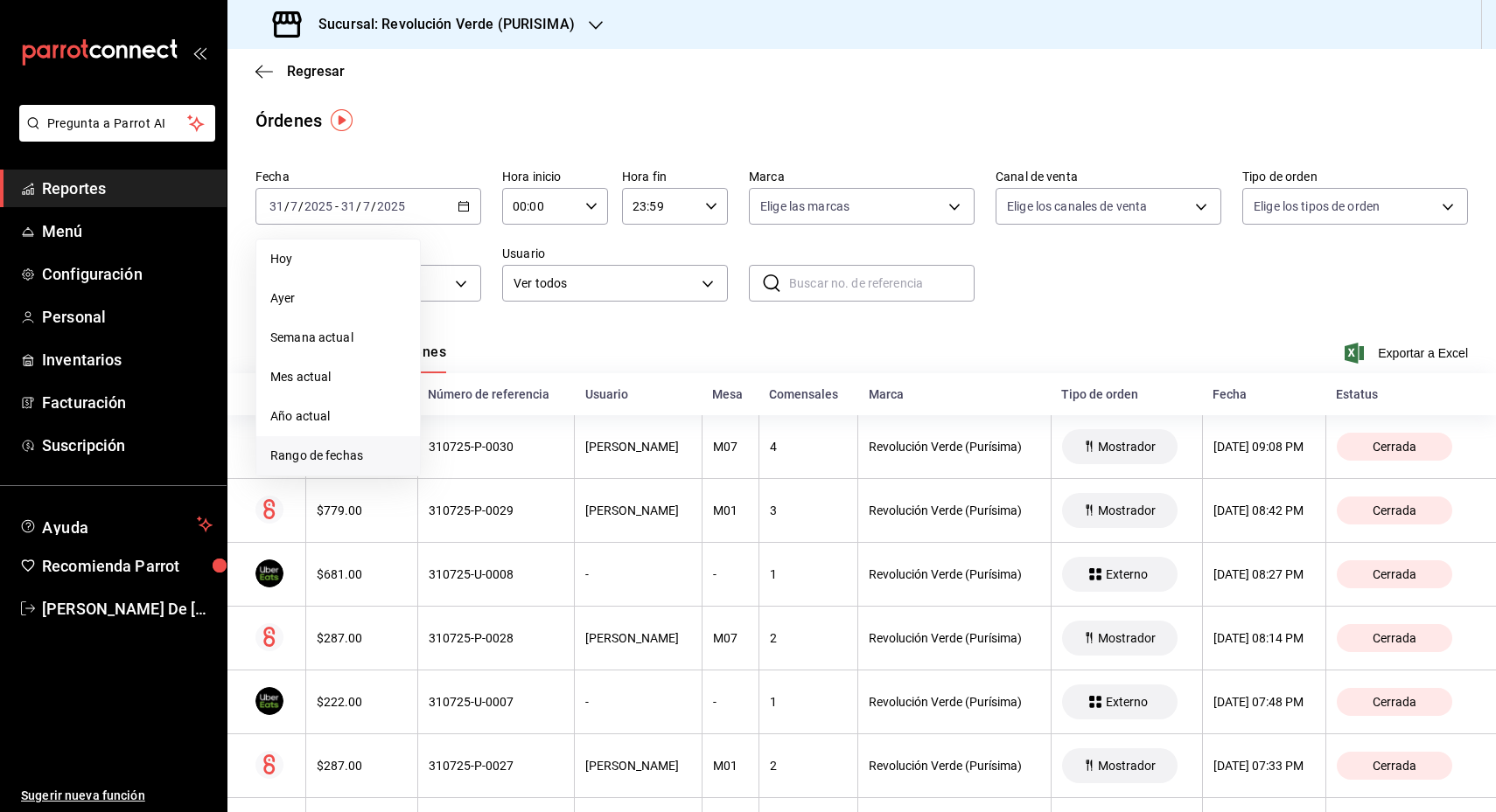
click at [353, 451] on span "Rango de fechas" at bounding box center [338, 456] width 136 height 18
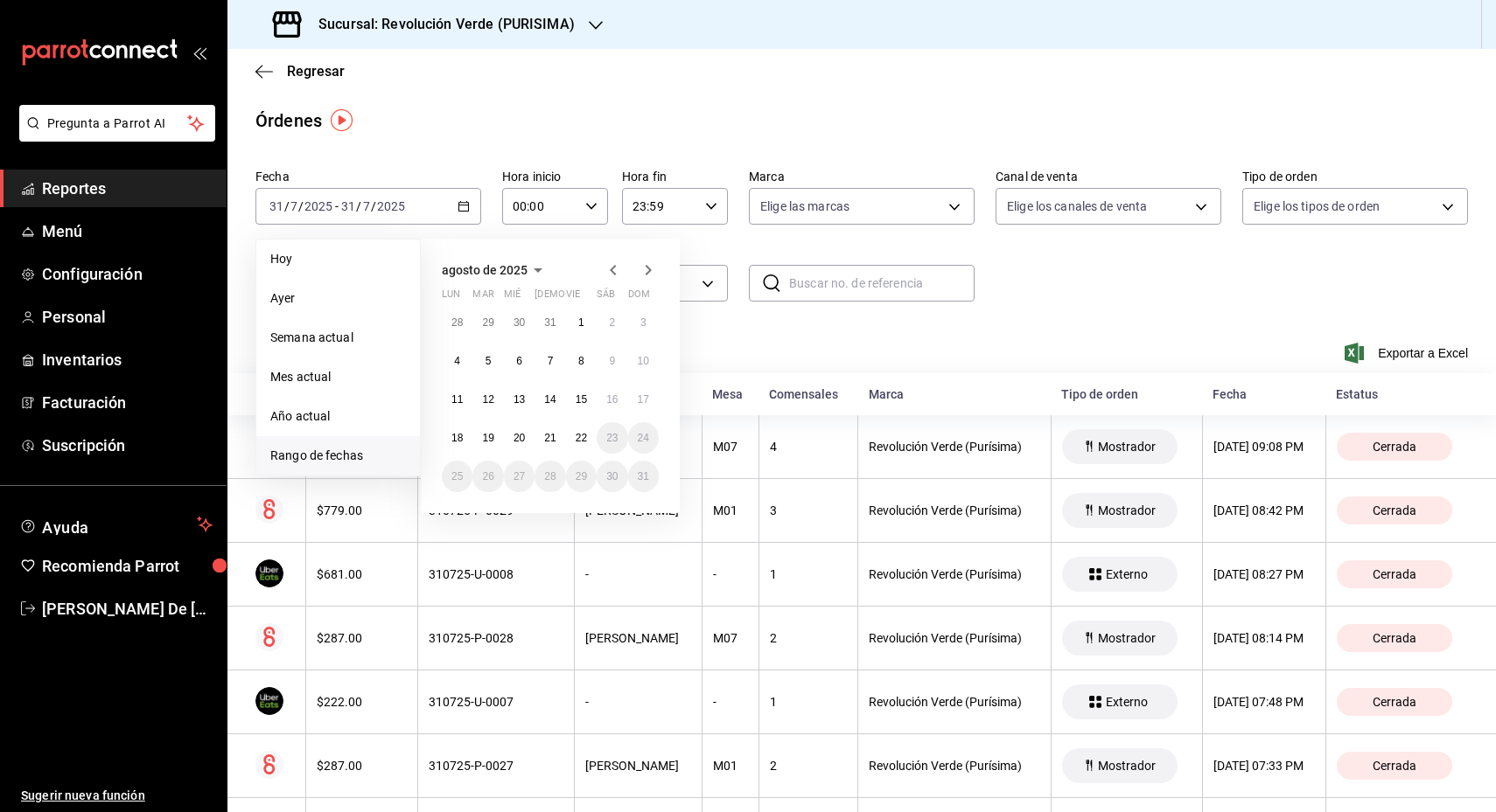
click at [612, 265] on icon "button" at bounding box center [613, 270] width 21 height 21
click at [518, 478] on abbr "30" at bounding box center [518, 483] width 11 height 12
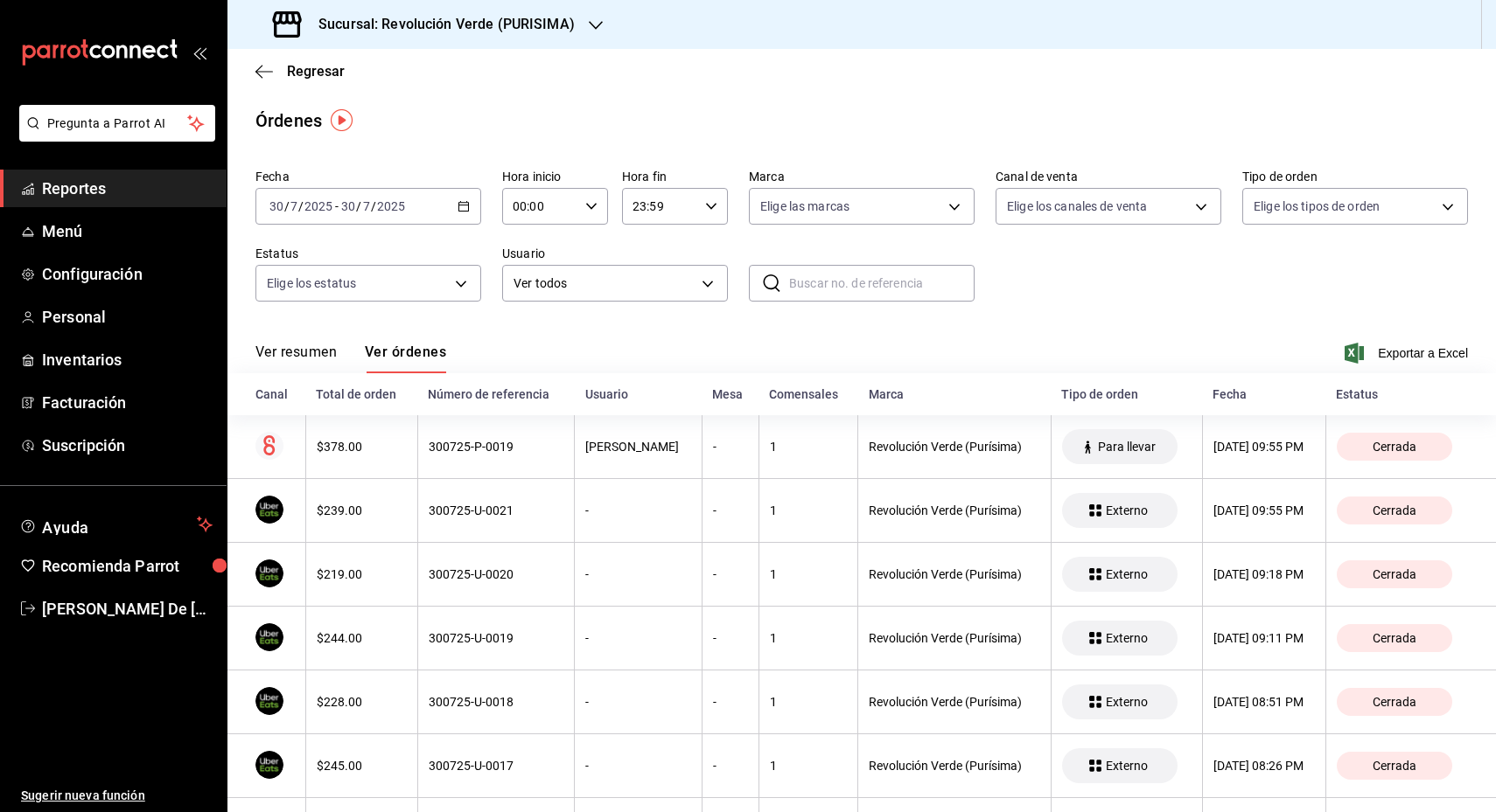
click at [1395, 351] on span "Exportar a Excel" at bounding box center [1408, 353] width 120 height 21
click at [459, 202] on \(Stroke\) "button" at bounding box center [463, 207] width 11 height 10
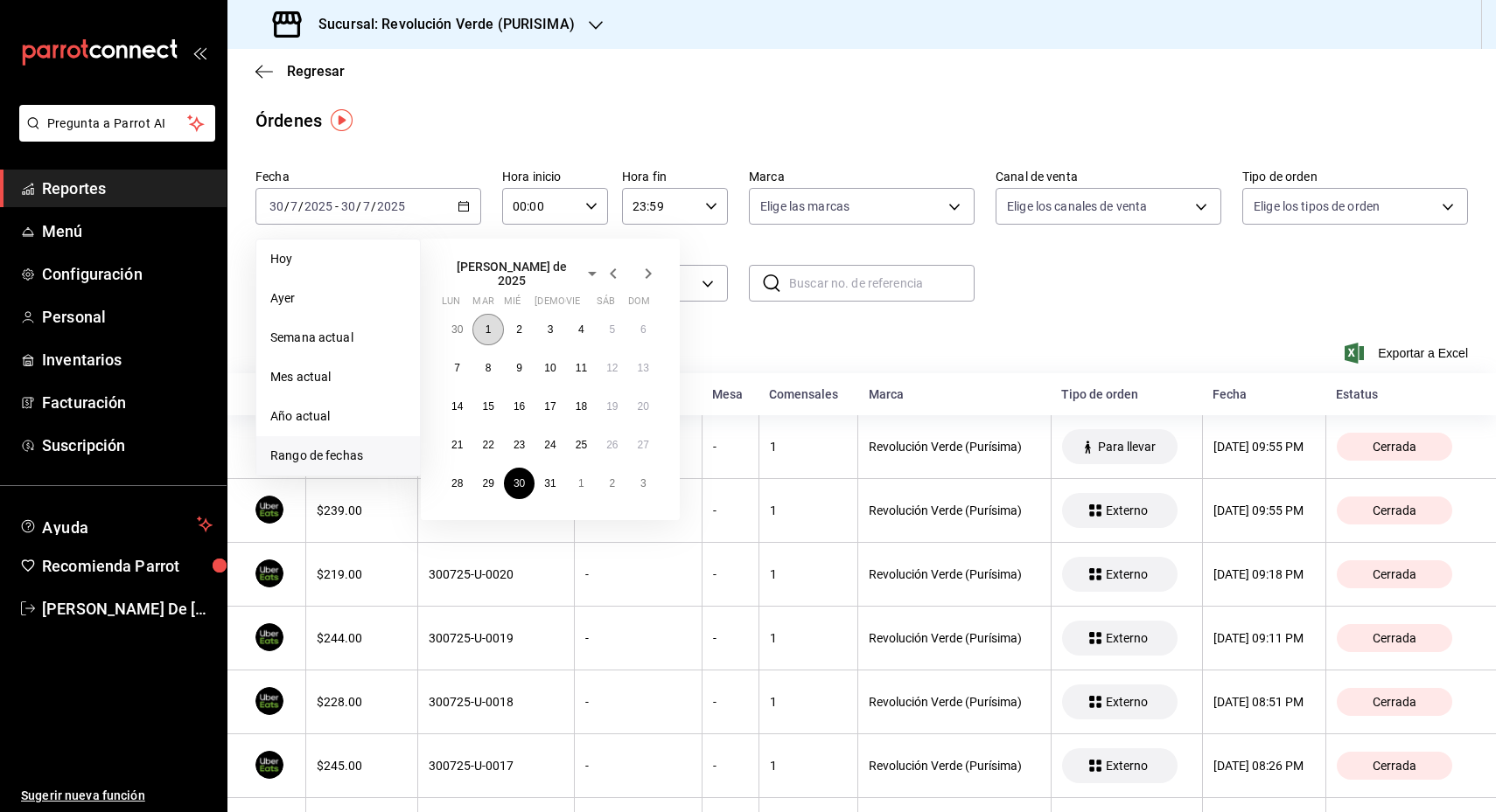
click at [490, 329] on button "1" at bounding box center [487, 330] width 31 height 32
click at [554, 482] on button "31" at bounding box center [549, 484] width 31 height 32
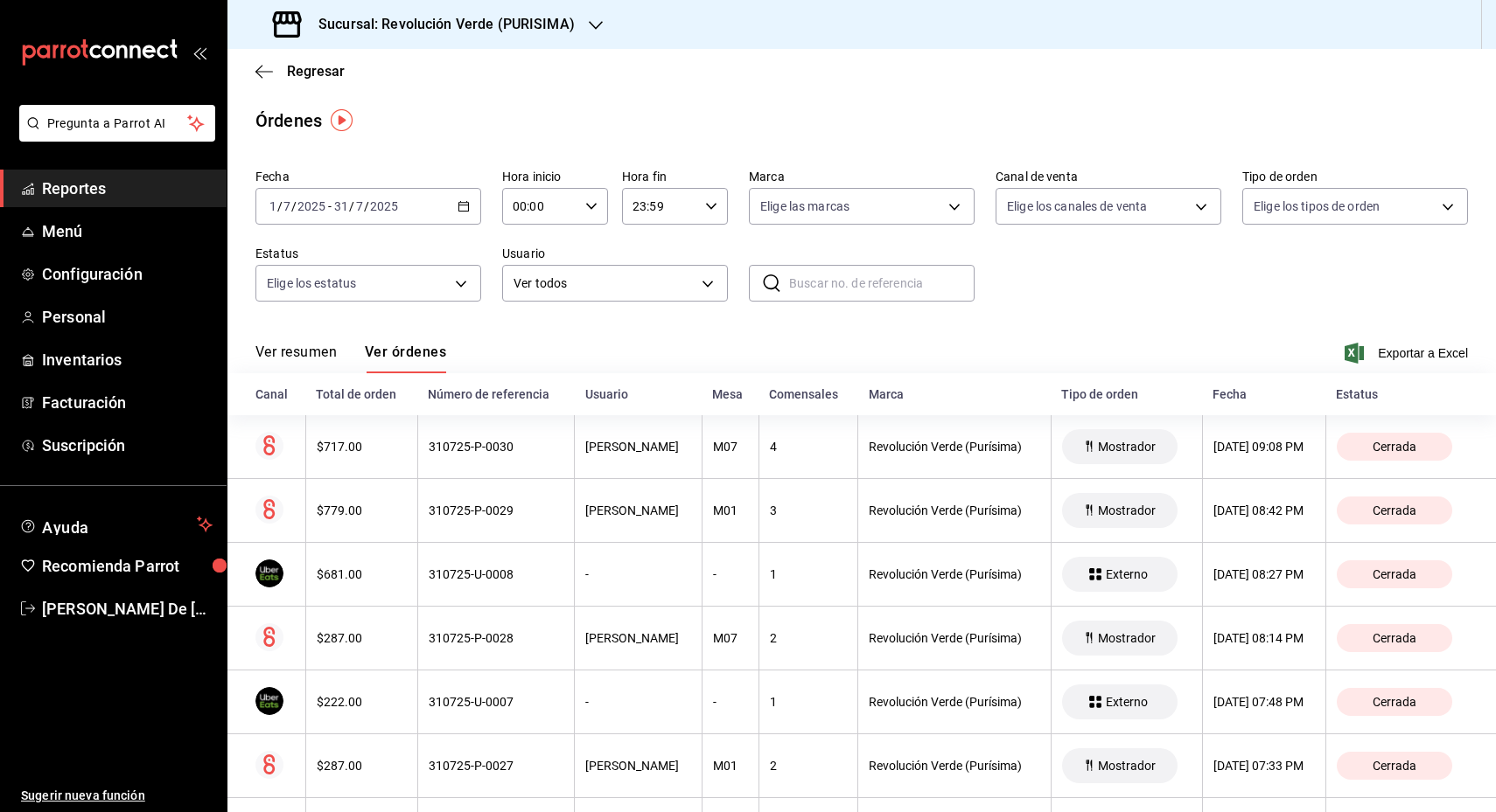
click at [1386, 347] on span "Exportar a Excel" at bounding box center [1408, 353] width 120 height 21
